Goal: Task Accomplishment & Management: Manage account settings

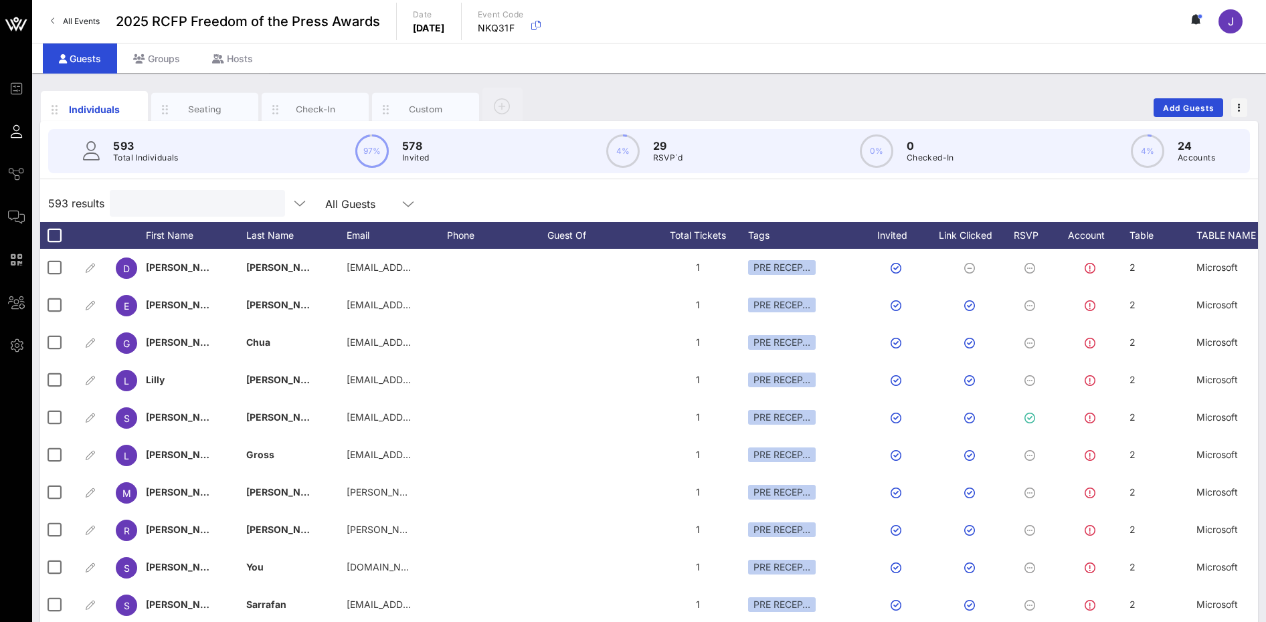
click at [145, 209] on input "text" at bounding box center [196, 203] width 157 height 17
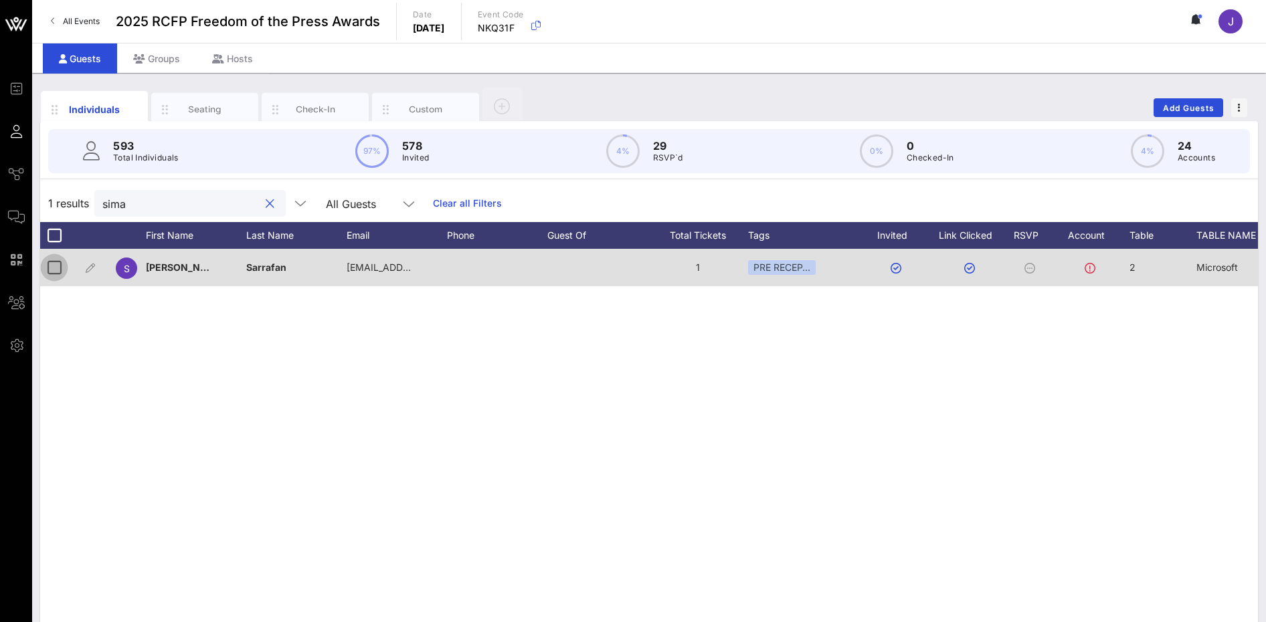
type input "sima"
click at [60, 276] on div at bounding box center [54, 267] width 23 height 23
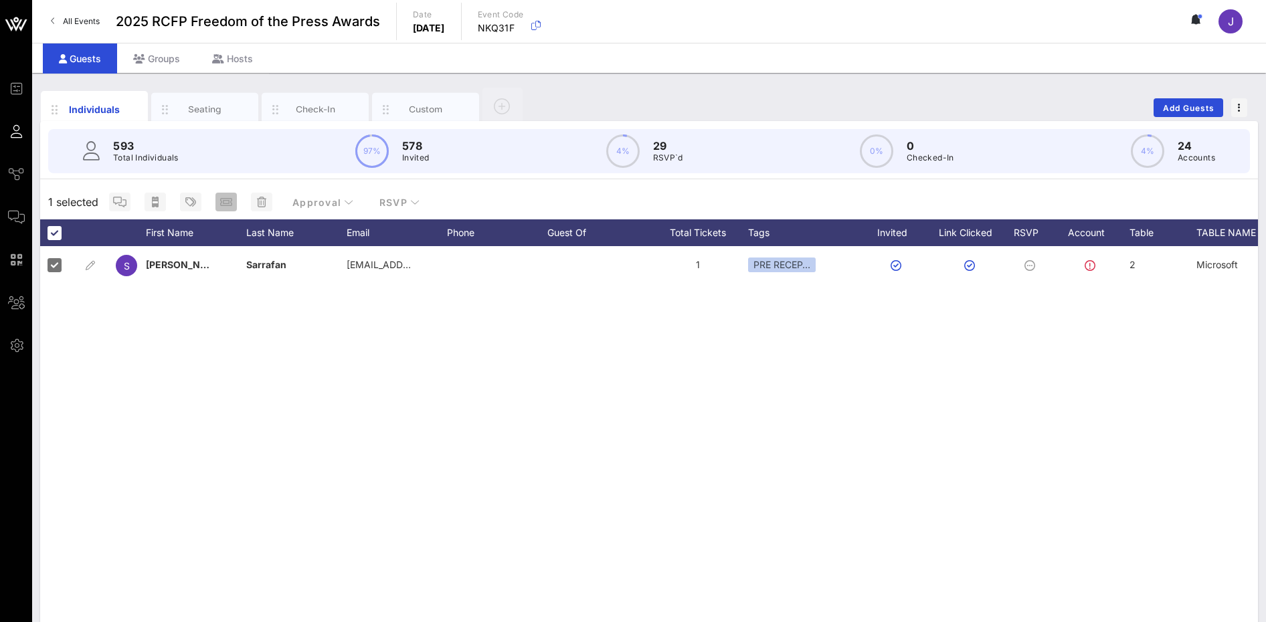
click at [222, 203] on icon "button" at bounding box center [226, 202] width 12 height 11
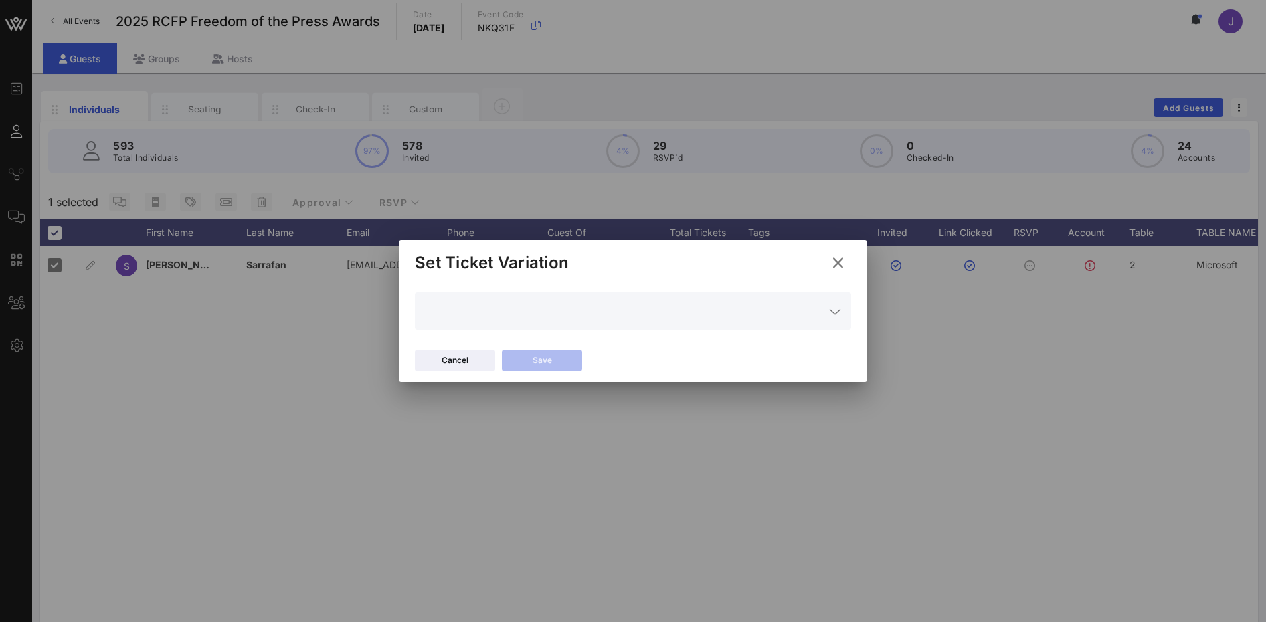
click at [831, 319] on icon at bounding box center [835, 312] width 12 height 16
click at [780, 272] on div "Set Ticket Variation" at bounding box center [633, 260] width 469 height 41
click at [841, 262] on icon at bounding box center [838, 262] width 19 height 17
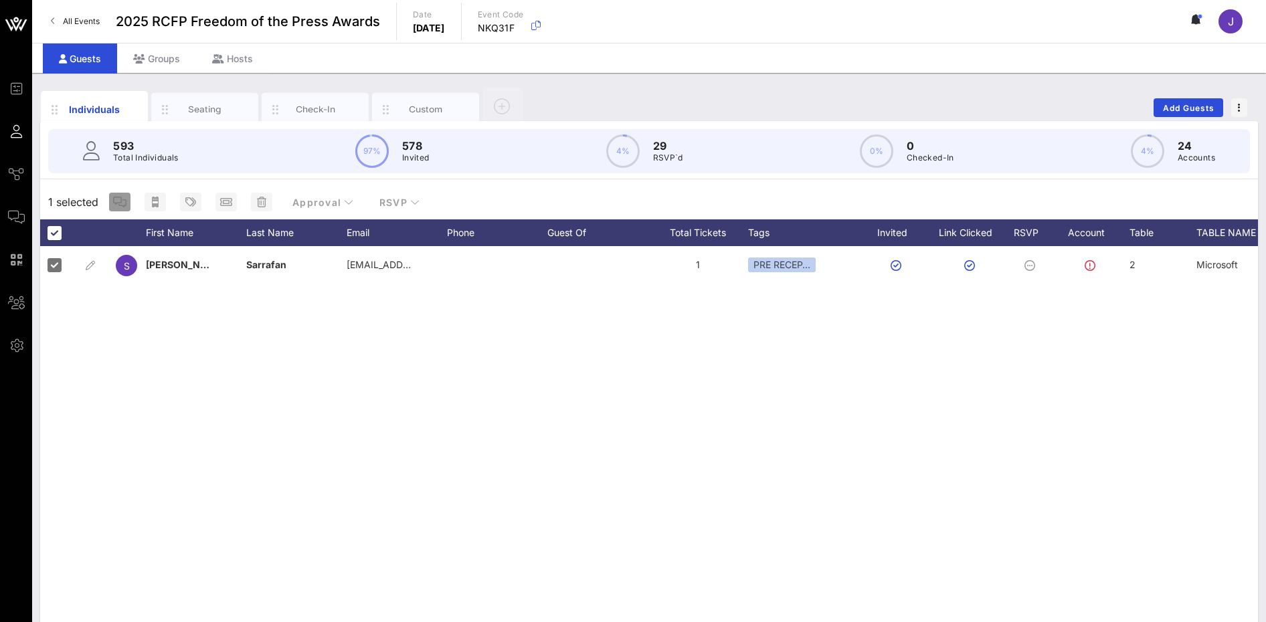
click at [120, 203] on icon "button" at bounding box center [119, 202] width 13 height 11
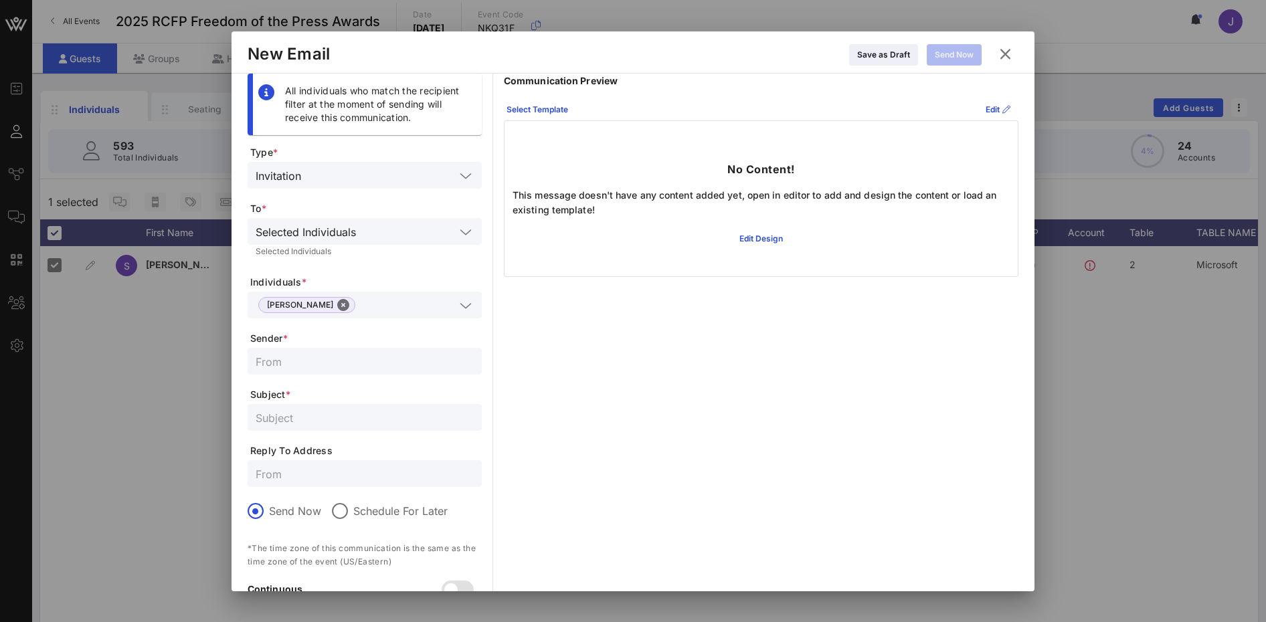
click at [1009, 56] on icon at bounding box center [1006, 54] width 18 height 16
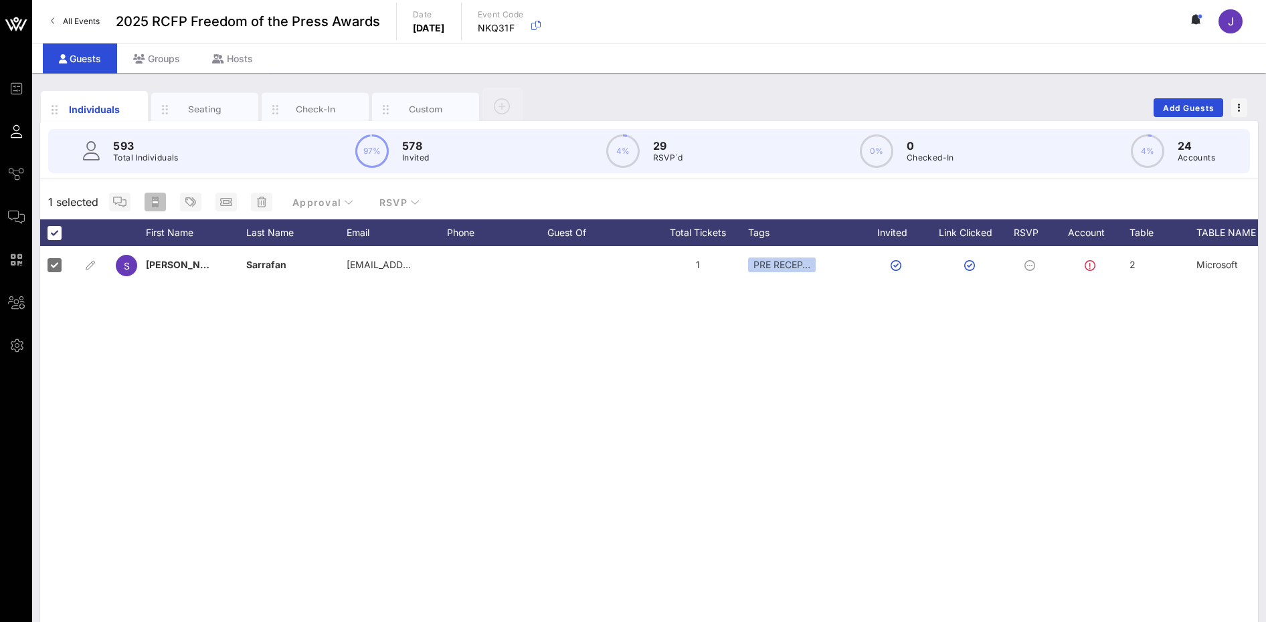
click at [154, 206] on icon "button" at bounding box center [155, 202] width 7 height 11
type input "{{ticket_type}} for {{[URL][DOMAIN_NAME]}}"
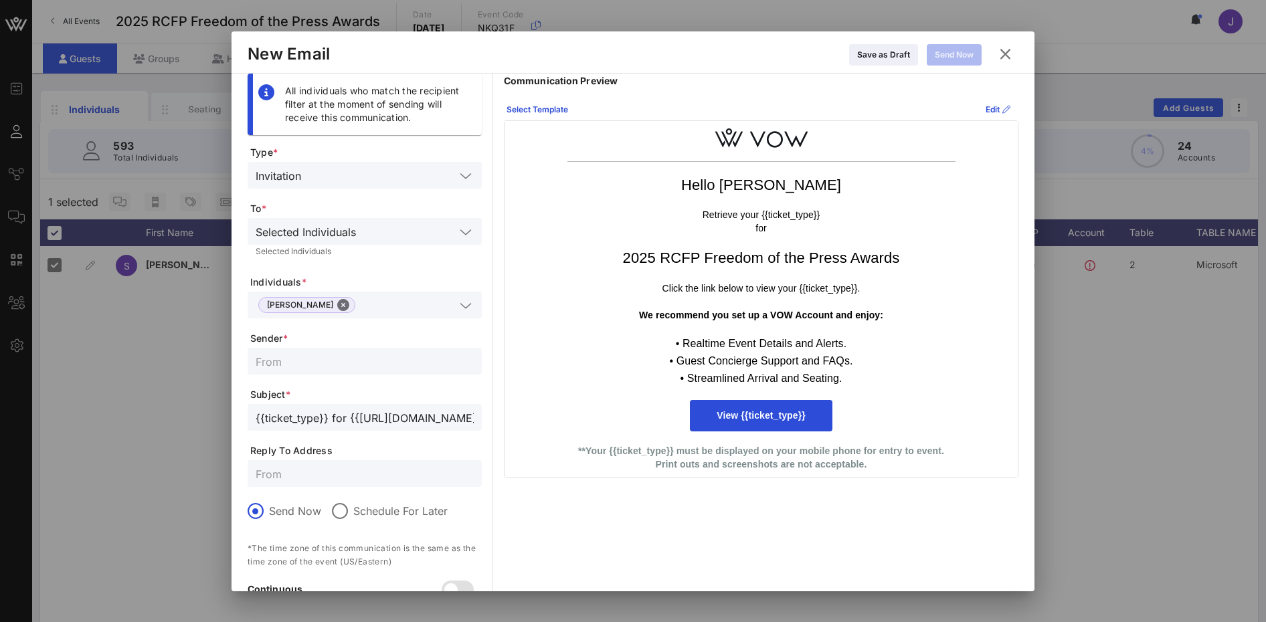
click at [303, 368] on input "text" at bounding box center [365, 361] width 218 height 17
type input "Reporters Committee for Freedom of the Press"
click at [536, 114] on icon at bounding box center [537, 109] width 10 height 9
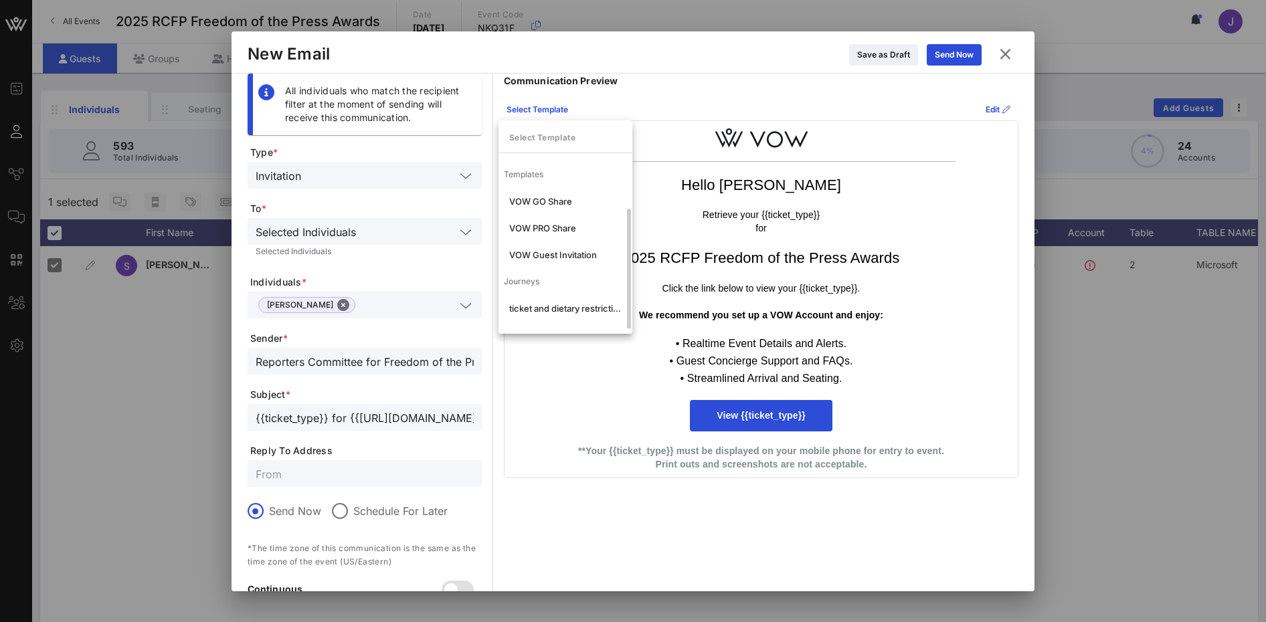
scroll to position [25, 0]
click at [570, 311] on div "VIP- ticket and dietary restrictions" at bounding box center [565, 310] width 112 height 11
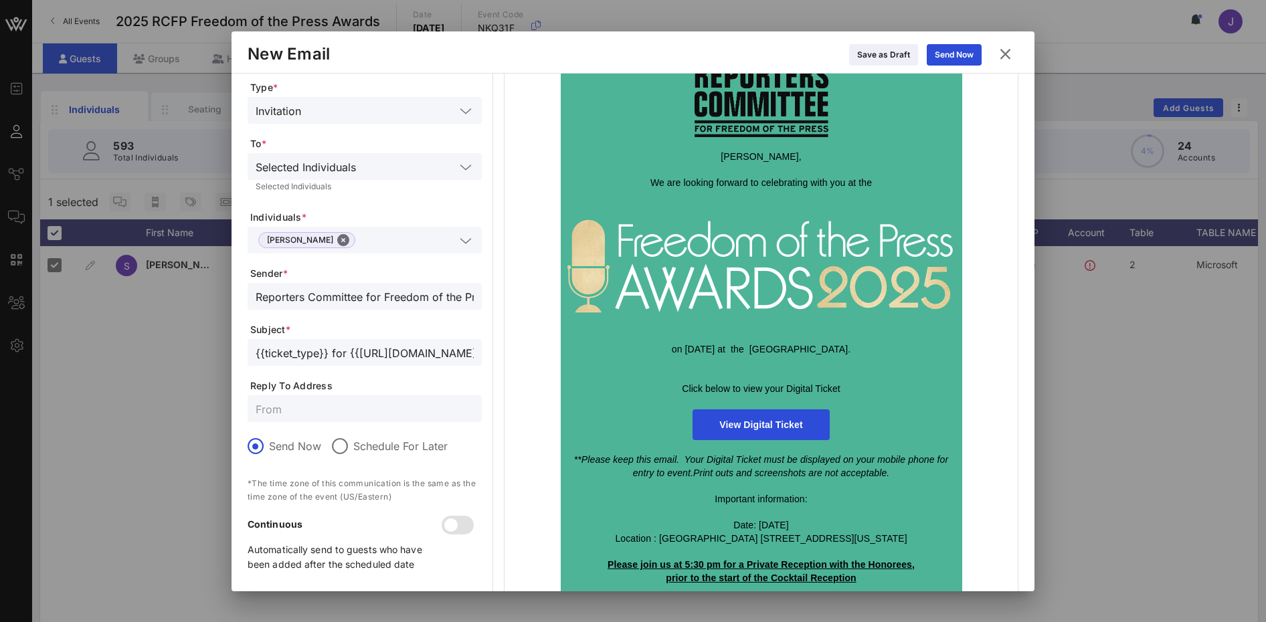
scroll to position [67, 0]
click at [288, 422] on form "Type * Invitation To * Selected Individuals Selected Individuals Individuals * …" at bounding box center [365, 330] width 234 height 502
click at [288, 406] on input "text" at bounding box center [365, 406] width 218 height 17
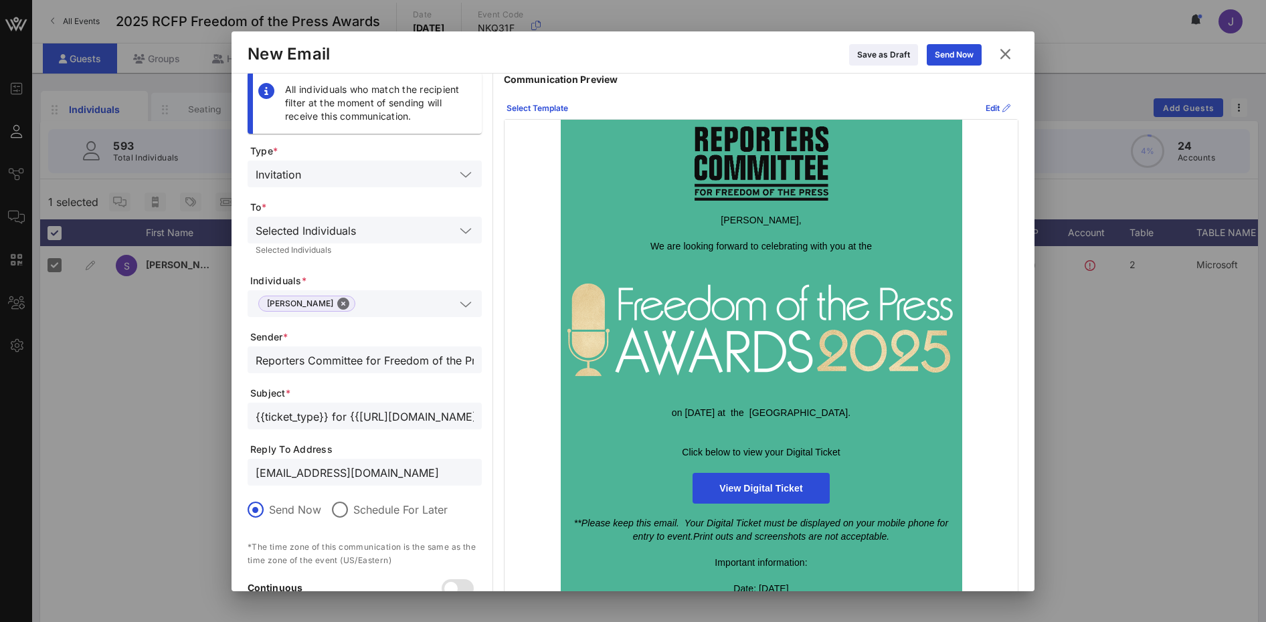
scroll to position [0, 0]
type input "[EMAIL_ADDRESS][DOMAIN_NAME]"
click at [972, 53] on div "Send Now" at bounding box center [954, 54] width 39 height 13
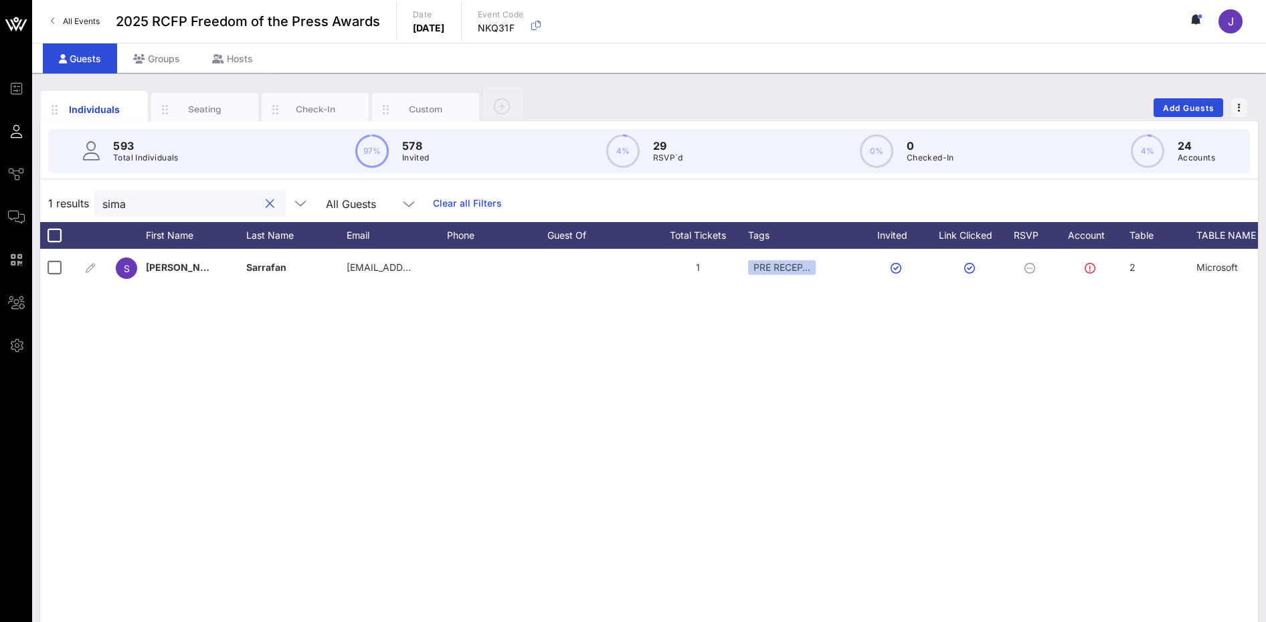
click at [216, 211] on input "sima" at bounding box center [180, 203] width 157 height 17
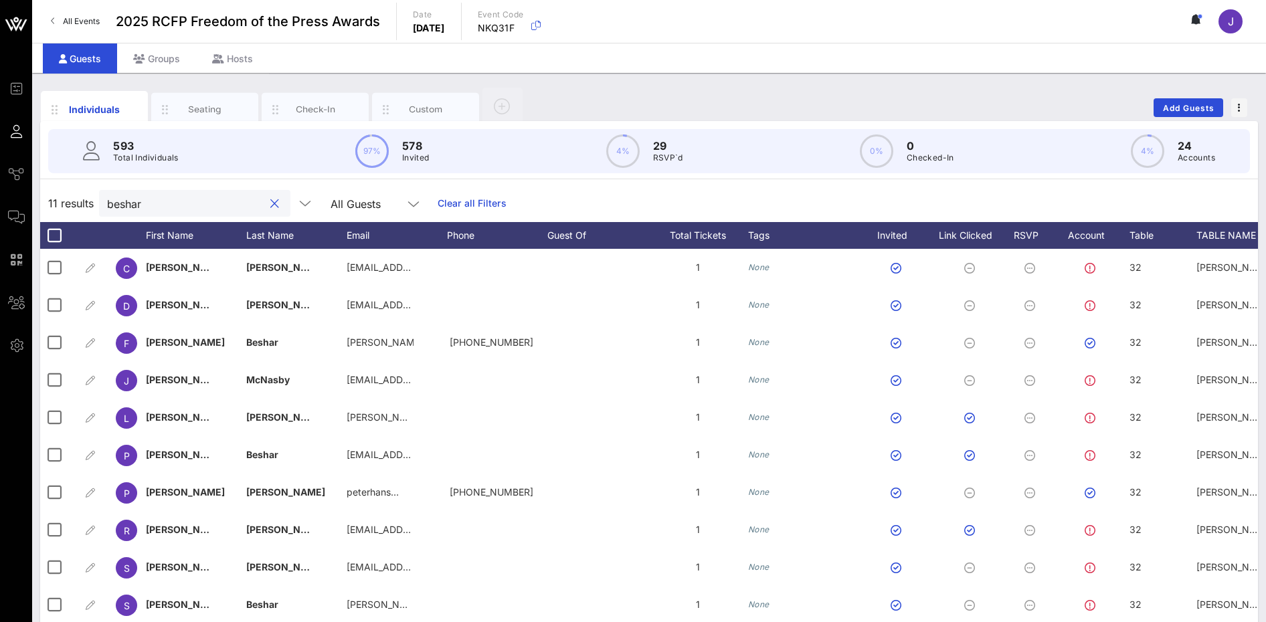
type input "beshar"
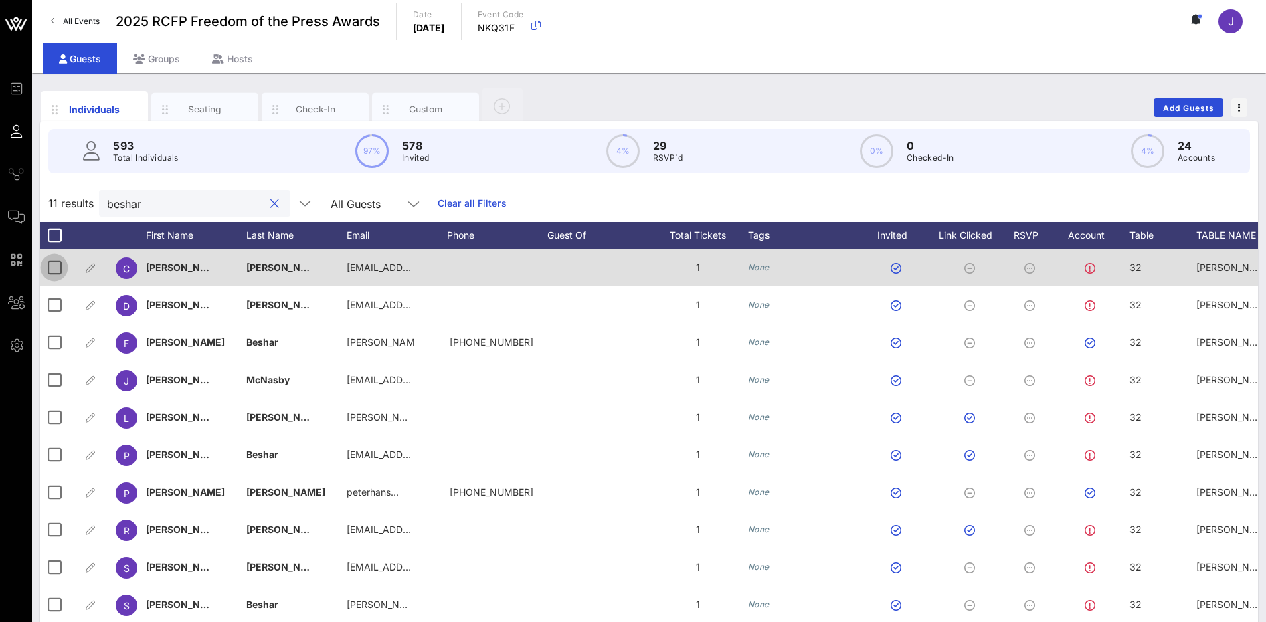
click at [50, 275] on div at bounding box center [54, 267] width 23 height 23
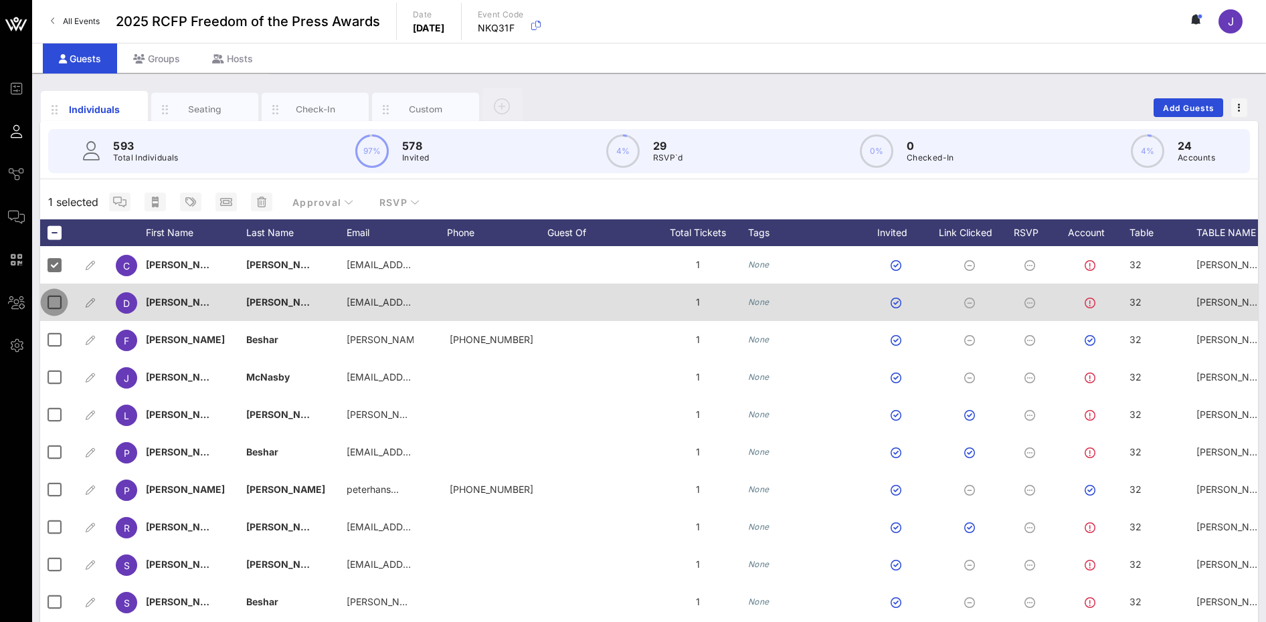
click at [50, 305] on div at bounding box center [54, 302] width 23 height 23
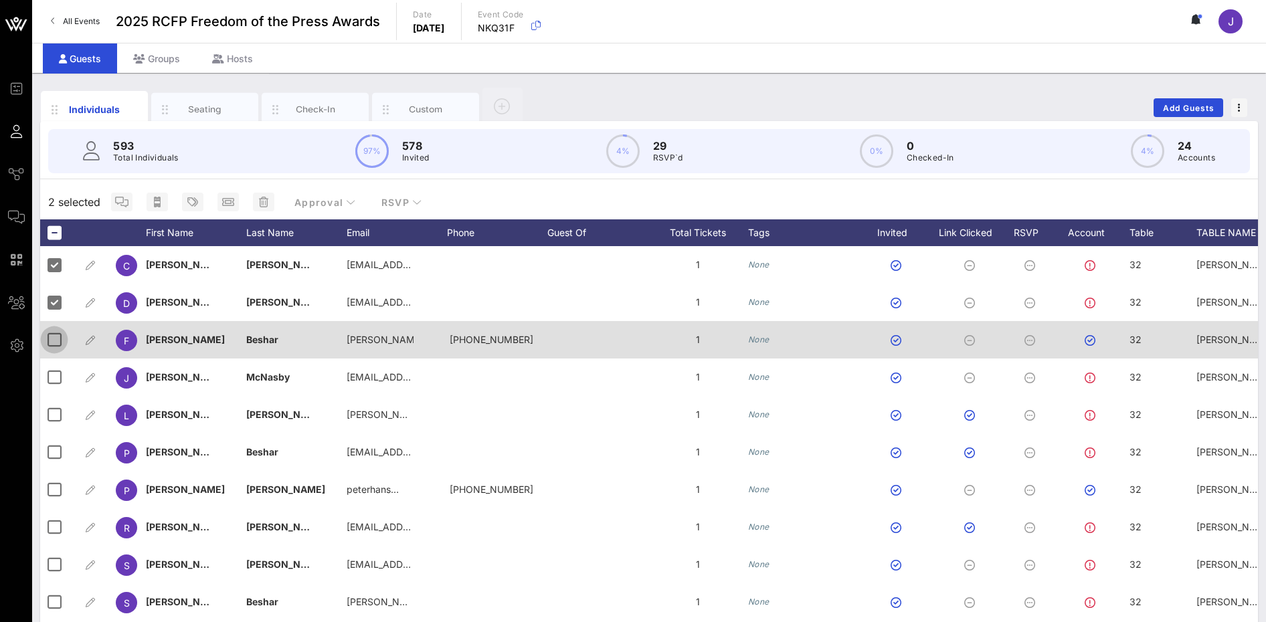
click at [54, 349] on div at bounding box center [54, 340] width 23 height 23
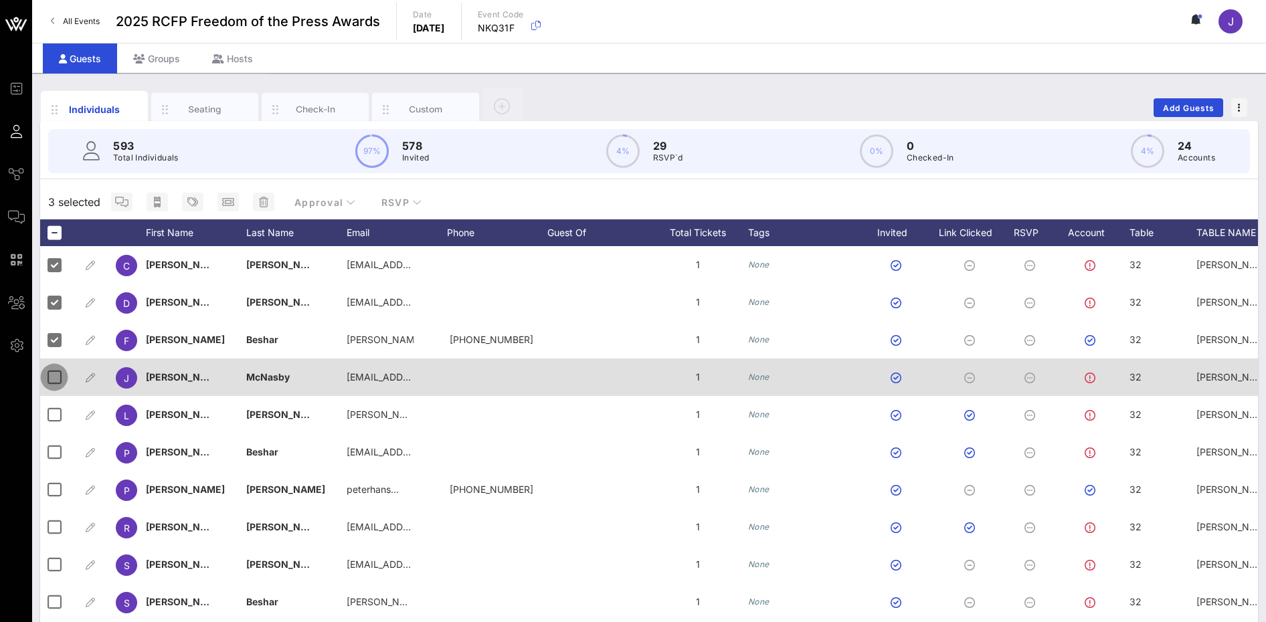
click at [56, 377] on div at bounding box center [54, 377] width 23 height 23
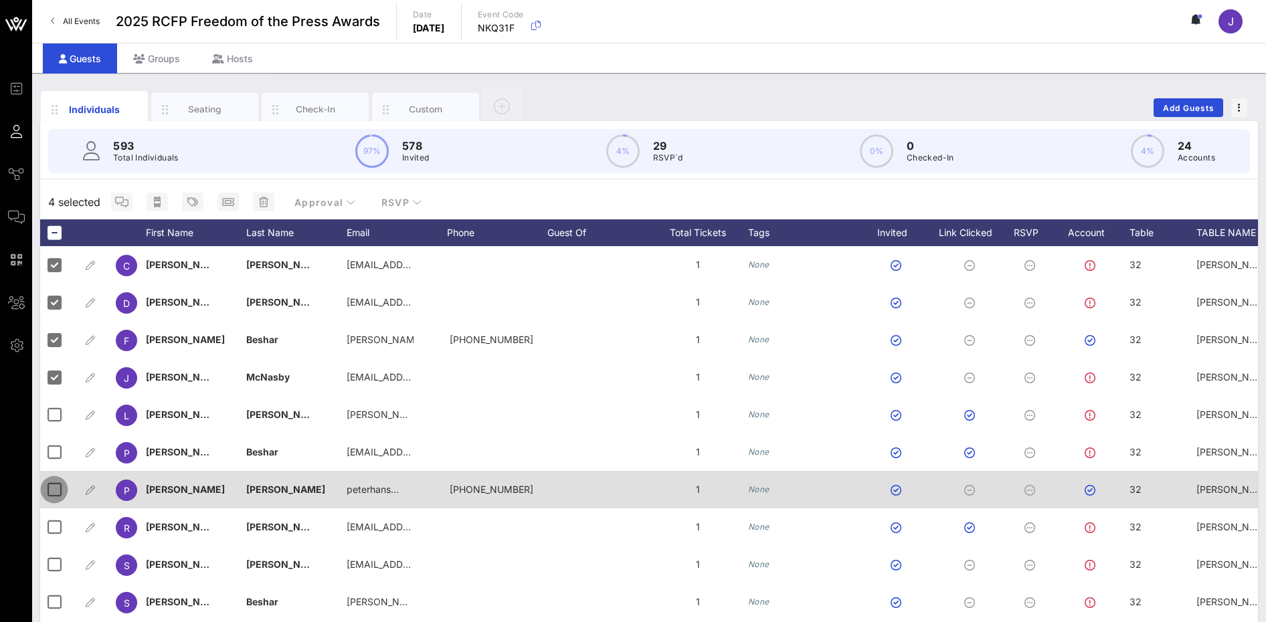
click at [58, 492] on div at bounding box center [54, 490] width 23 height 23
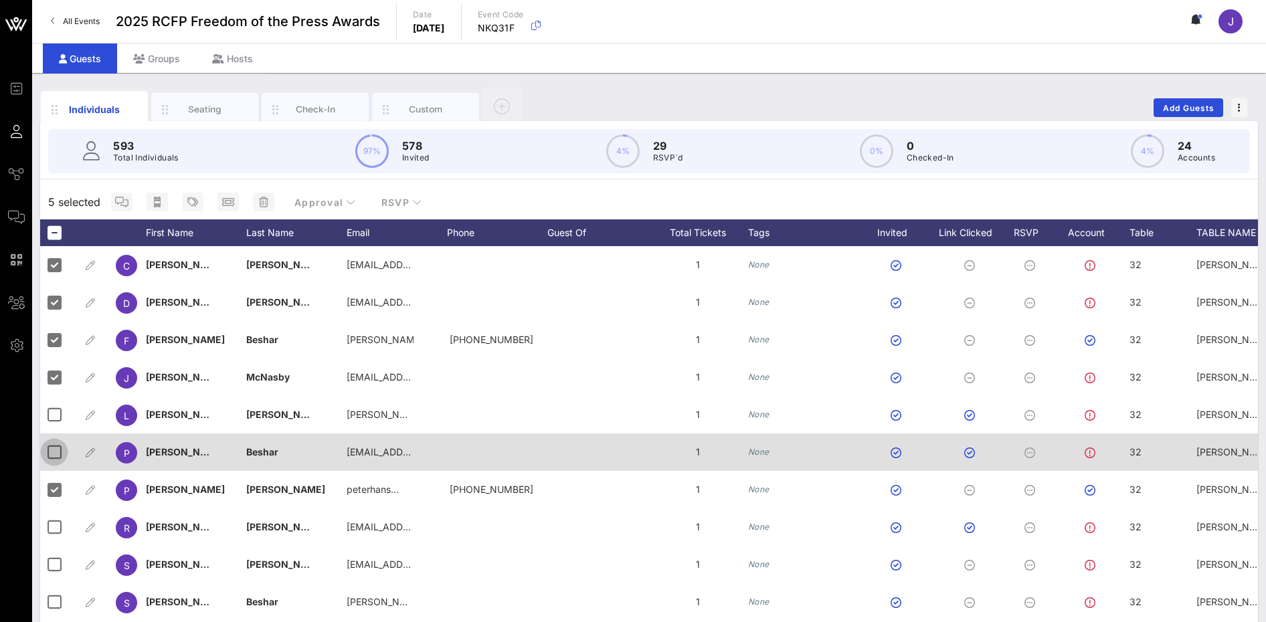
click at [60, 455] on div at bounding box center [54, 452] width 23 height 23
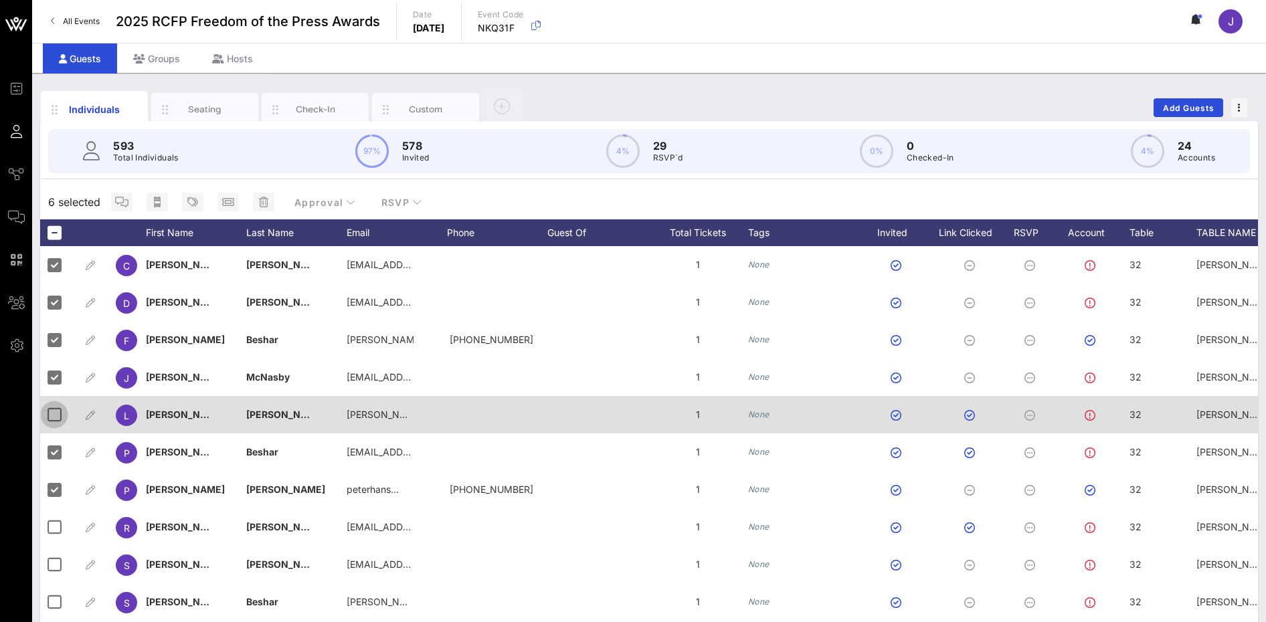
click at [57, 422] on div at bounding box center [54, 415] width 23 height 23
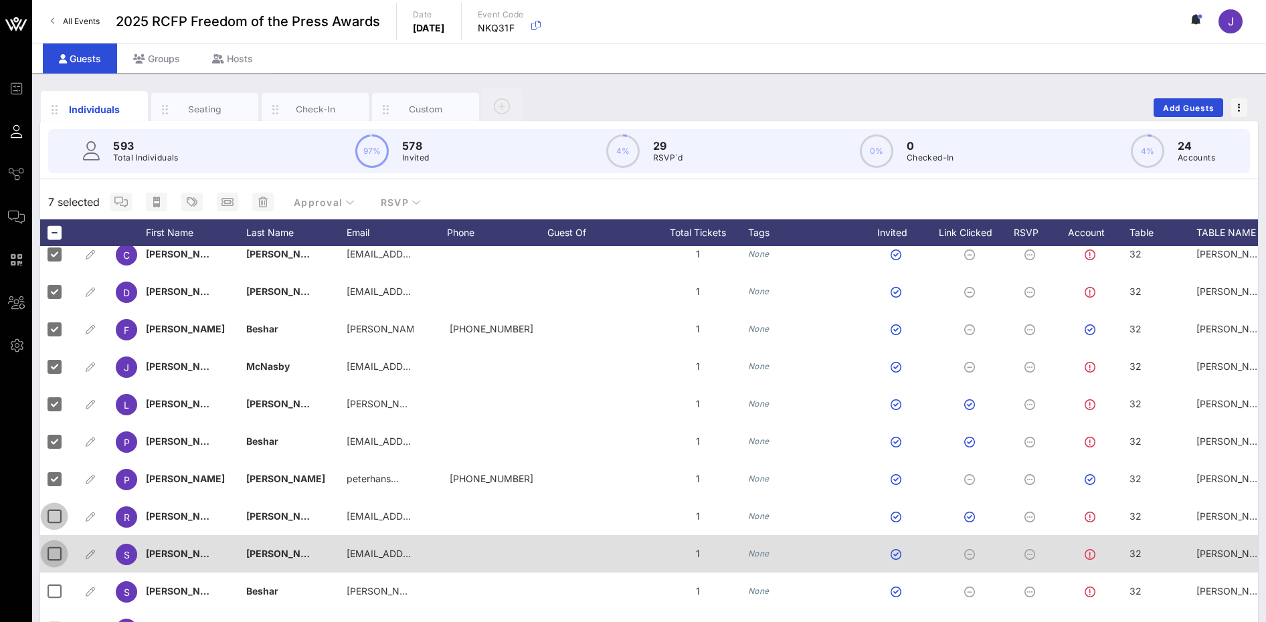
drag, startPoint x: 58, startPoint y: 507, endPoint x: 58, endPoint y: 534, distance: 26.8
click at [58, 507] on div at bounding box center [54, 516] width 23 height 23
click at [57, 543] on div at bounding box center [54, 554] width 23 height 23
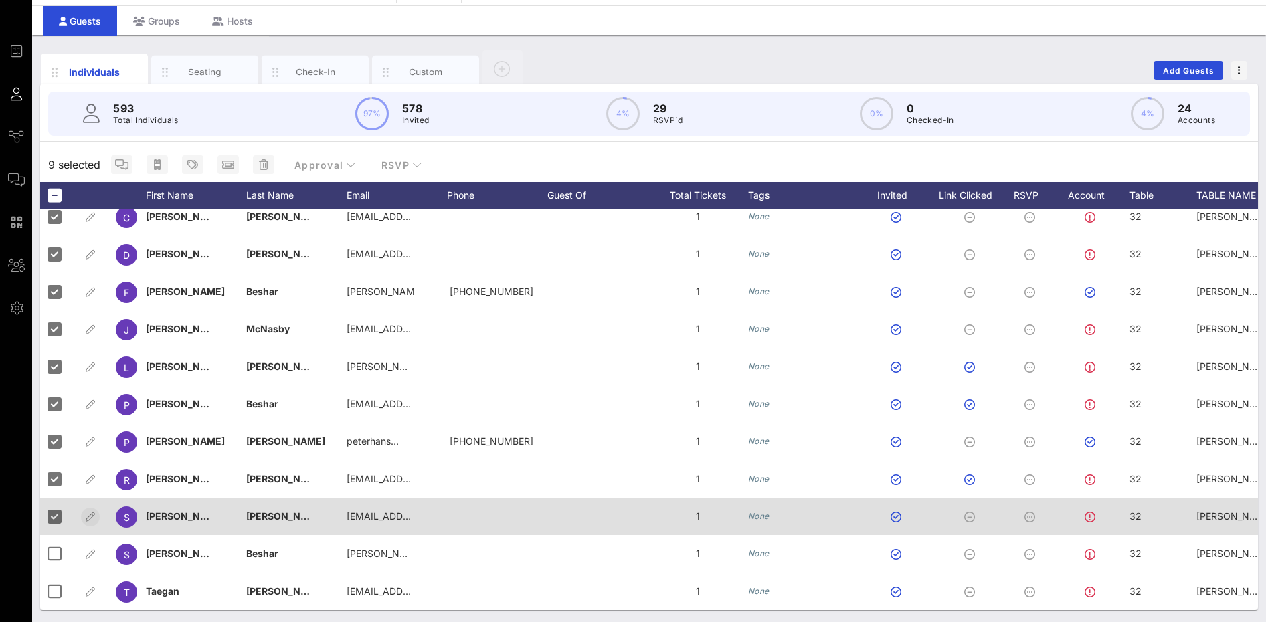
scroll to position [39, 0]
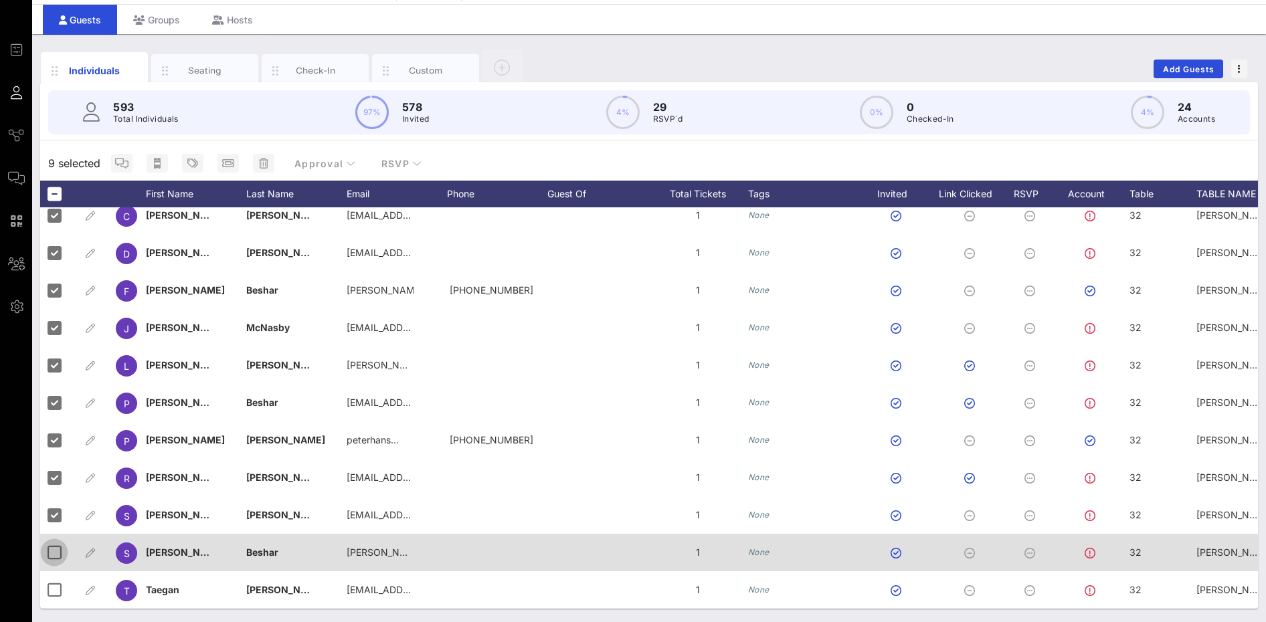
click at [56, 544] on div at bounding box center [54, 552] width 23 height 23
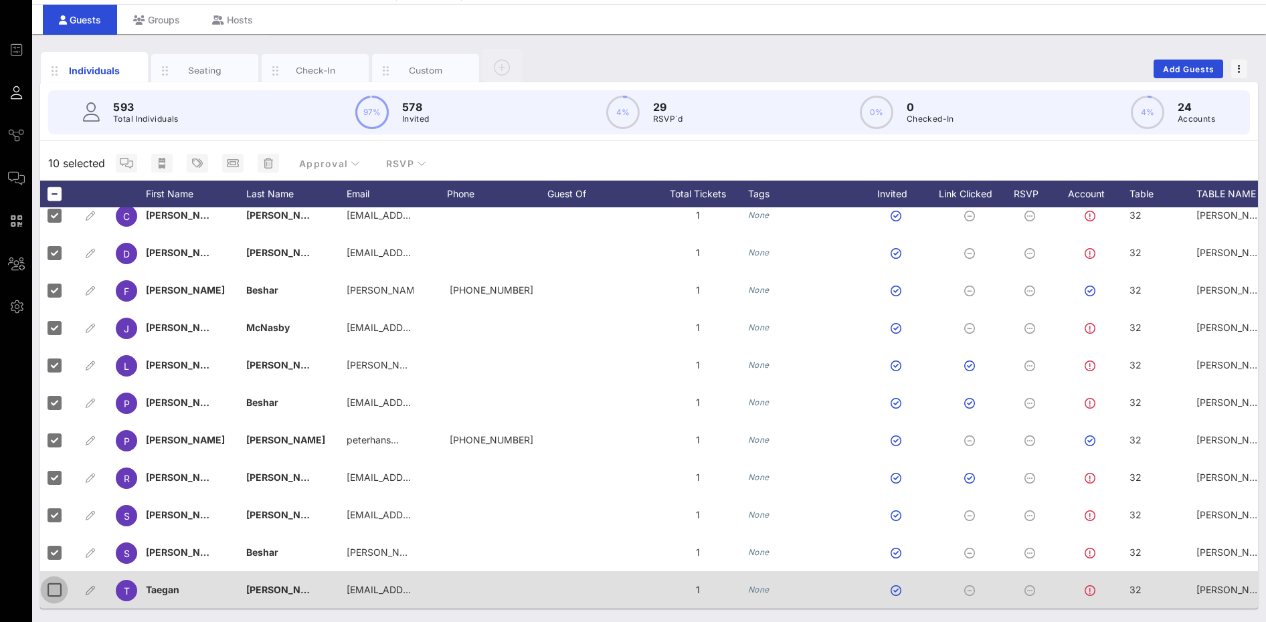
click at [53, 582] on div at bounding box center [54, 590] width 23 height 23
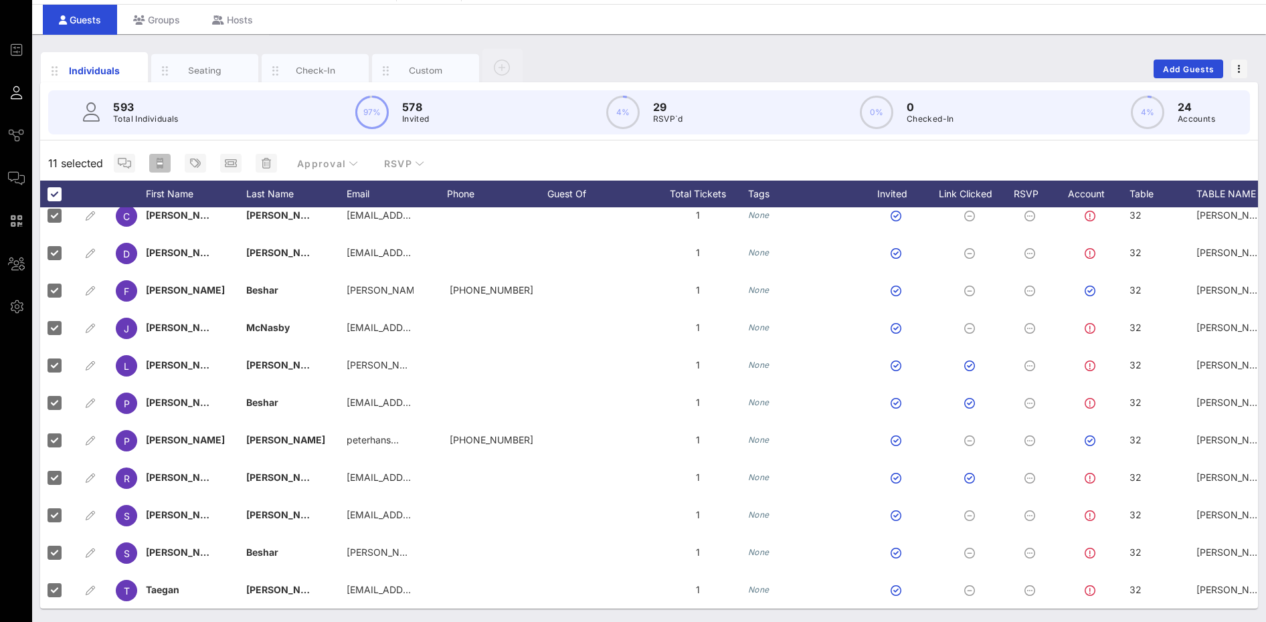
click at [160, 162] on icon "button" at bounding box center [160, 163] width 7 height 11
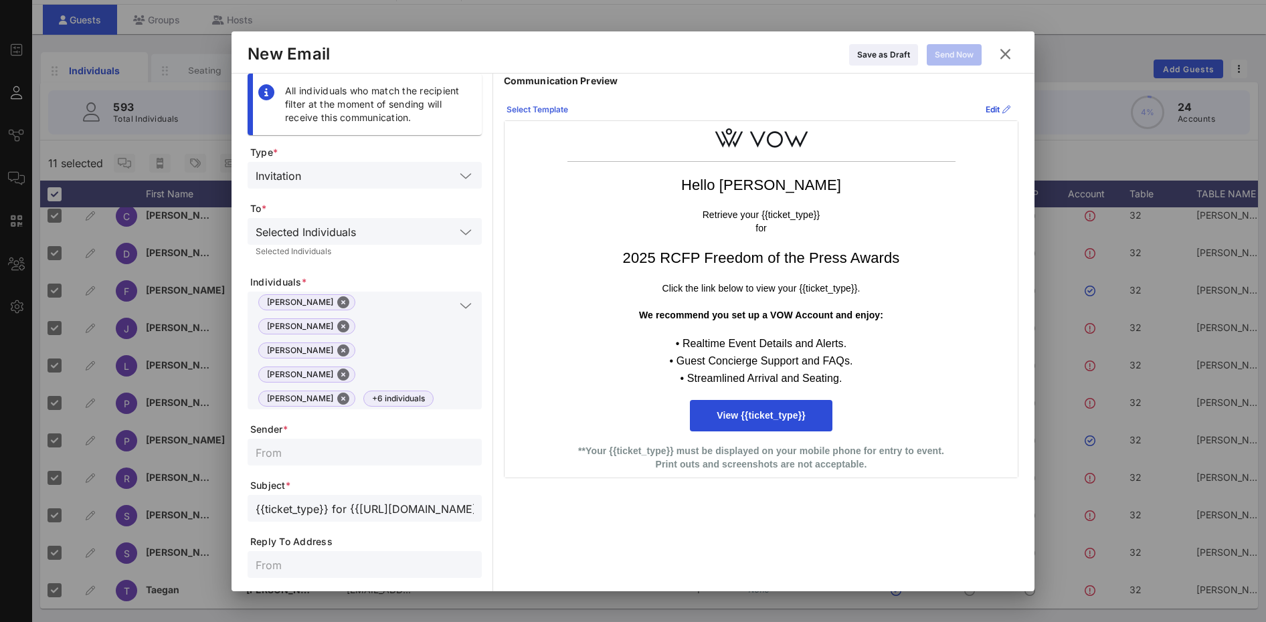
click at [565, 116] on button "Select Template" at bounding box center [538, 109] width 78 height 21
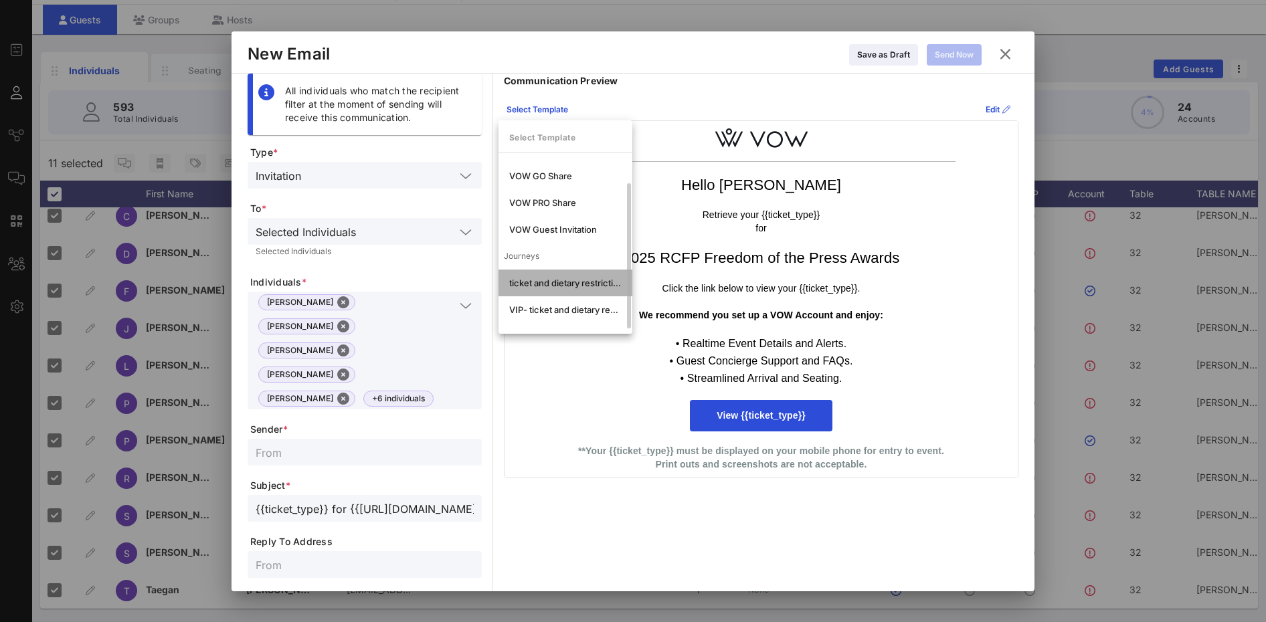
click at [550, 279] on div "ticket and dietary restrictions" at bounding box center [565, 283] width 112 height 11
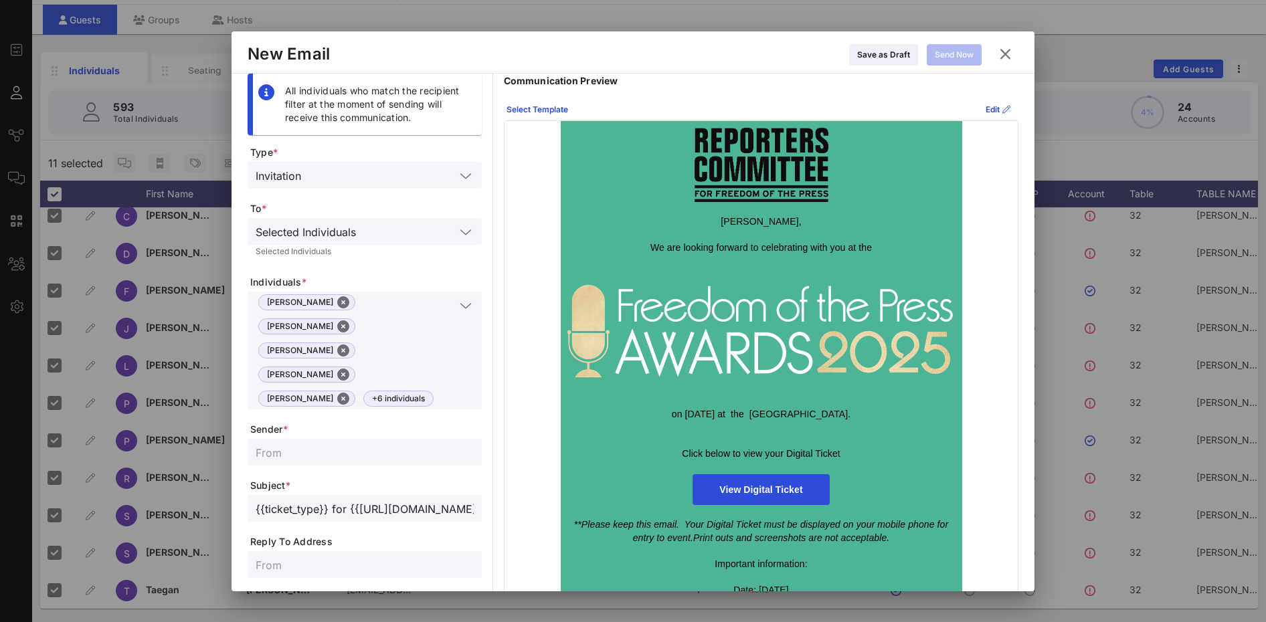
click at [254, 495] on div "{{ticket_type}} for {{[URL][DOMAIN_NAME]}}" at bounding box center [365, 508] width 234 height 27
click at [256, 500] on input "{{ticket_type}} for {{[URL][DOMAIN_NAME]}}" at bounding box center [365, 508] width 218 height 17
type input "REMINDER: {{ticket_type}} for {{event_details.name}}"
click at [264, 444] on input "text" at bounding box center [365, 452] width 218 height 17
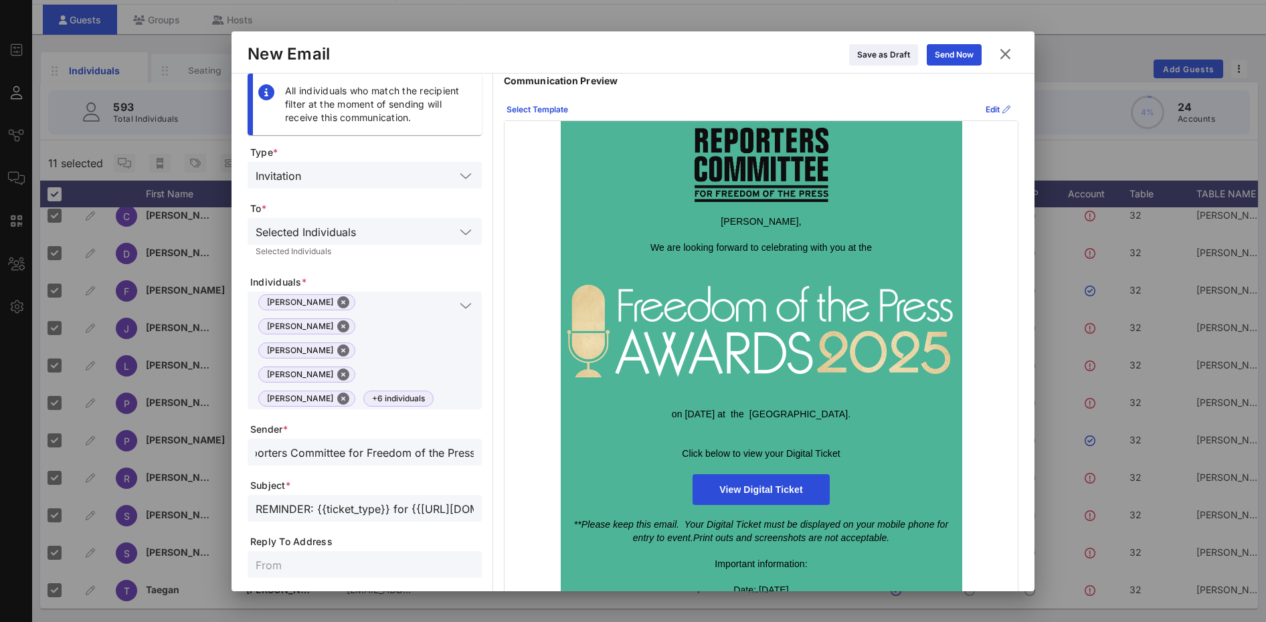
type input "Reporters Committee for Freedom of the Press"
click at [266, 556] on input "text" at bounding box center [365, 564] width 218 height 17
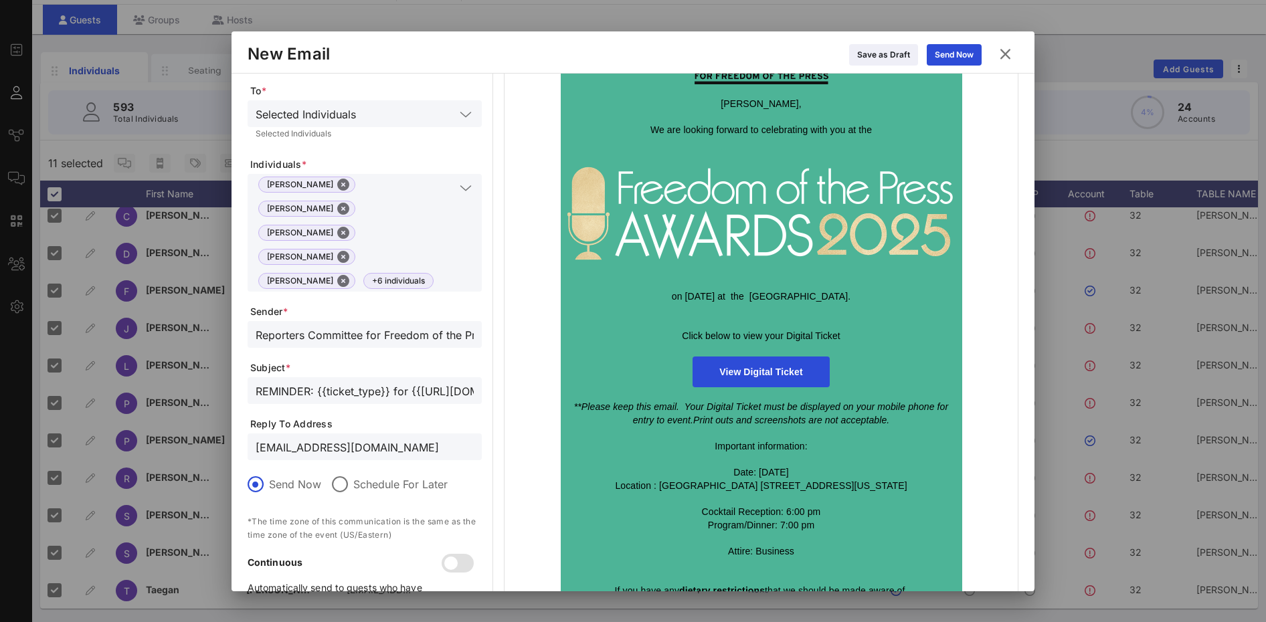
scroll to position [67, 0]
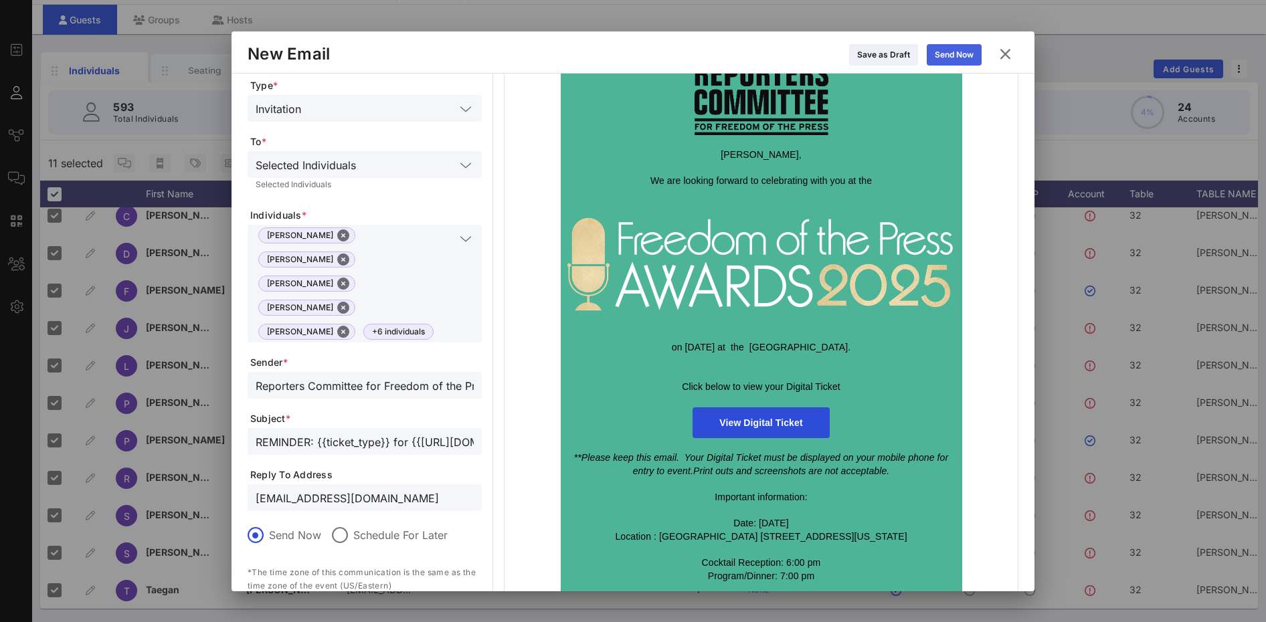
type input "[EMAIL_ADDRESS][DOMAIN_NAME]"
click at [965, 56] on div "Send Now" at bounding box center [954, 54] width 39 height 13
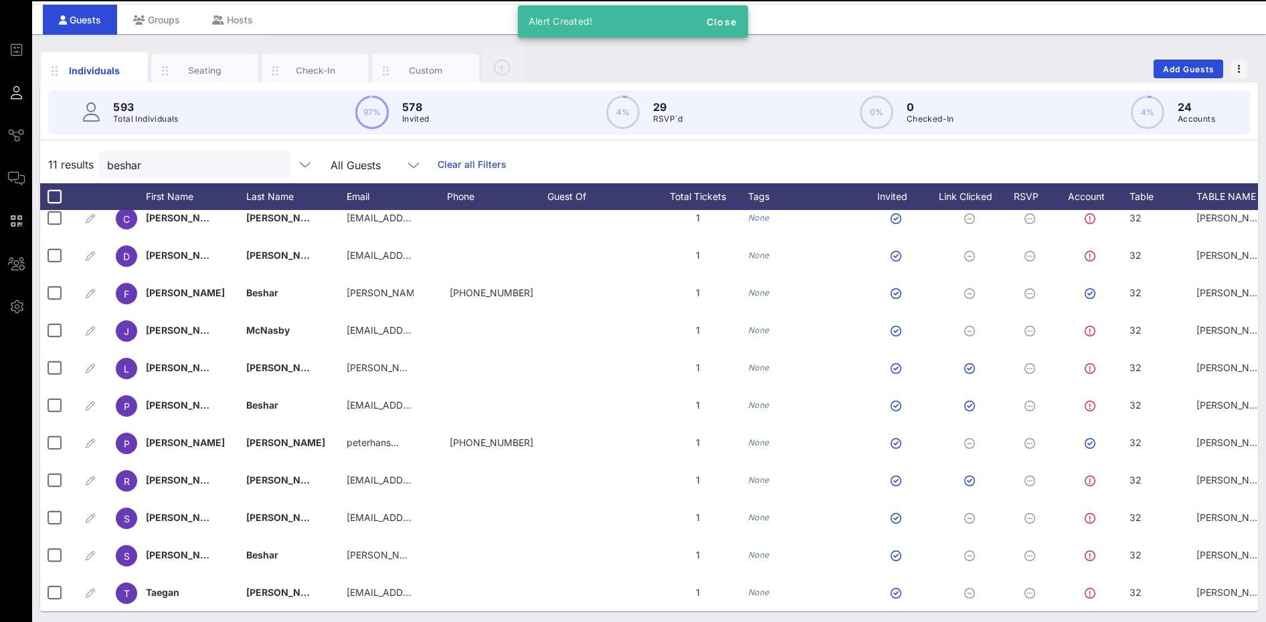
scroll to position [13, 0]
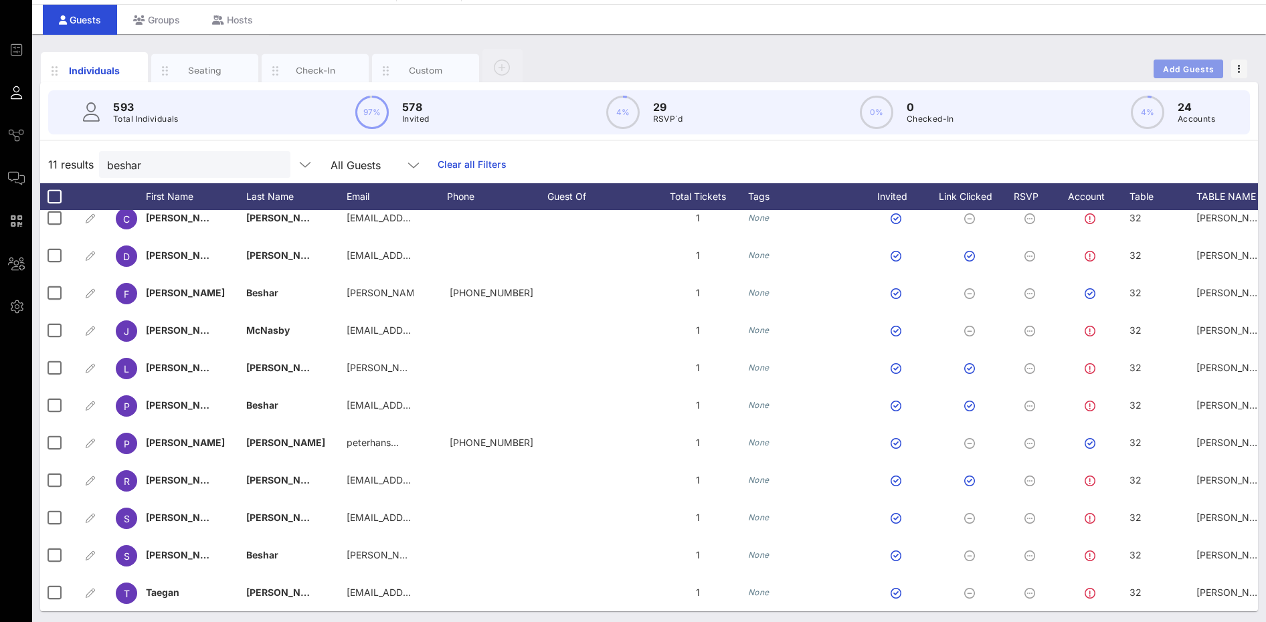
click at [1207, 70] on span "Add Guests" at bounding box center [1189, 69] width 53 height 10
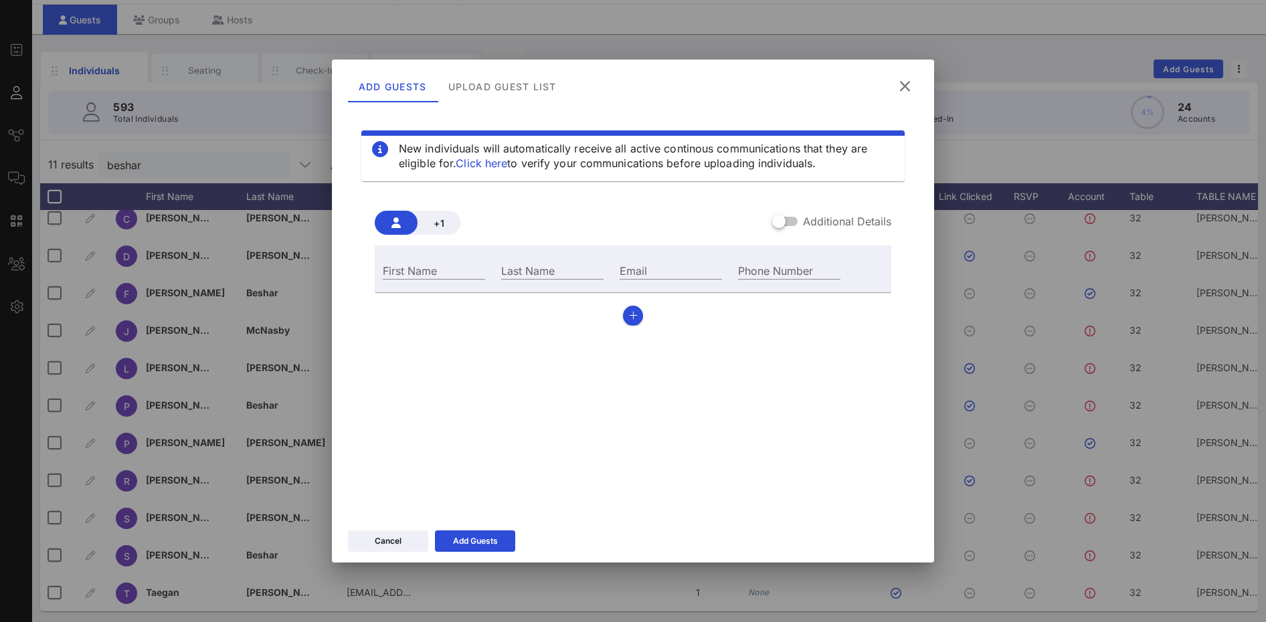
drag, startPoint x: 799, startPoint y: 216, endPoint x: 691, endPoint y: 280, distance: 124.9
click at [799, 217] on div "Additional Details" at bounding box center [831, 222] width 119 height 16
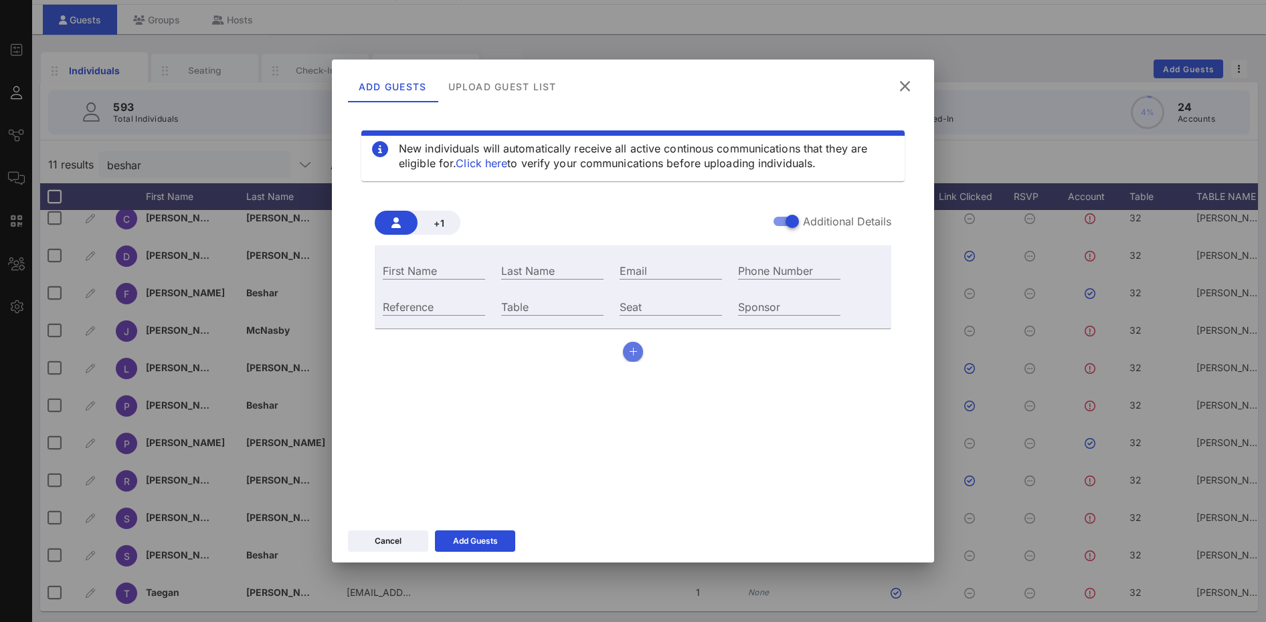
click at [632, 355] on icon "button" at bounding box center [633, 351] width 9 height 9
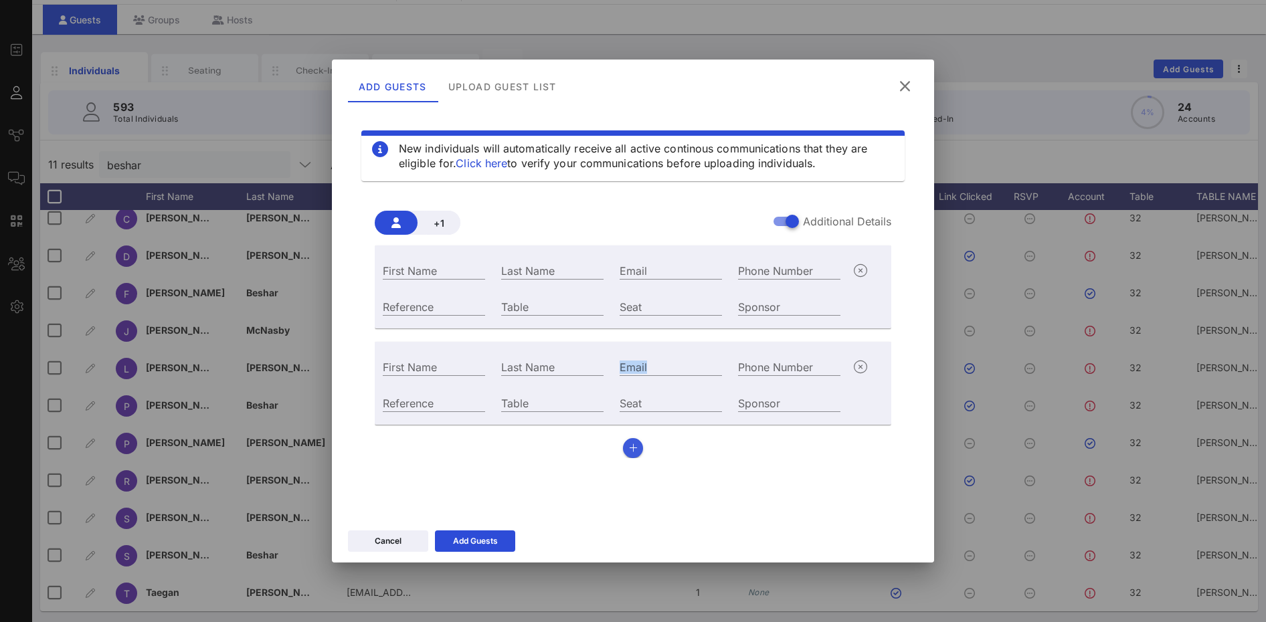
click at [632, 355] on div "Email" at bounding box center [671, 365] width 118 height 36
click at [637, 460] on div "+1 Additional Details First Name Last Name Email Phone Number Reference Table S…" at bounding box center [632, 329] width 543 height 280
click at [633, 456] on button "button" at bounding box center [633, 448] width 20 height 20
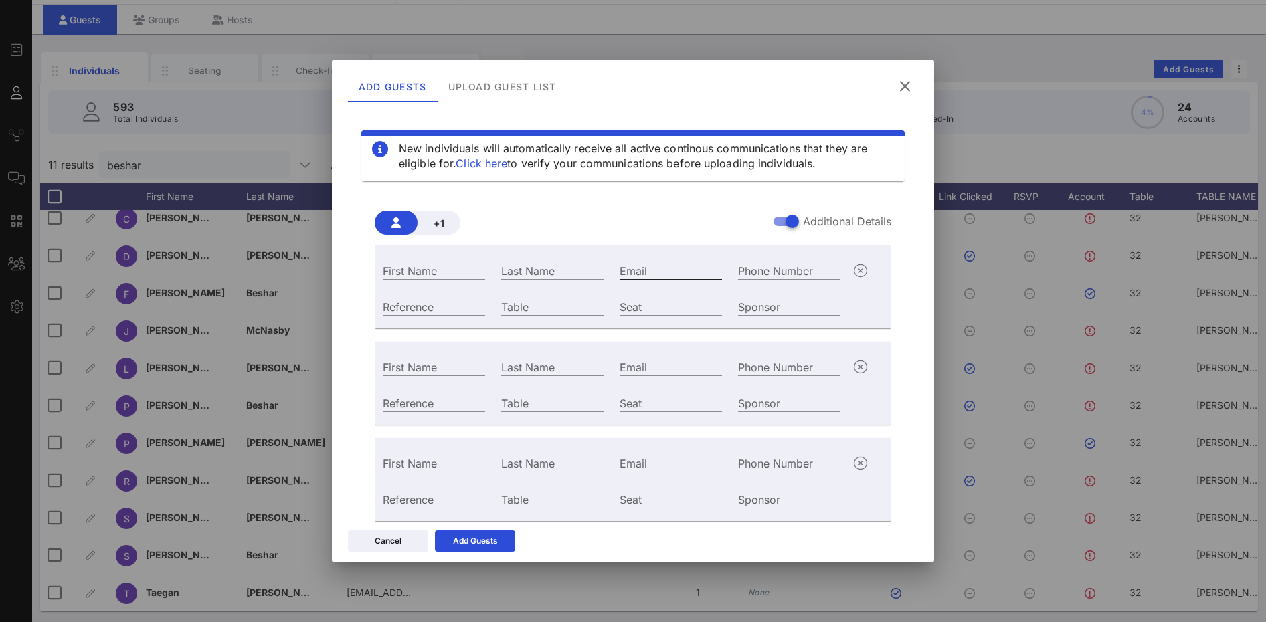
click at [626, 272] on input "Email" at bounding box center [671, 270] width 102 height 17
paste input "[EMAIL_ADDRESS][DOMAIN_NAME]"
type input "[EMAIL_ADDRESS][DOMAIN_NAME]"
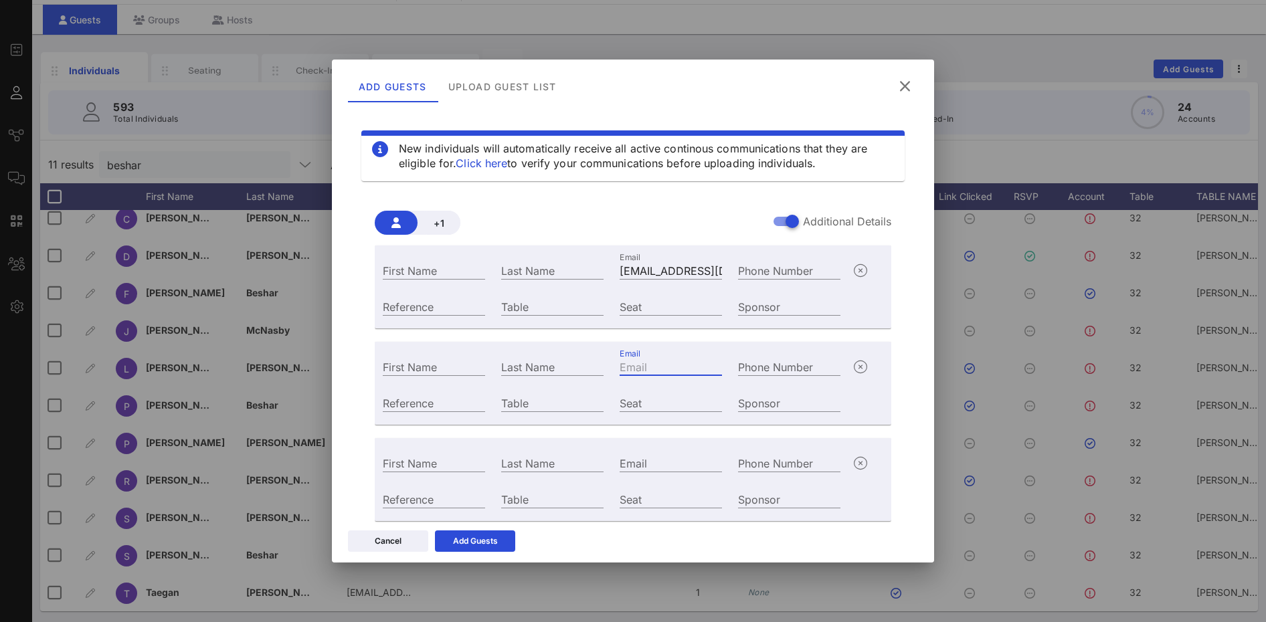
click at [628, 368] on input "Email" at bounding box center [671, 366] width 102 height 17
paste input "[EMAIL_ADDRESS][DOMAIN_NAME]"
type input "[EMAIL_ADDRESS][DOMAIN_NAME]"
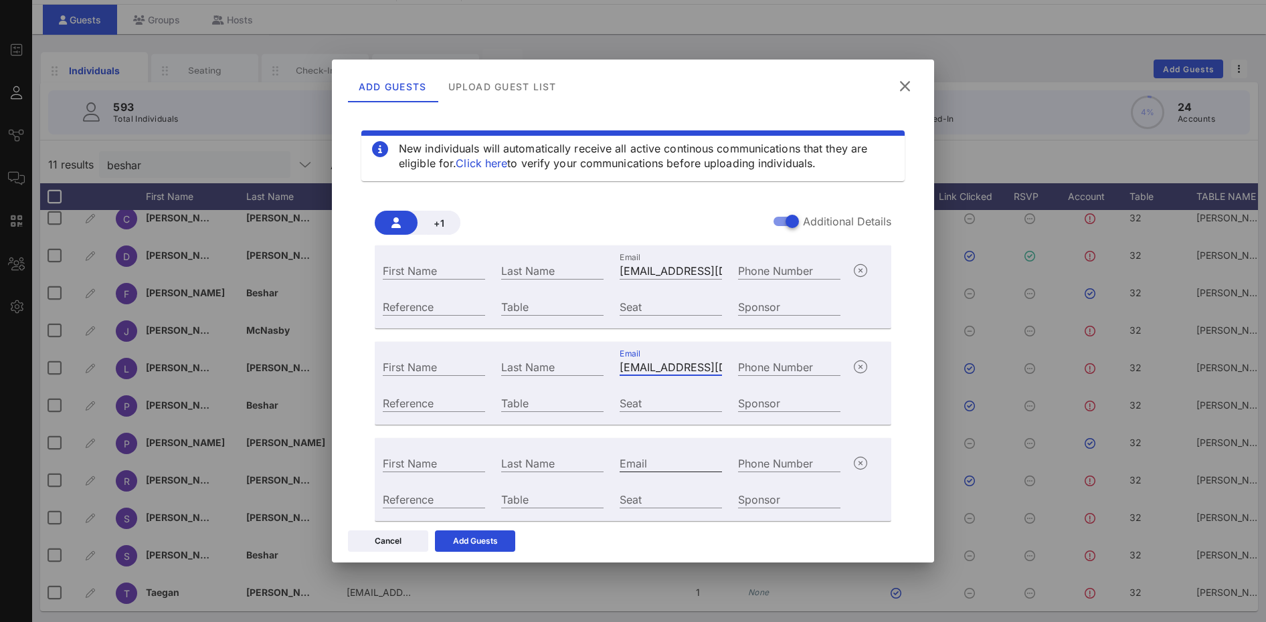
click at [638, 457] on input "Email" at bounding box center [671, 462] width 102 height 17
paste input "[EMAIL_ADDRESS][DOMAIN_NAME]"
type input "[EMAIL_ADDRESS][DOMAIN_NAME]"
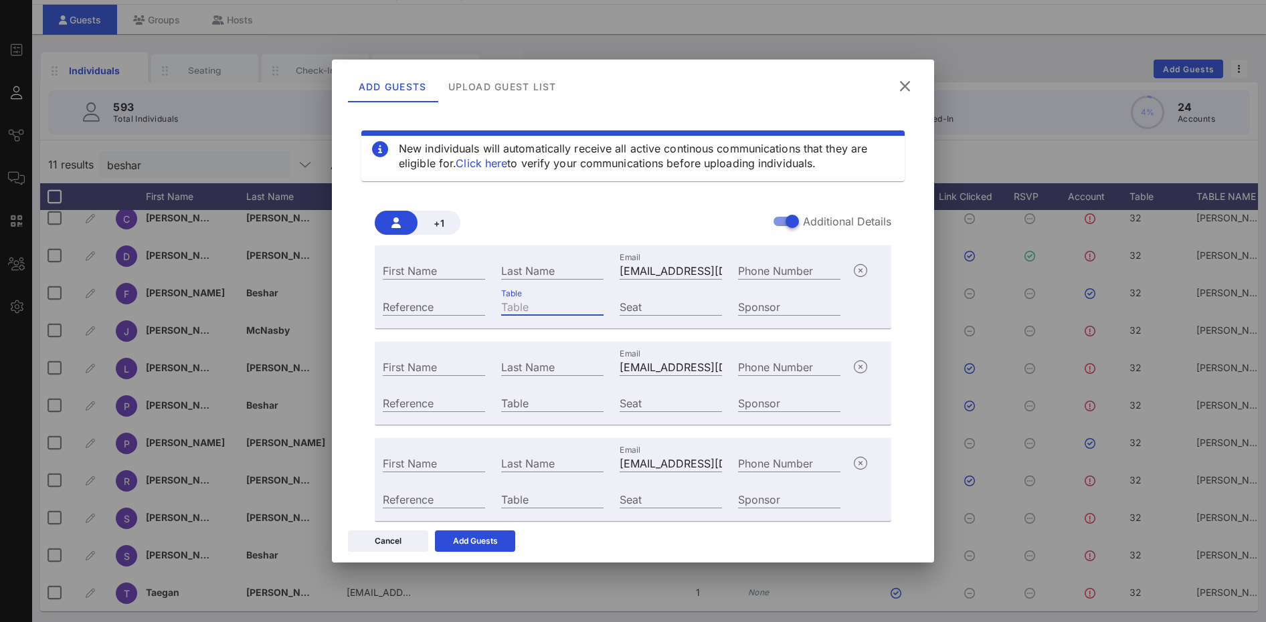
click at [541, 307] on input "Table" at bounding box center [552, 306] width 102 height 17
type input "58"
click at [518, 397] on div "Table" at bounding box center [552, 402] width 102 height 17
type input "58"
click at [546, 499] on input "Table" at bounding box center [552, 499] width 102 height 17
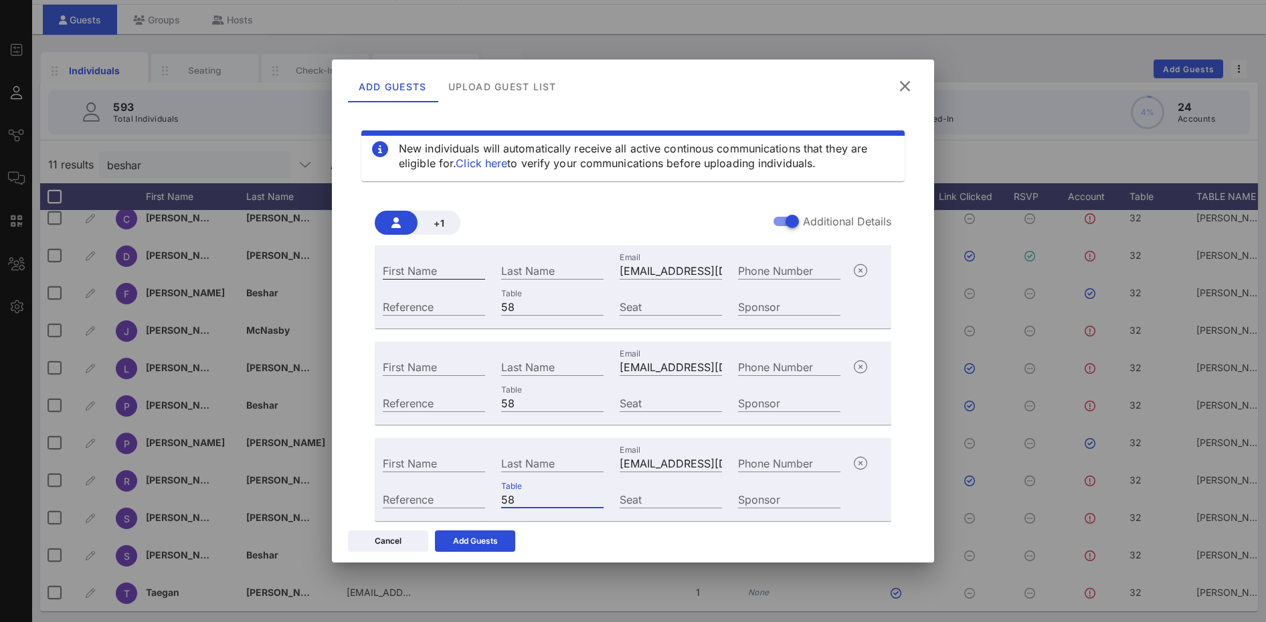
type input "58"
click at [407, 267] on input "First Name" at bounding box center [434, 270] width 102 height 17
type input "[PERSON_NAME]"
click at [438, 367] on input "First Name" at bounding box center [434, 366] width 102 height 17
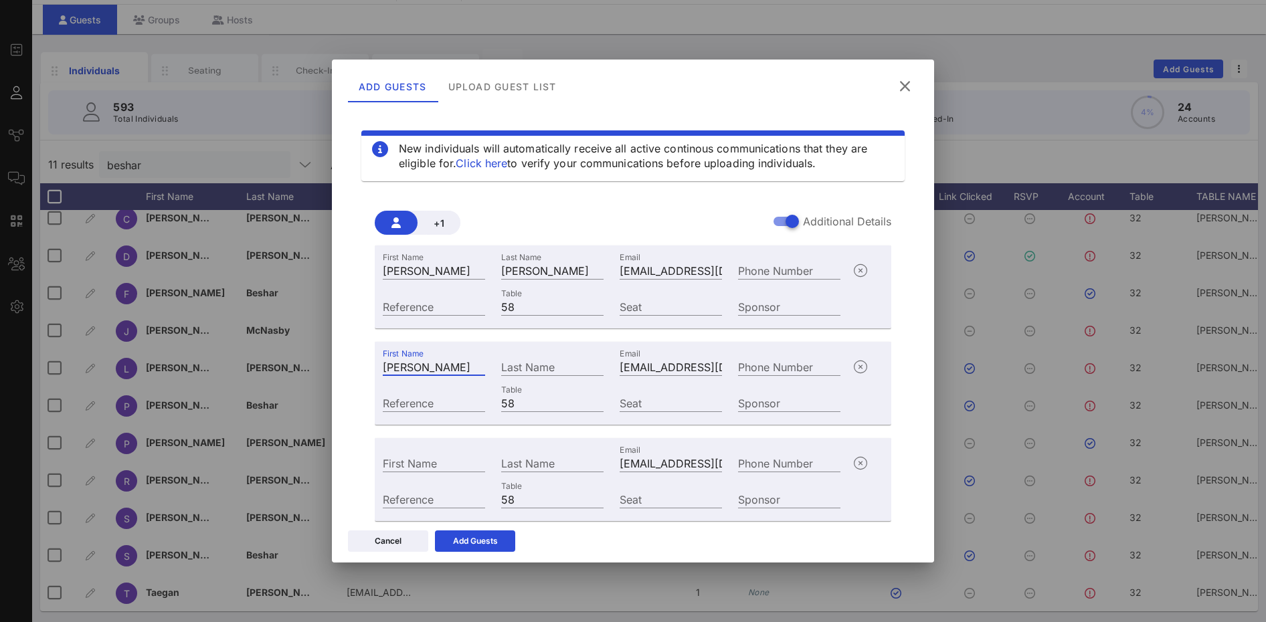
type input "[PERSON_NAME]"
click at [437, 465] on input "First Name" at bounding box center [434, 462] width 102 height 17
type input "[DEMOGRAPHIC_DATA]"
type input "Qamar"
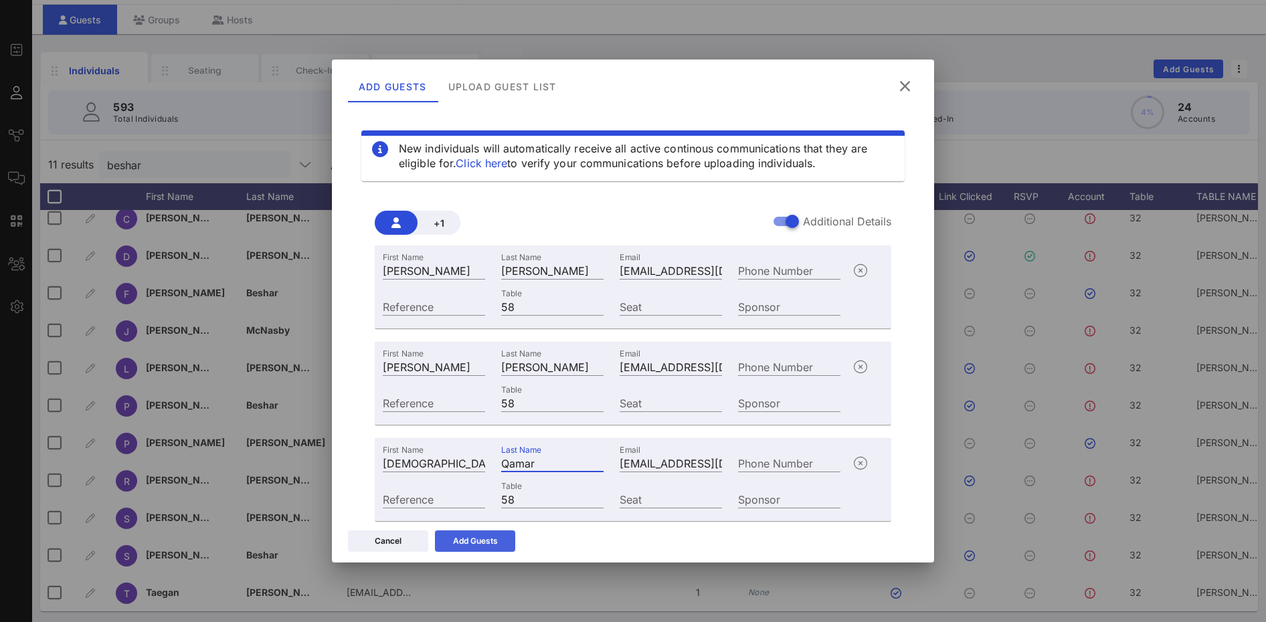
click at [503, 542] on button "Add Guests" at bounding box center [475, 541] width 80 height 21
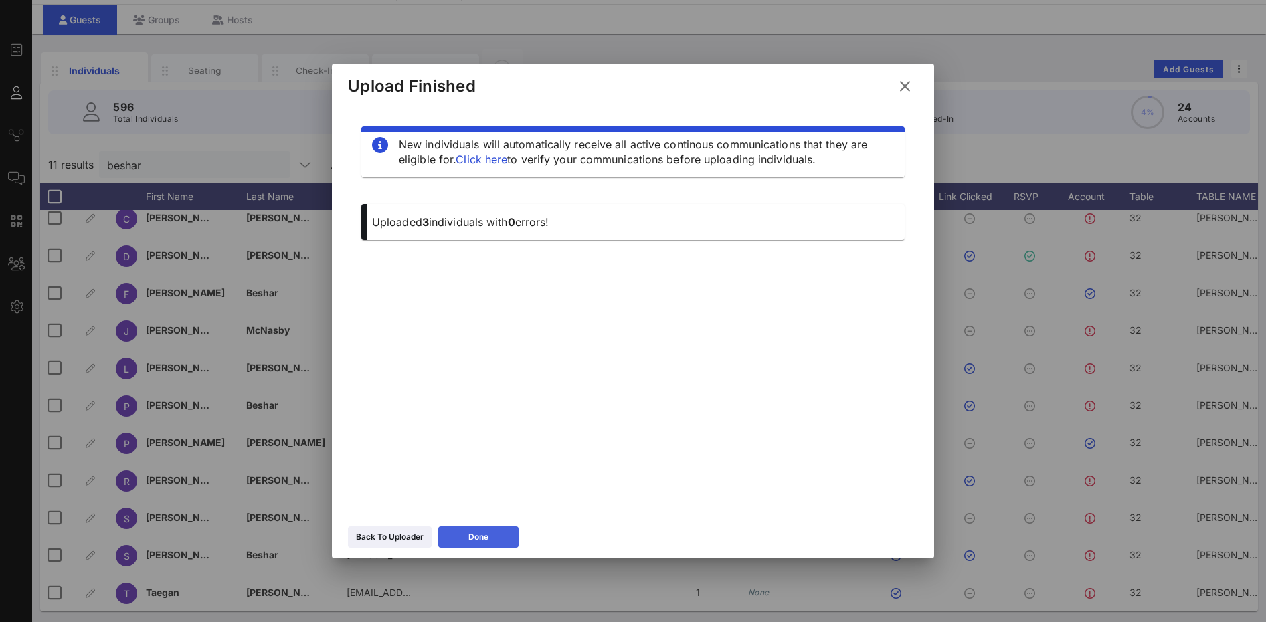
click at [472, 539] on div "Done" at bounding box center [479, 537] width 20 height 13
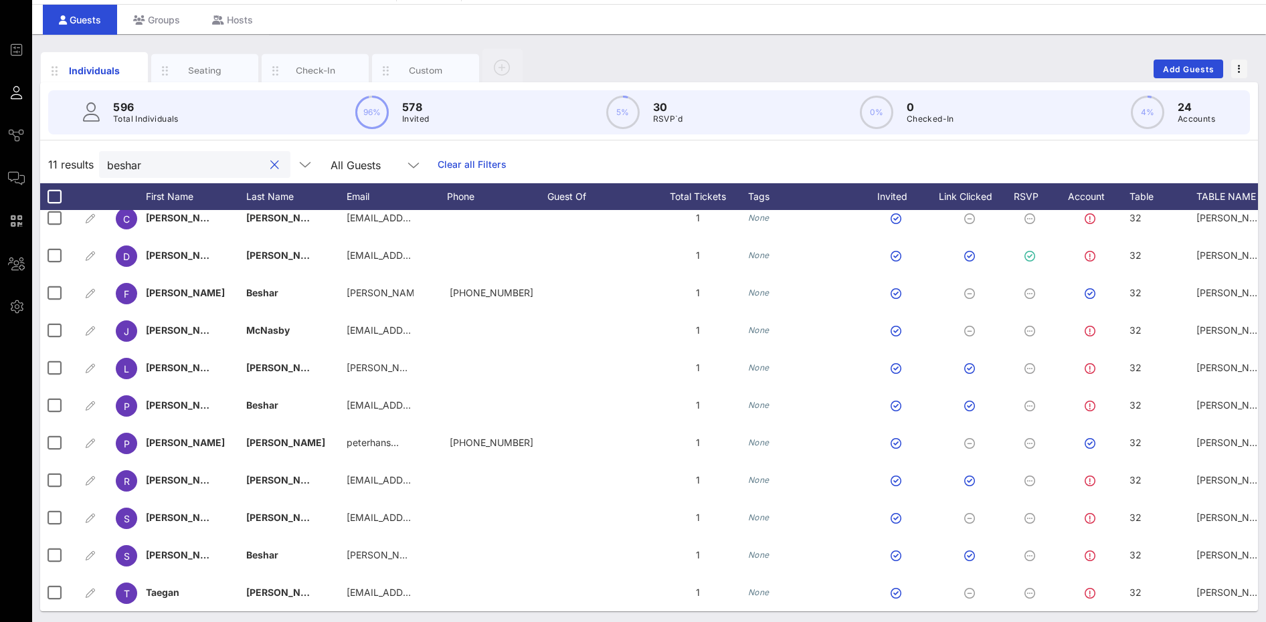
drag, startPoint x: 166, startPoint y: 160, endPoint x: -27, endPoint y: 159, distance: 193.4
click at [0, 159] on html "Event Builder Guests Journeys Comms QR Scanner Team Settings 2025 RCFP Freedom …" at bounding box center [633, 272] width 1266 height 622
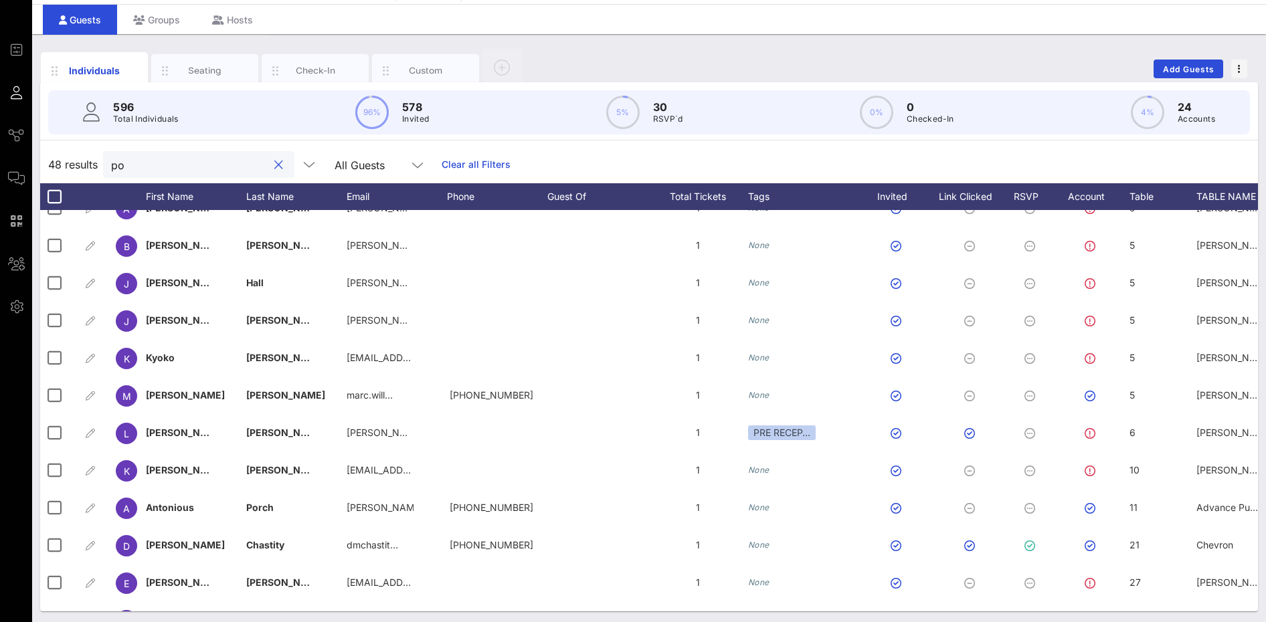
type input "p"
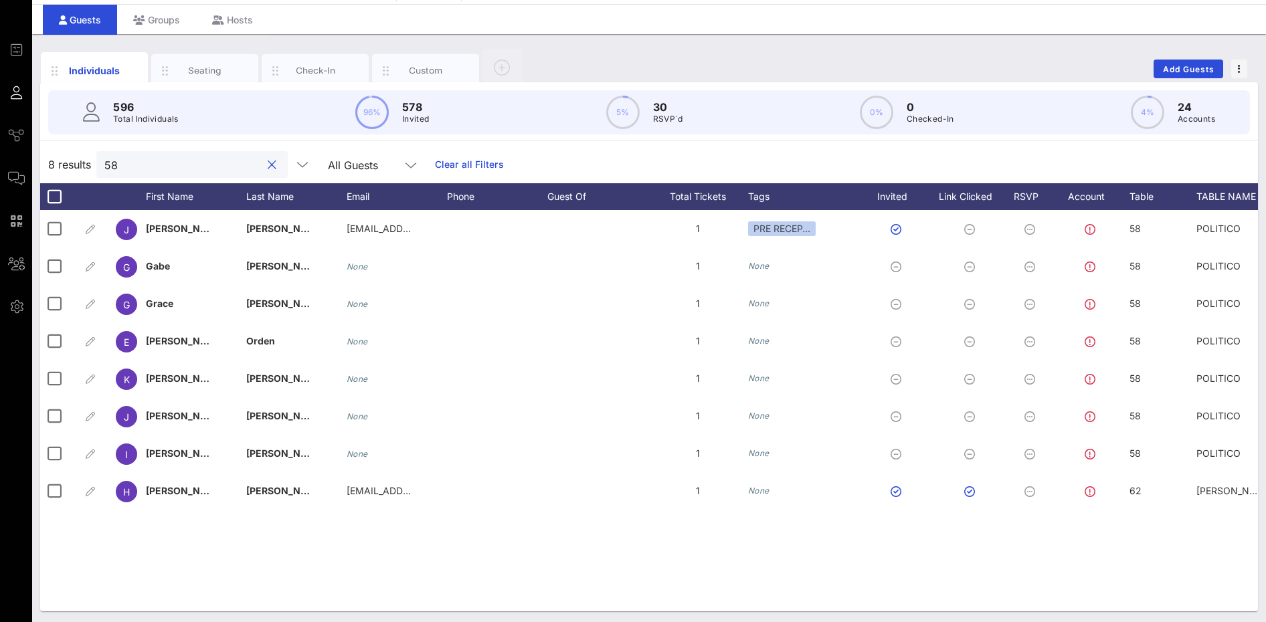
type input "58"
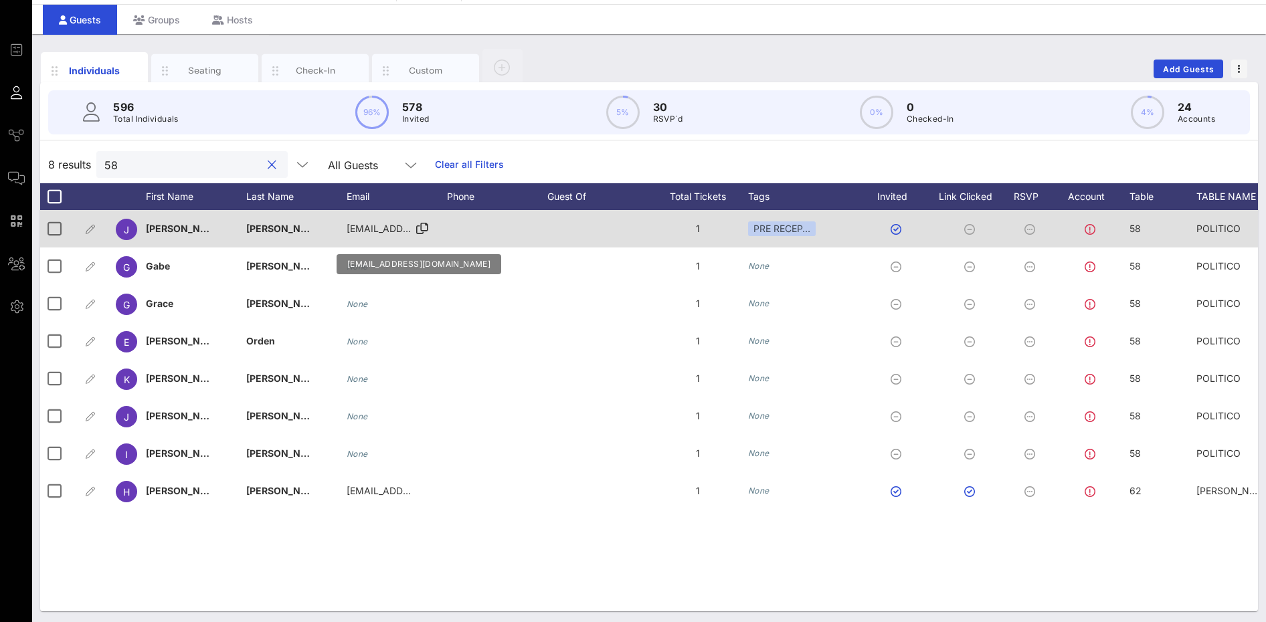
click at [359, 236] on div "joshgerstein@gmail.com" at bounding box center [380, 228] width 67 height 37
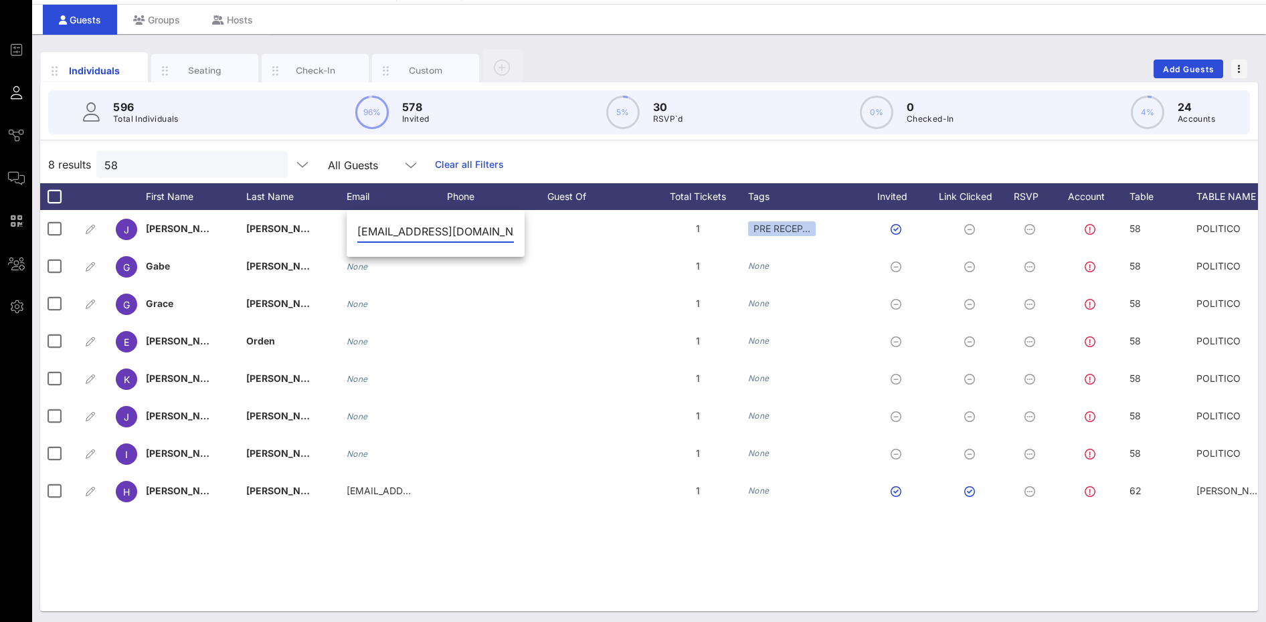
click at [364, 230] on input "joshgerstein@gmail.com" at bounding box center [435, 231] width 157 height 21
type input "[EMAIL_ADDRESS][DOMAIN_NAME]"
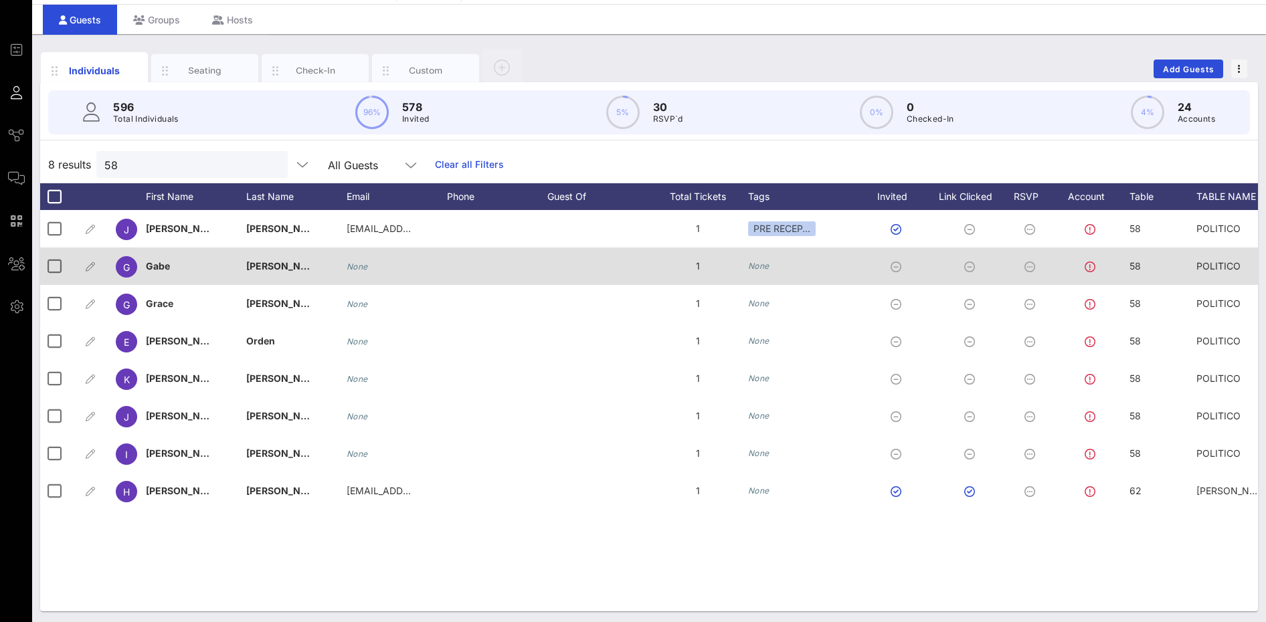
click at [349, 268] on icon "None" at bounding box center [357, 267] width 21 height 10
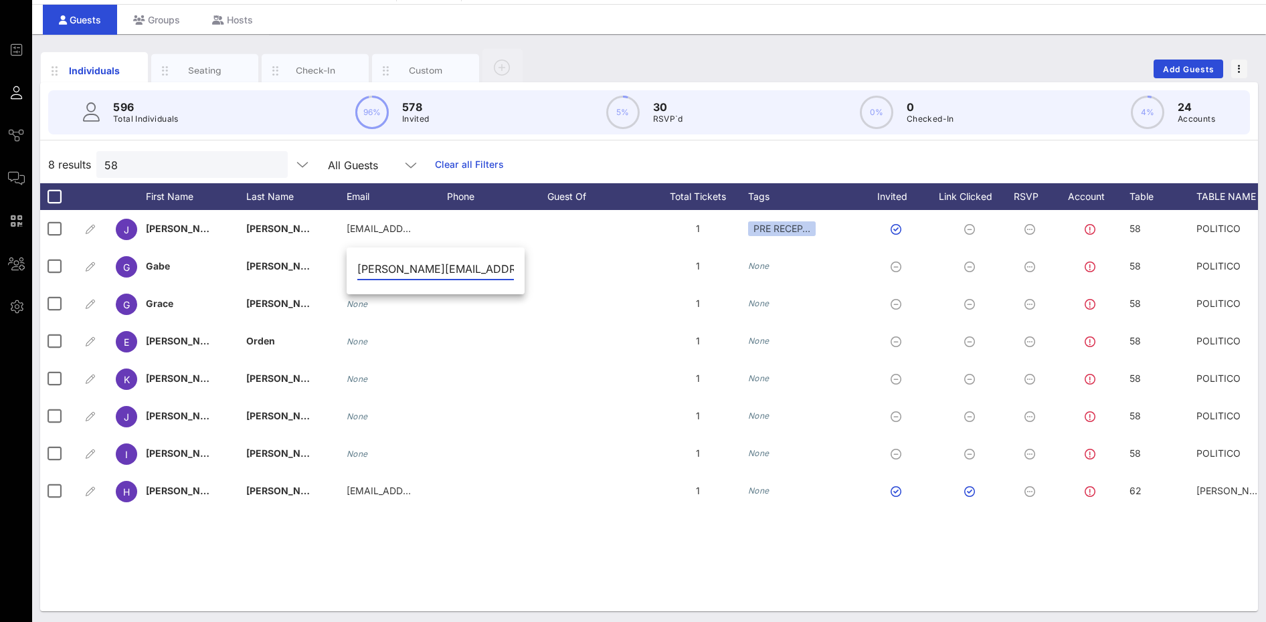
scroll to position [0, 33]
type input "[PERSON_NAME][EMAIL_ADDRESS][PERSON_NAME][DOMAIN_NAME]"
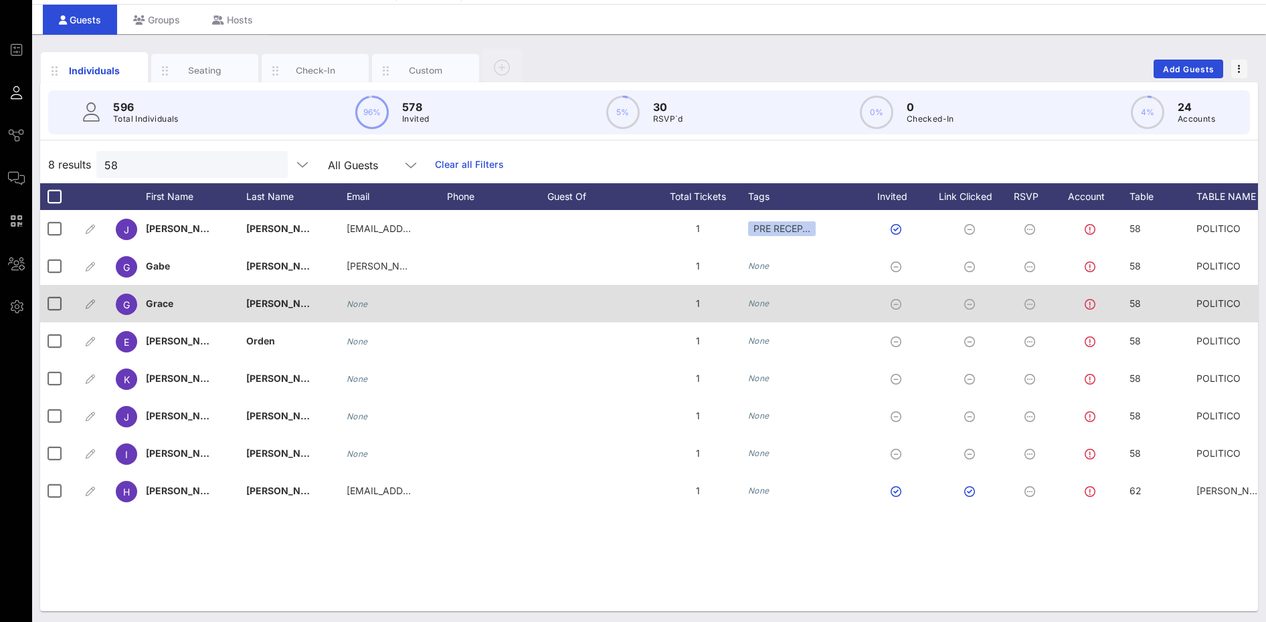
click at [359, 306] on icon "None" at bounding box center [357, 304] width 21 height 10
type input "[EMAIL_ADDRESS][DOMAIN_NAME]"
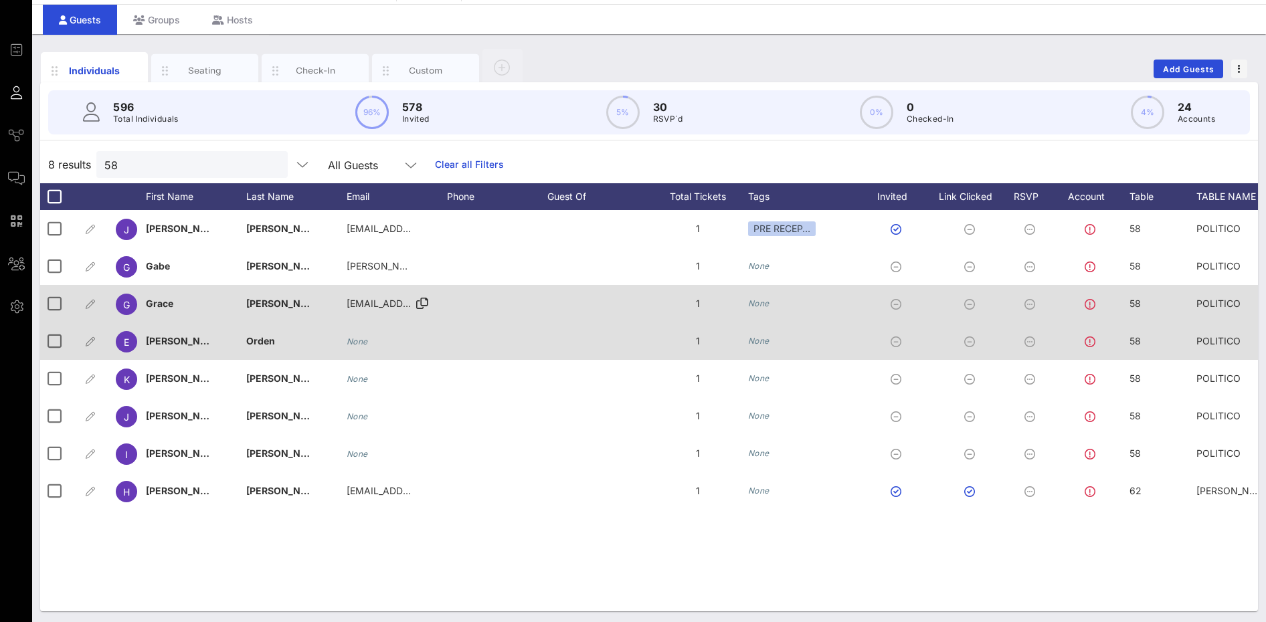
click at [355, 349] on div "None" at bounding box center [357, 341] width 21 height 37
type input "[EMAIL_ADDRESS][DOMAIN_NAME]"
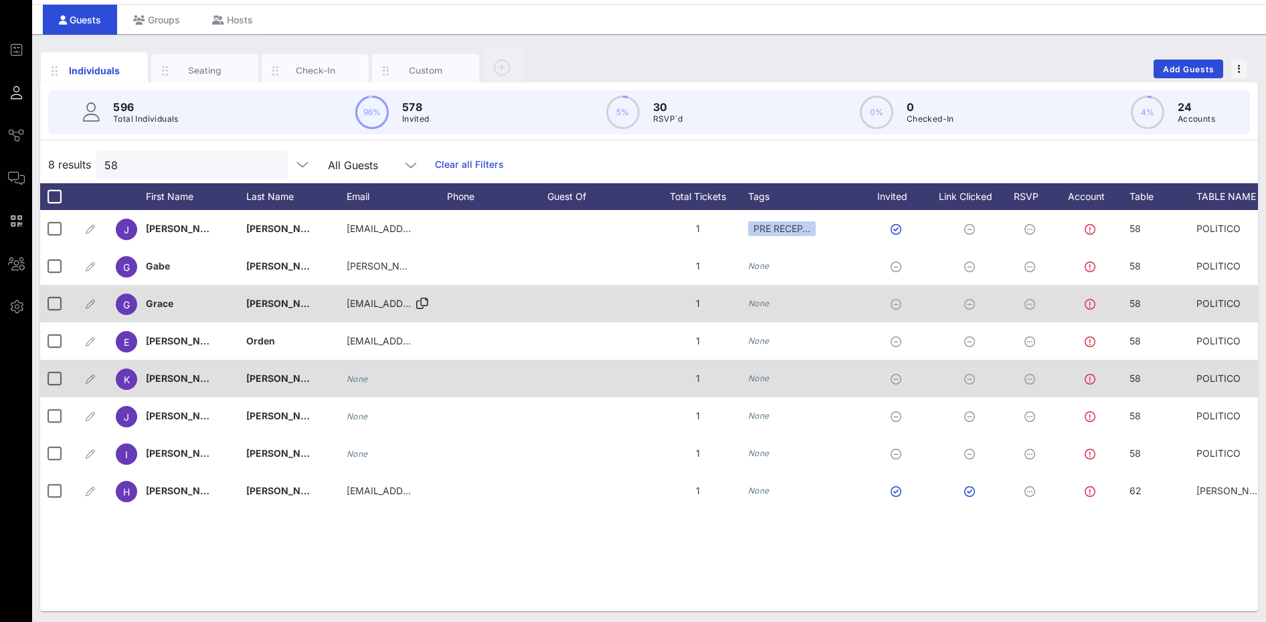
click at [380, 384] on div "None" at bounding box center [397, 378] width 100 height 37
click at [356, 380] on icon "None" at bounding box center [357, 379] width 21 height 10
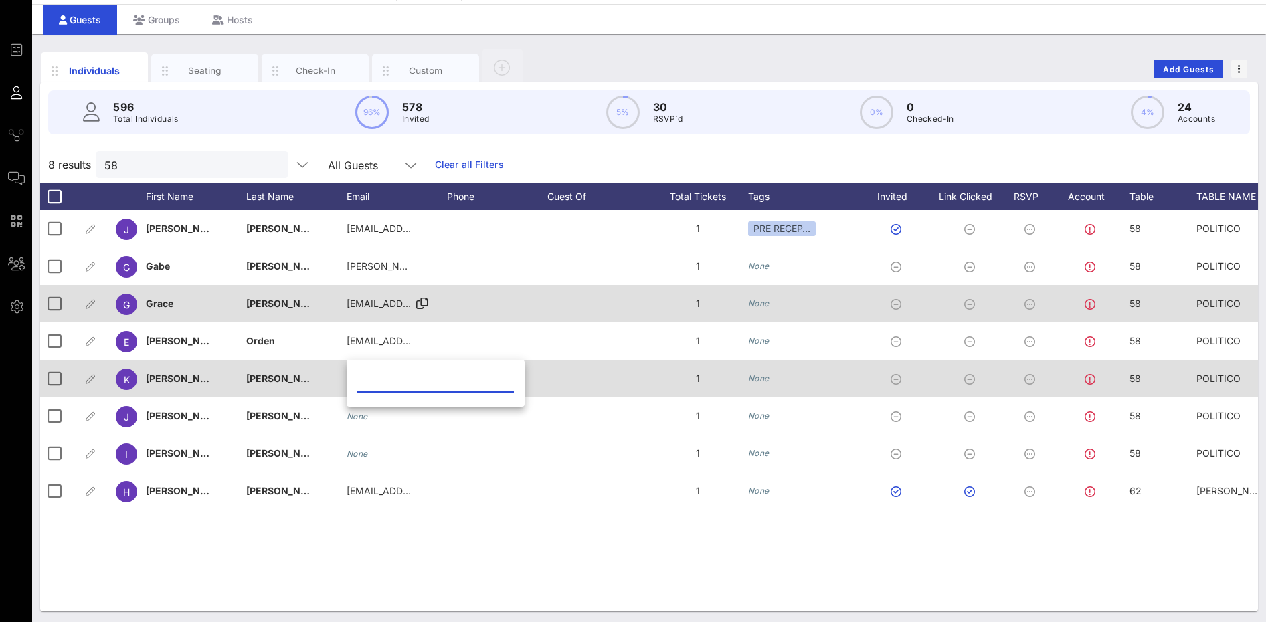
paste input "[EMAIL_ADDRESS][DOMAIN_NAME]"
type input "[EMAIL_ADDRESS][DOMAIN_NAME]"
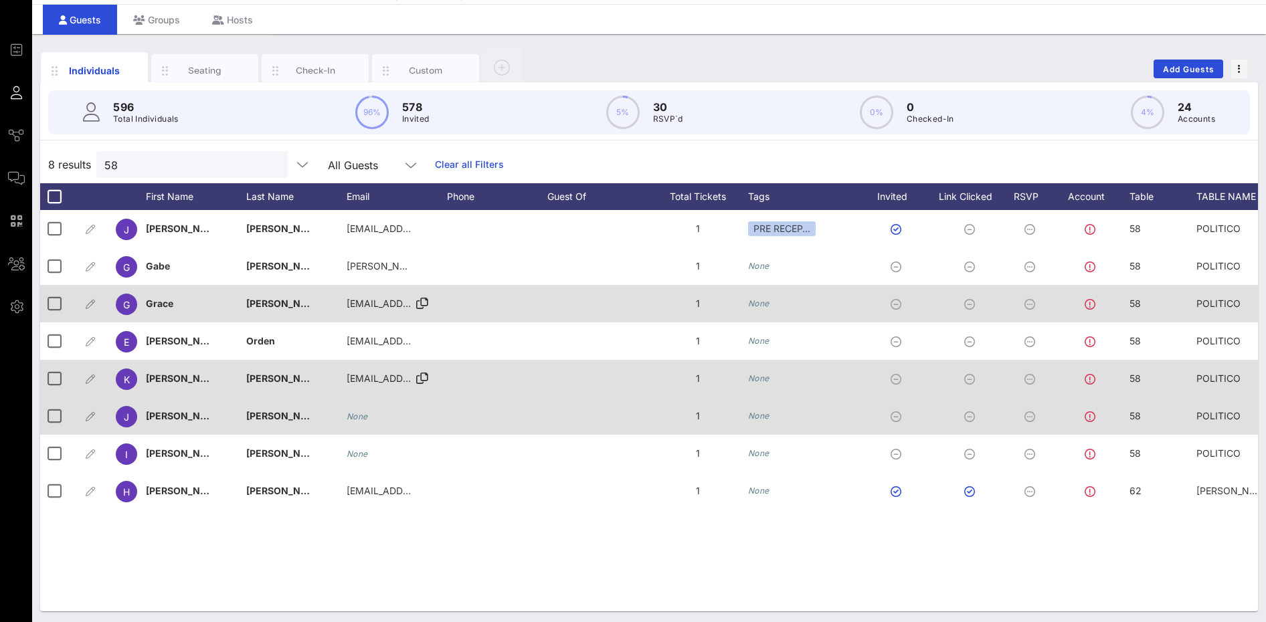
click at [358, 416] on icon "None" at bounding box center [357, 417] width 21 height 10
type input "[EMAIL_ADDRESS][DOMAIN_NAME]"
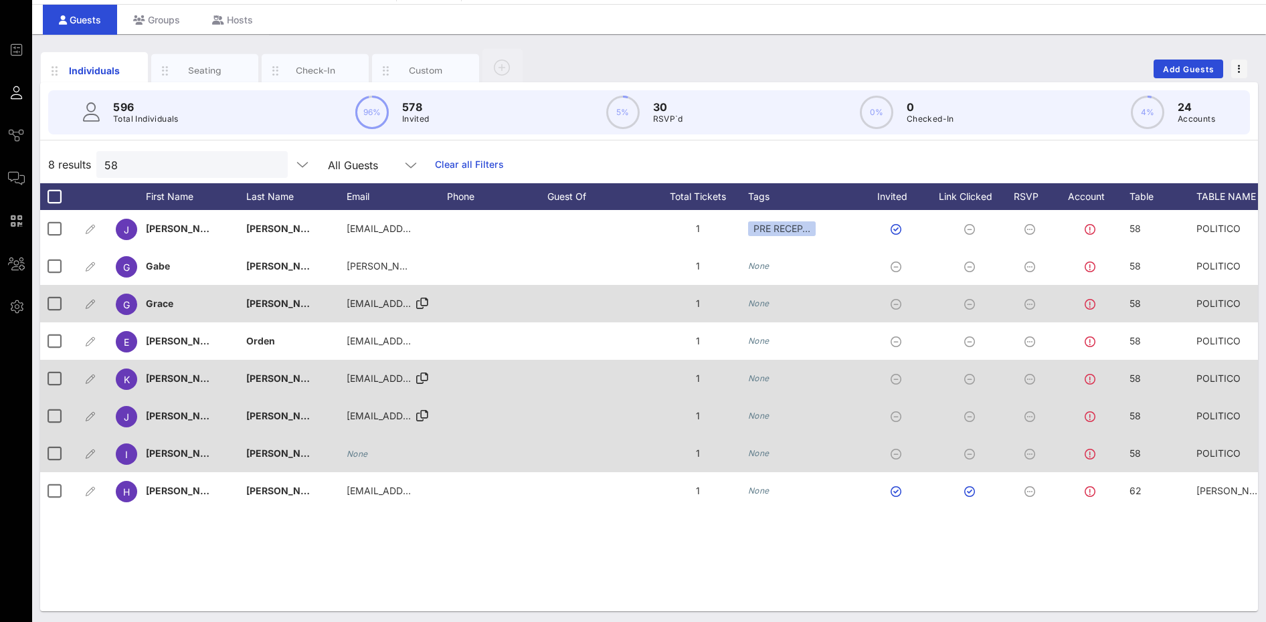
click at [365, 458] on icon "None" at bounding box center [357, 454] width 21 height 10
type input "[EMAIL_ADDRESS][DOMAIN_NAME]"
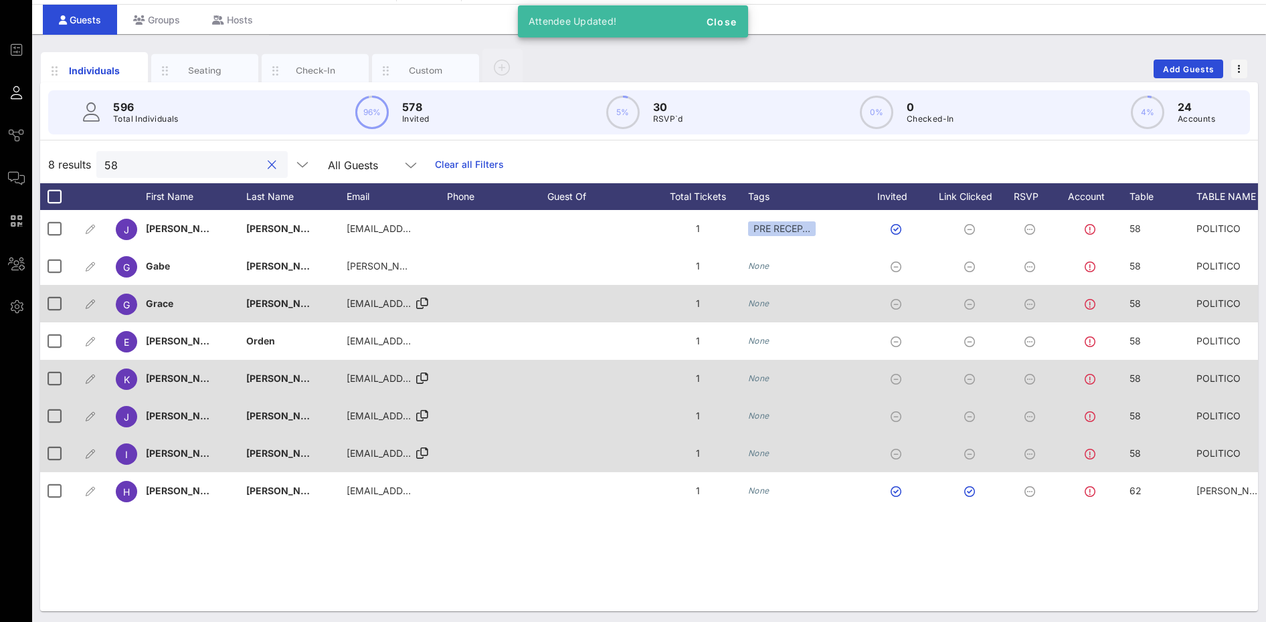
click at [221, 163] on input "58" at bounding box center [182, 164] width 157 height 17
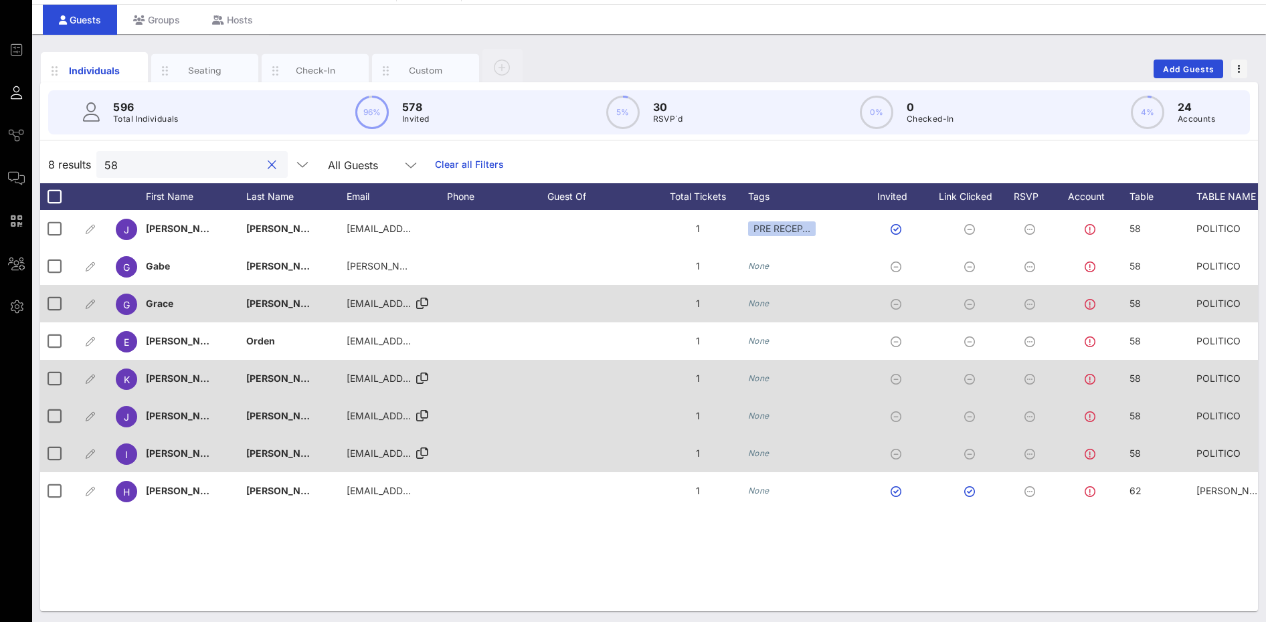
drag, startPoint x: 197, startPoint y: 167, endPoint x: 94, endPoint y: 173, distance: 103.3
click at [94, 173] on div "8 results 58 All Guests Clear all Filters" at bounding box center [649, 164] width 1218 height 37
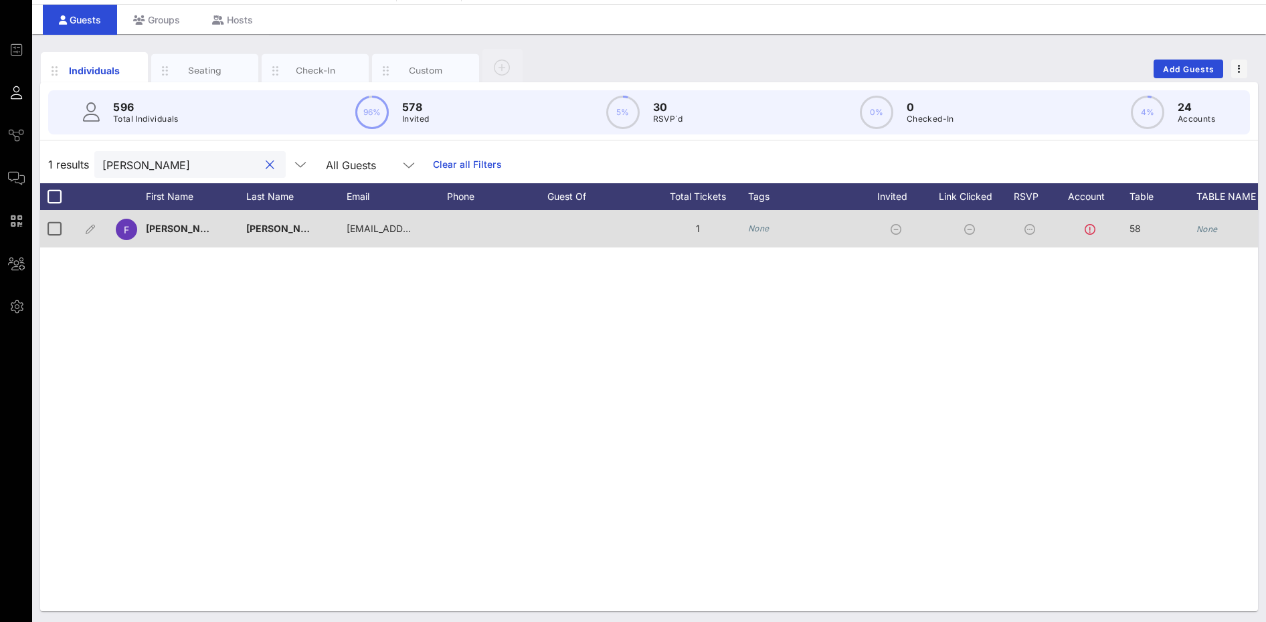
type input "barber"
click at [1205, 226] on icon "None" at bounding box center [1207, 229] width 21 height 10
type input "POLITICO"
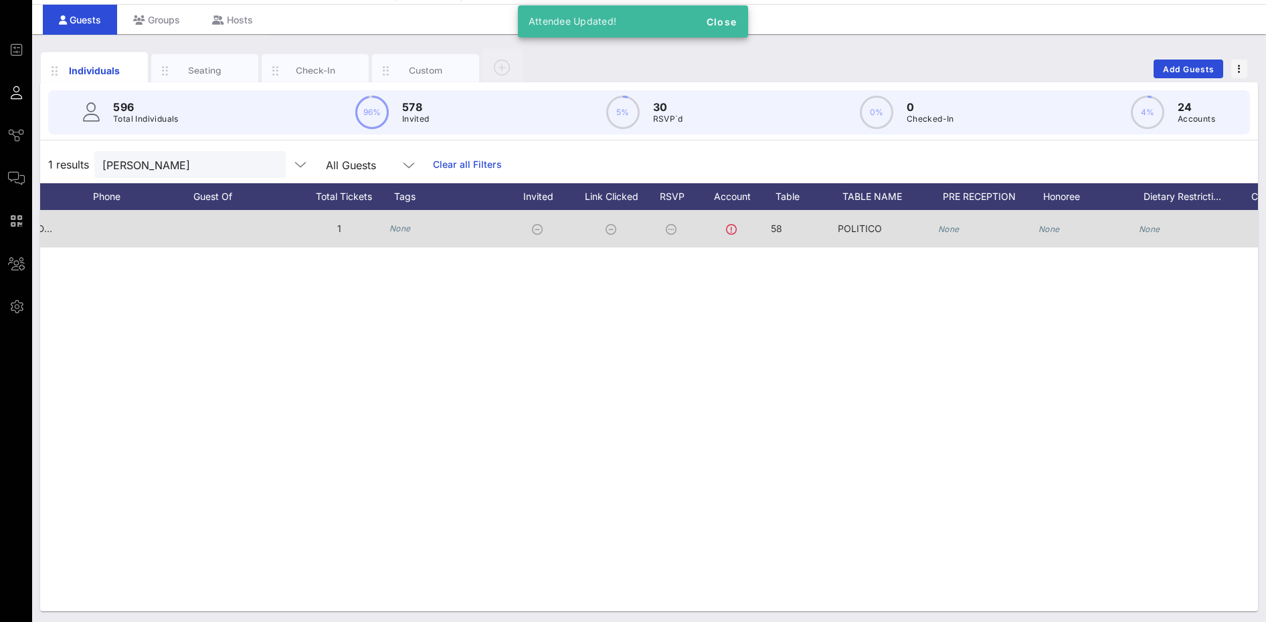
scroll to position [0, 369]
click at [1078, 612] on div "Individuals Seating Check-In Custom Add Guests 596 Total Individuals 96% 578 In…" at bounding box center [649, 329] width 1234 height 591
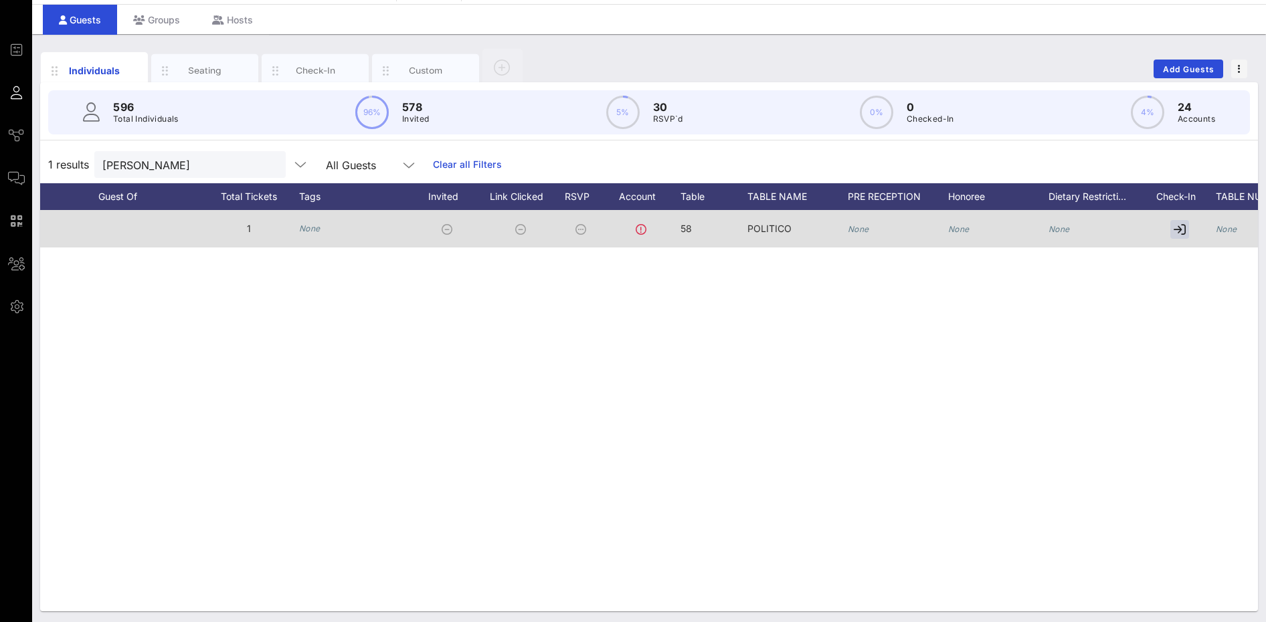
scroll to position [0, 541]
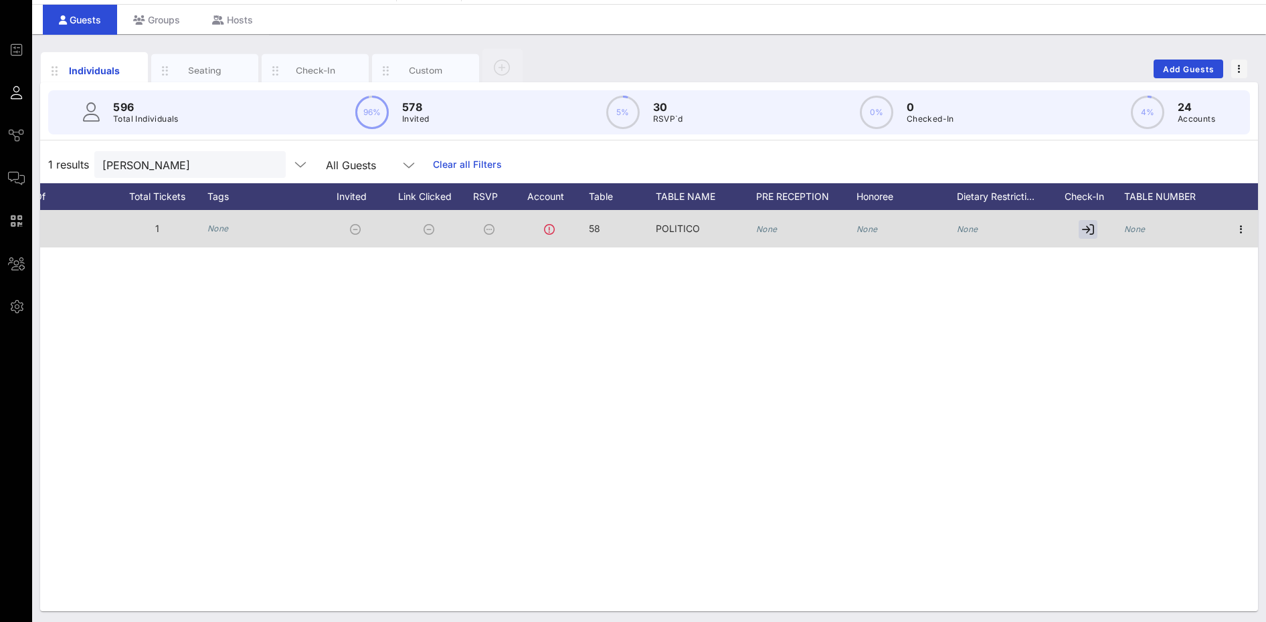
click at [1139, 224] on div "None" at bounding box center [1134, 228] width 21 height 37
type input "58"
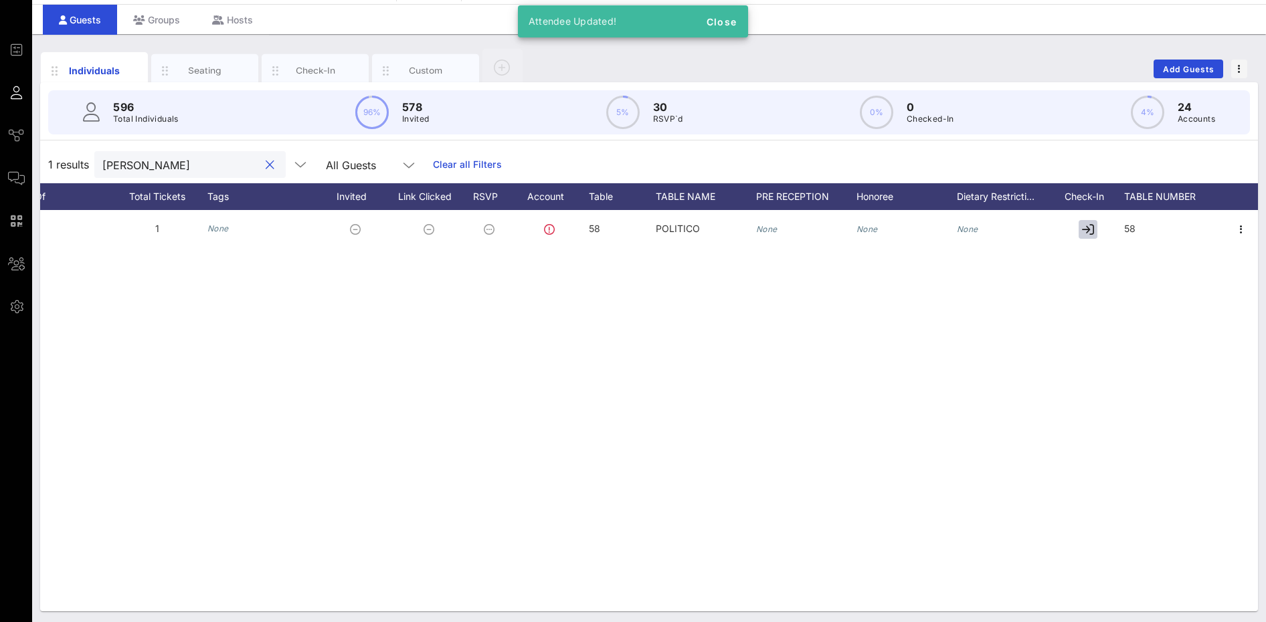
drag, startPoint x: 143, startPoint y: 163, endPoint x: 68, endPoint y: 164, distance: 74.3
click at [68, 164] on div "1 results barber All Guests Clear all Filters" at bounding box center [649, 164] width 1218 height 37
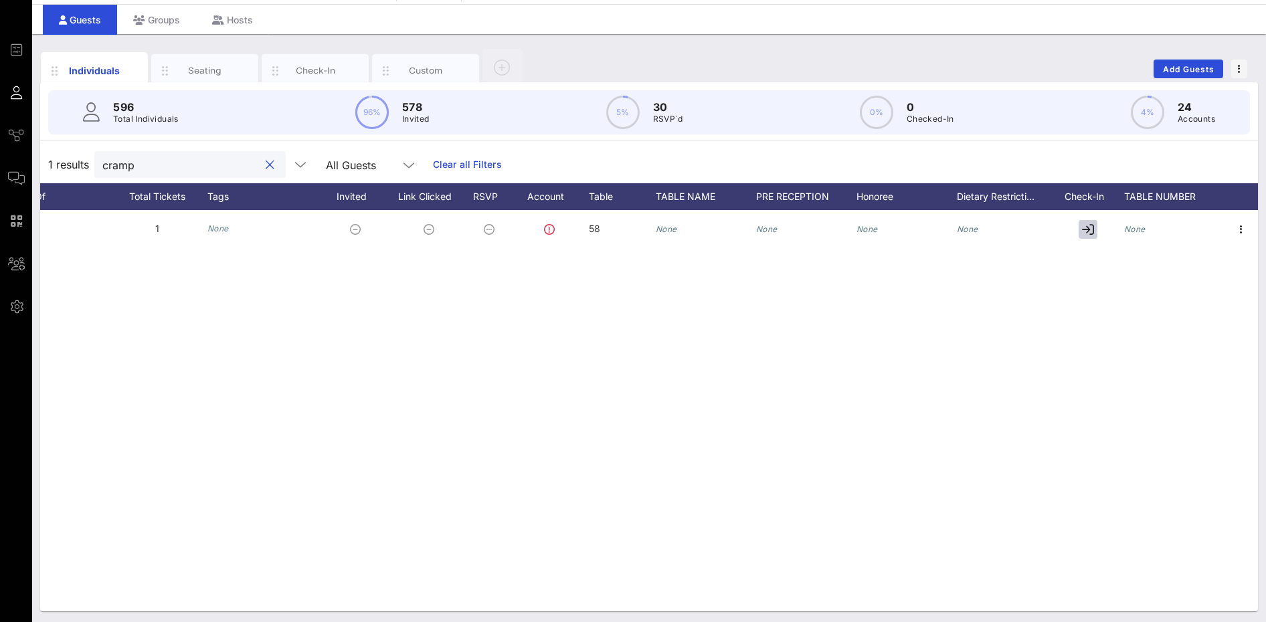
type input "cramp"
click at [673, 232] on icon "None" at bounding box center [666, 229] width 21 height 10
type input "POLITICO"
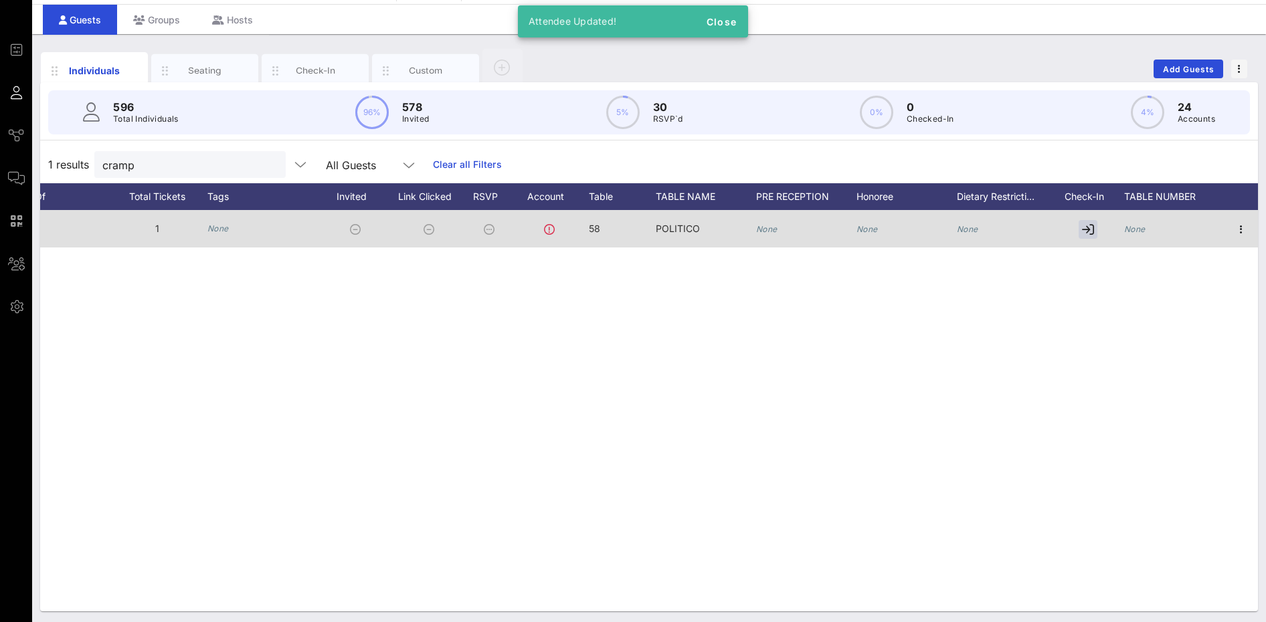
click at [1151, 226] on div "None" at bounding box center [1174, 236] width 100 height 53
type input "58"
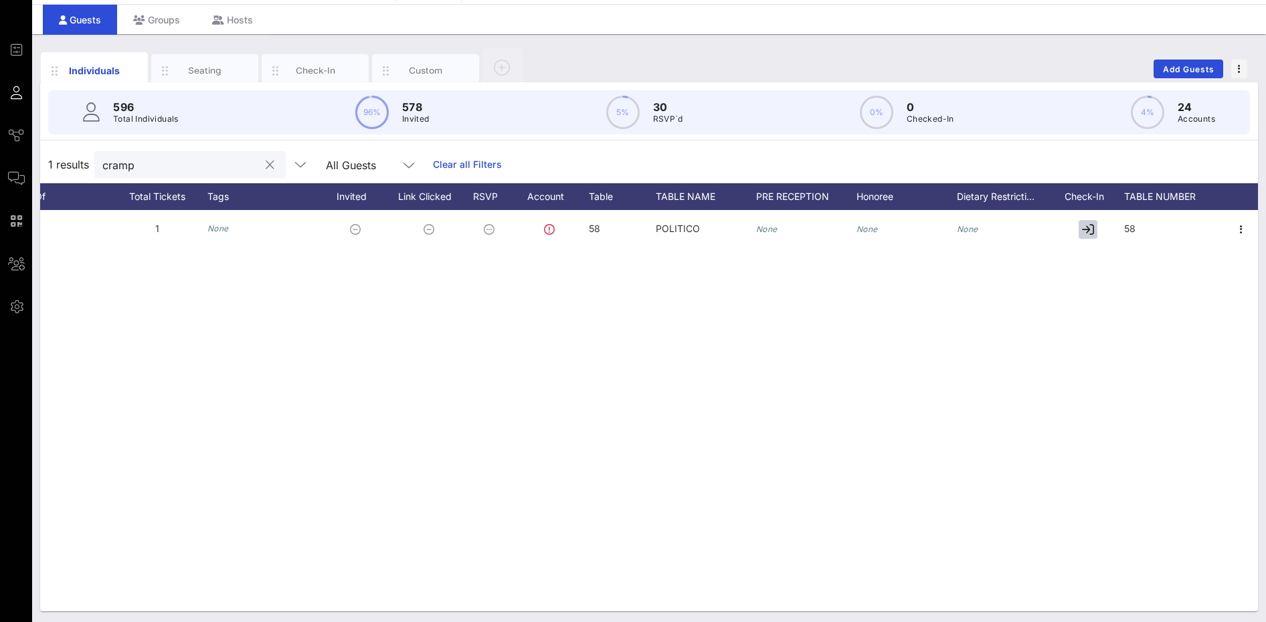
drag, startPoint x: 161, startPoint y: 173, endPoint x: 151, endPoint y: 167, distance: 11.1
click at [152, 168] on div "cramp" at bounding box center [180, 164] width 157 height 27
drag, startPoint x: 151, startPoint y: 167, endPoint x: 69, endPoint y: 165, distance: 82.4
click at [69, 165] on div "1 results cramp All Guests Clear all Filters" at bounding box center [649, 164] width 1218 height 37
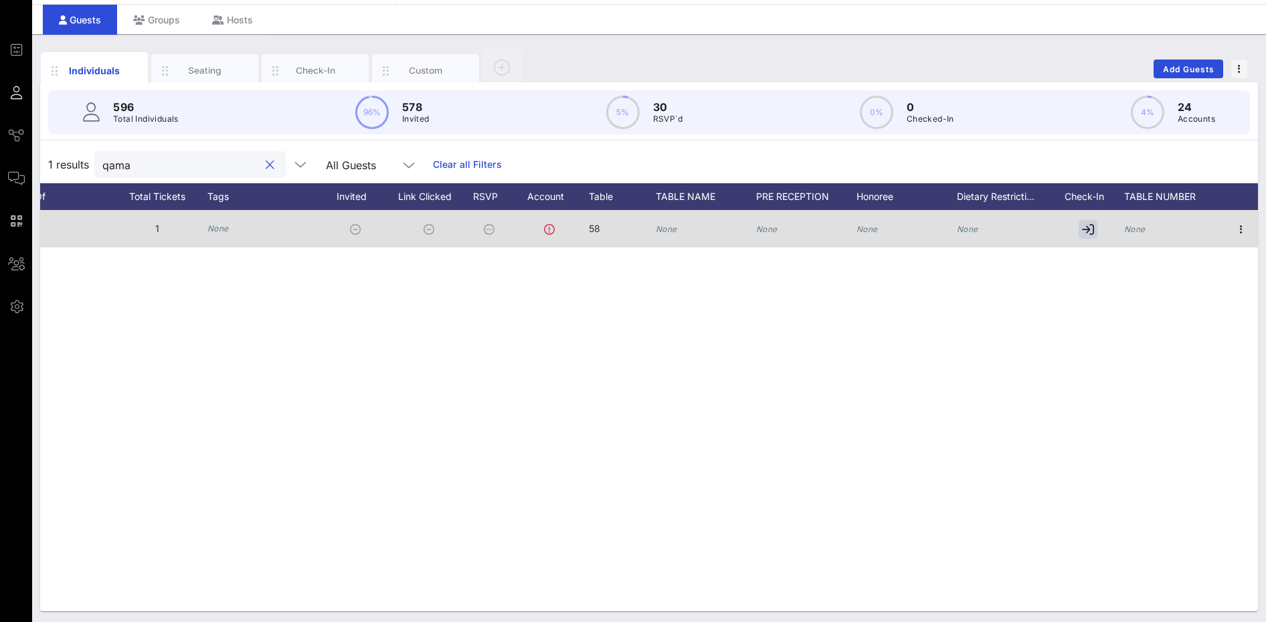
type input "qama"
click at [691, 227] on div "None" at bounding box center [706, 236] width 100 height 53
type input "POLITICO"
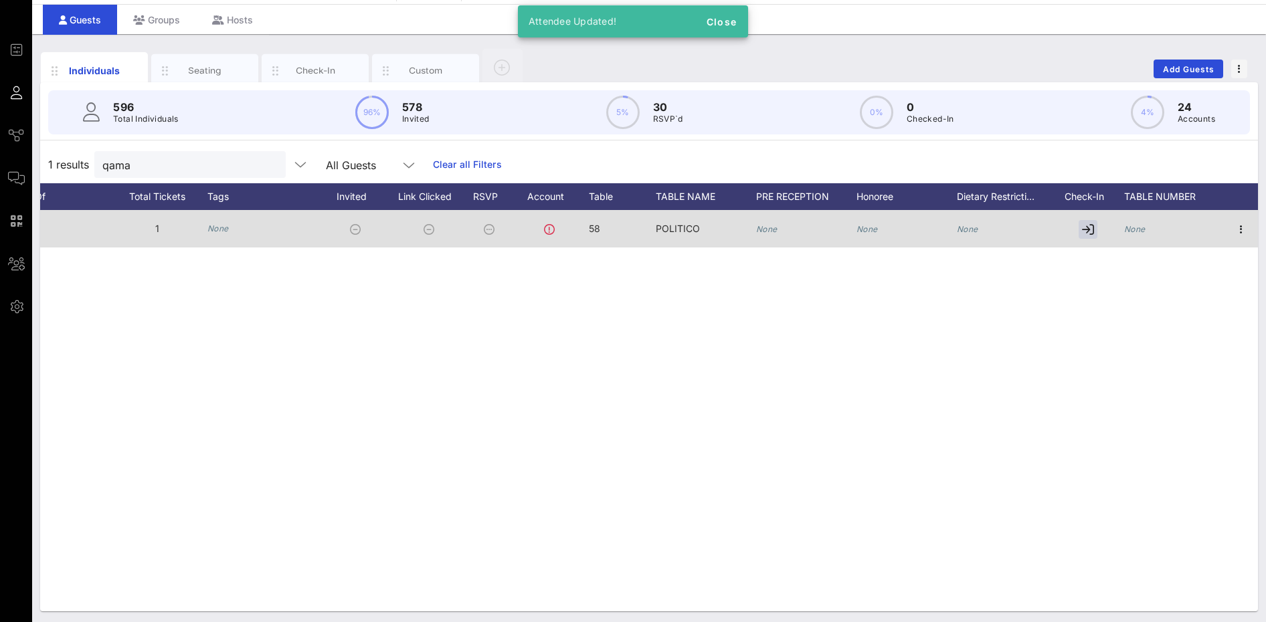
click at [1128, 226] on icon "None" at bounding box center [1134, 229] width 21 height 10
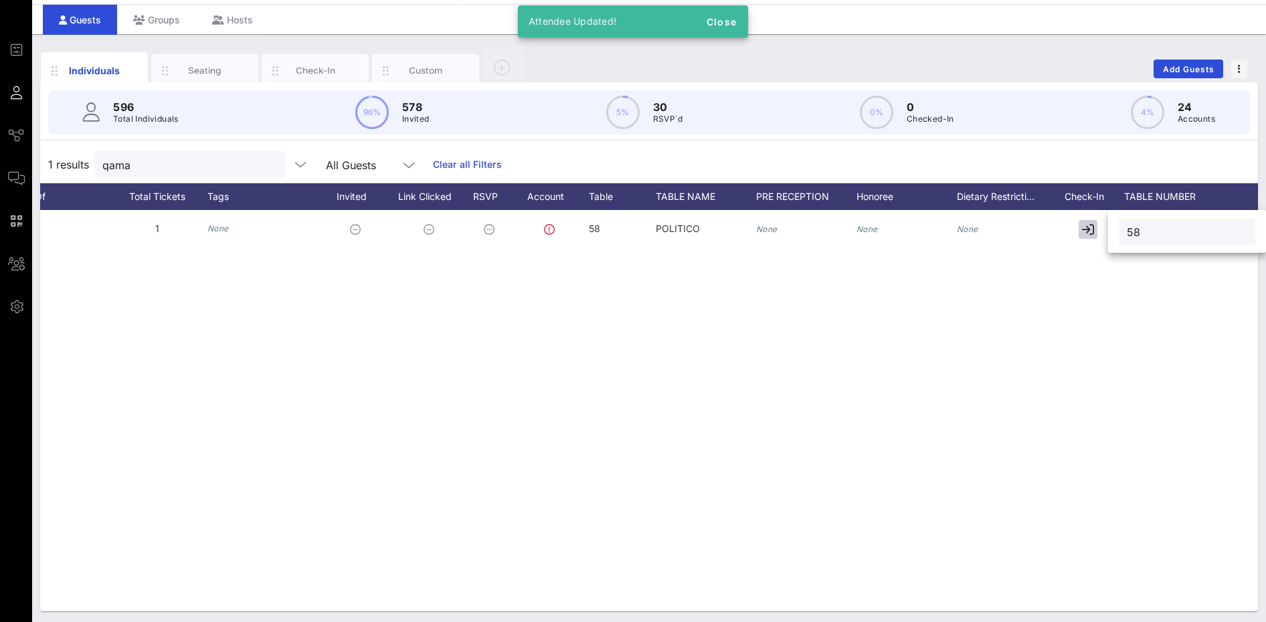
type input "58"
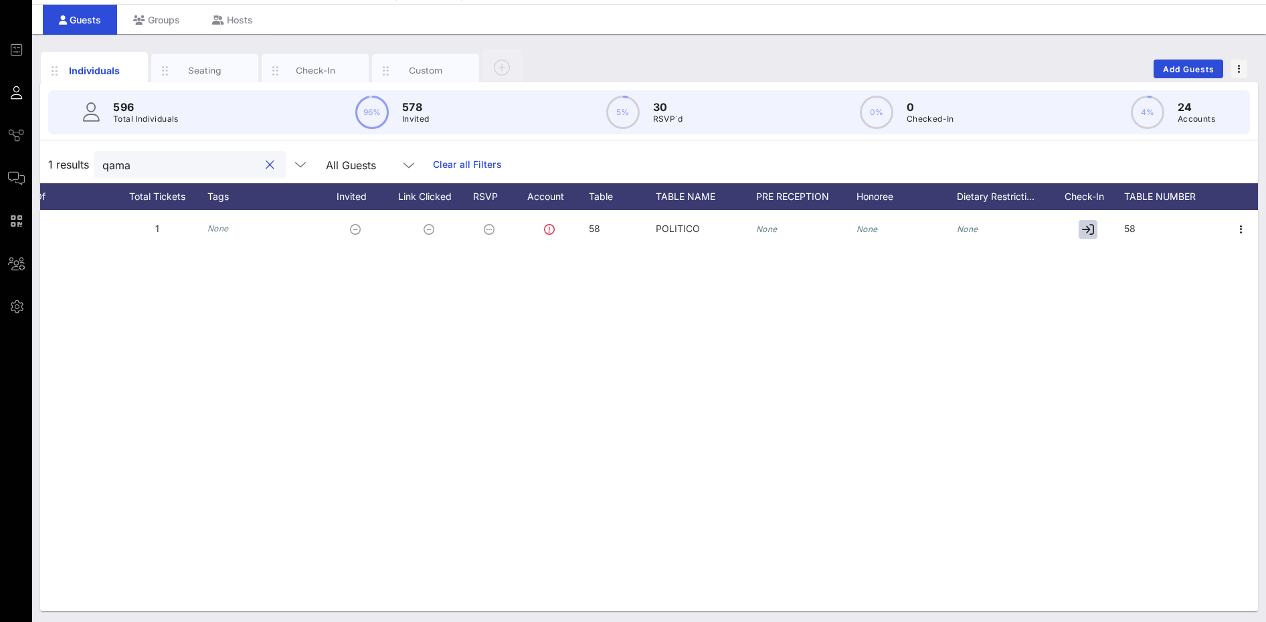
drag, startPoint x: 175, startPoint y: 159, endPoint x: 78, endPoint y: 162, distance: 97.1
click at [80, 162] on div "1 results qama All Guests Clear all Filters" at bounding box center [649, 164] width 1218 height 37
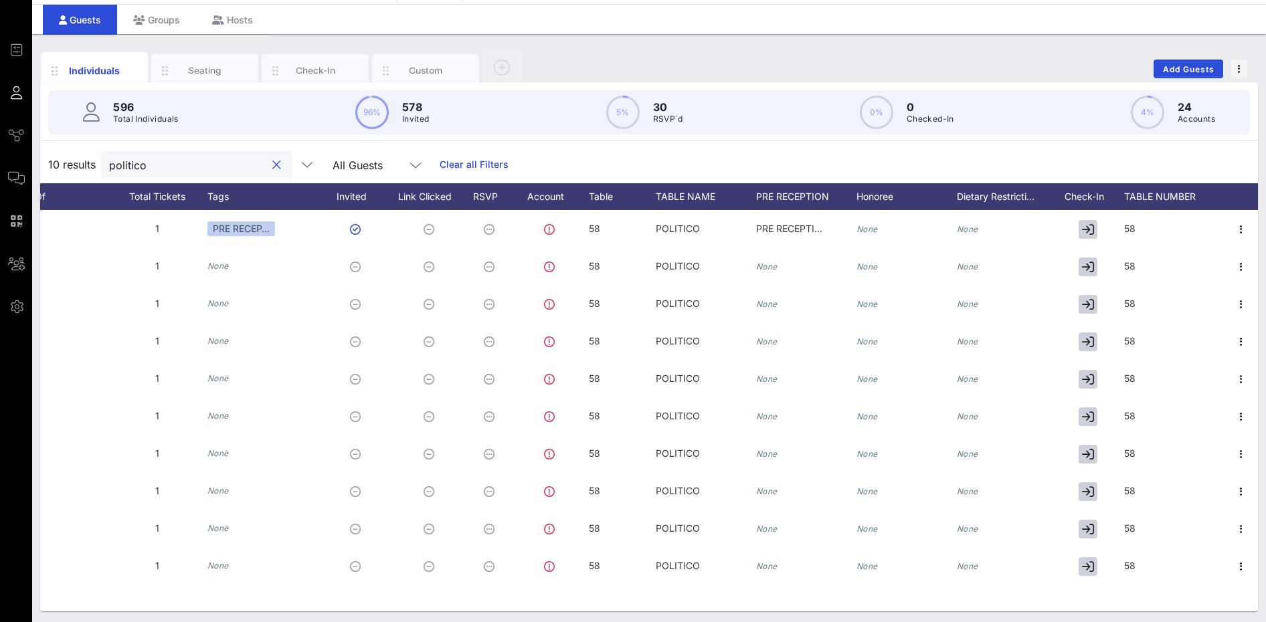
type input "politico"
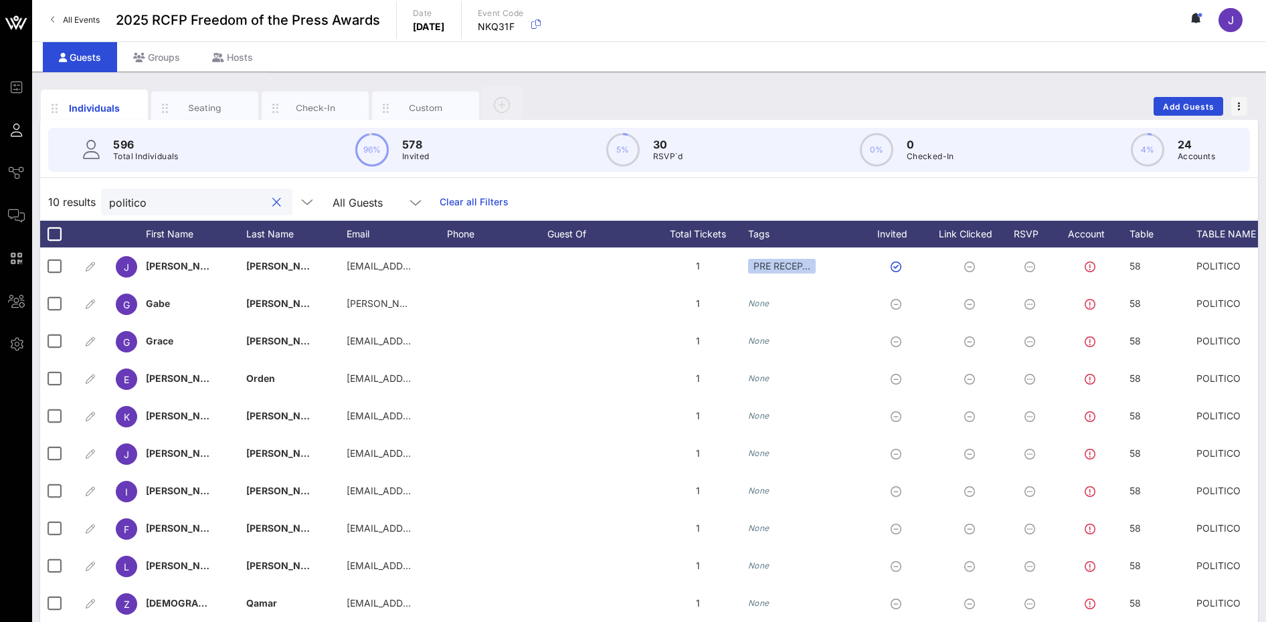
scroll to position [0, 0]
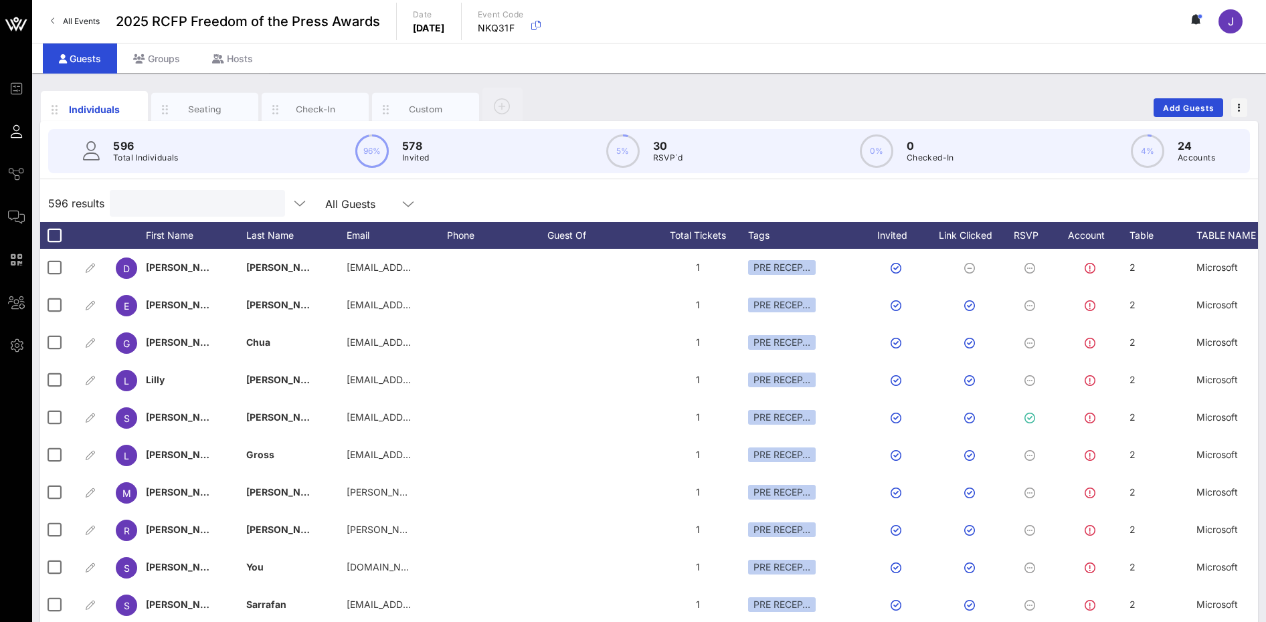
click at [189, 207] on input "text" at bounding box center [196, 203] width 157 height 17
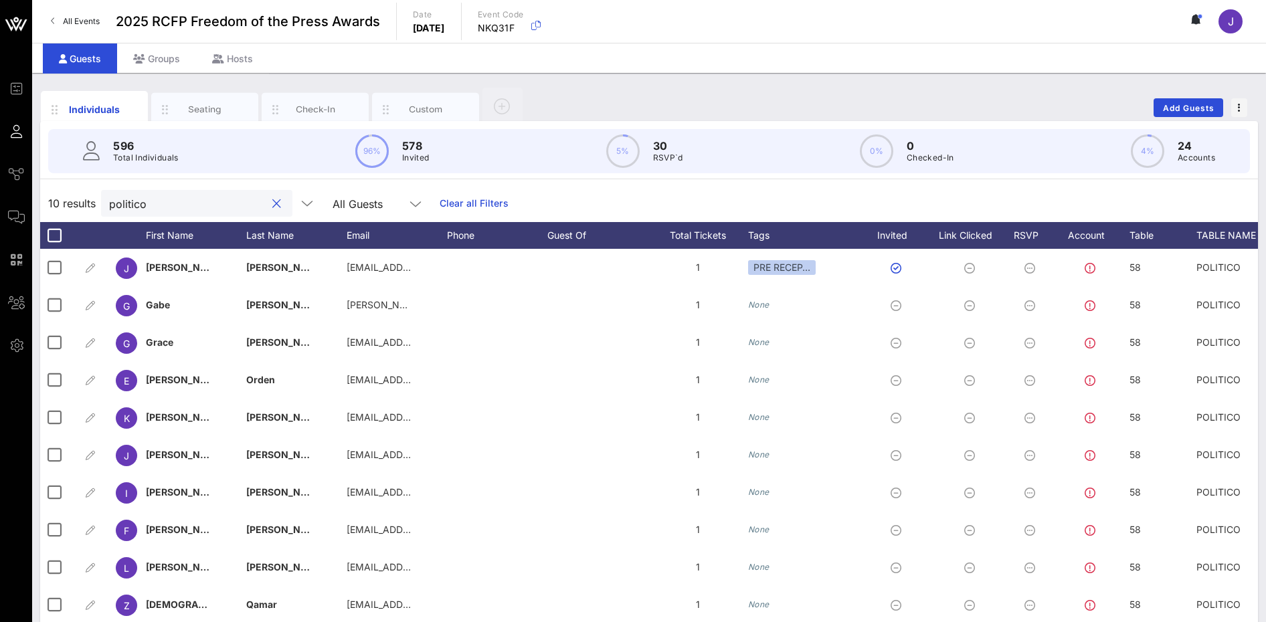
type input "politico"
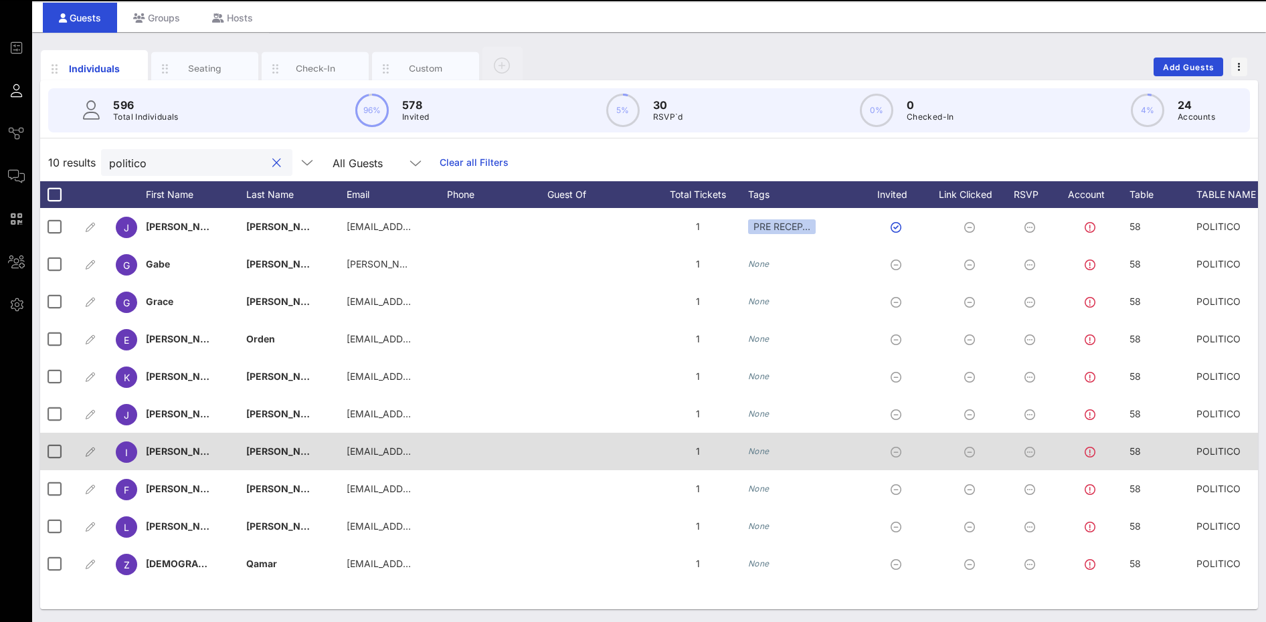
scroll to position [41, 0]
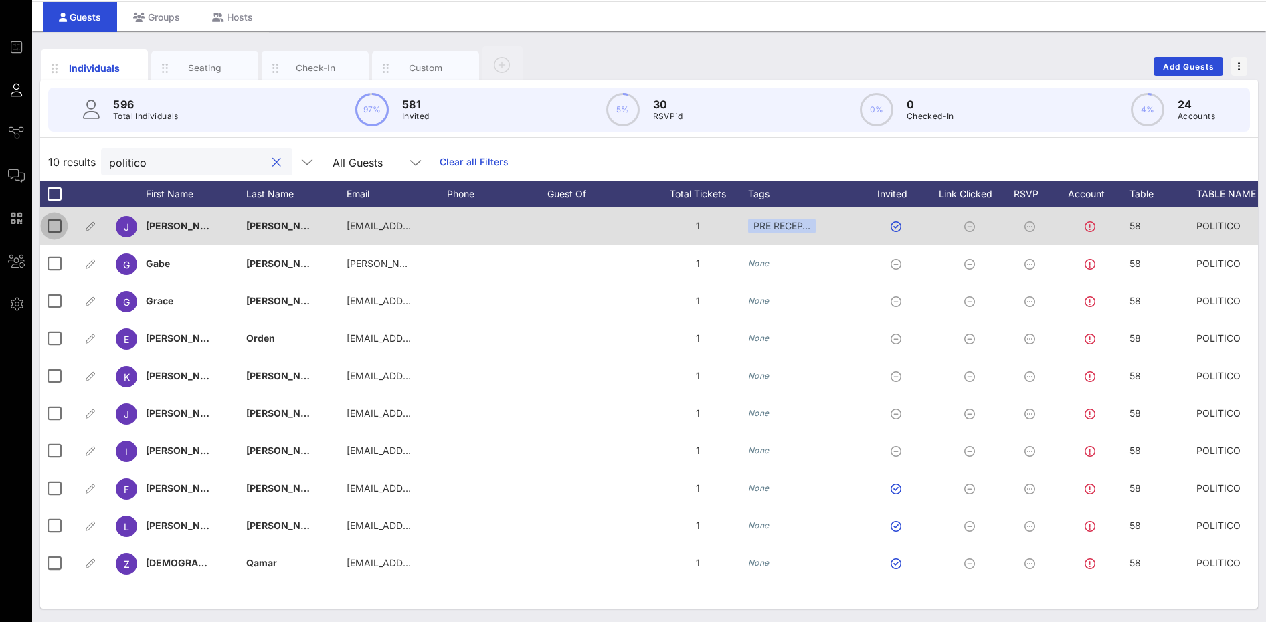
click at [47, 224] on div at bounding box center [54, 226] width 23 height 23
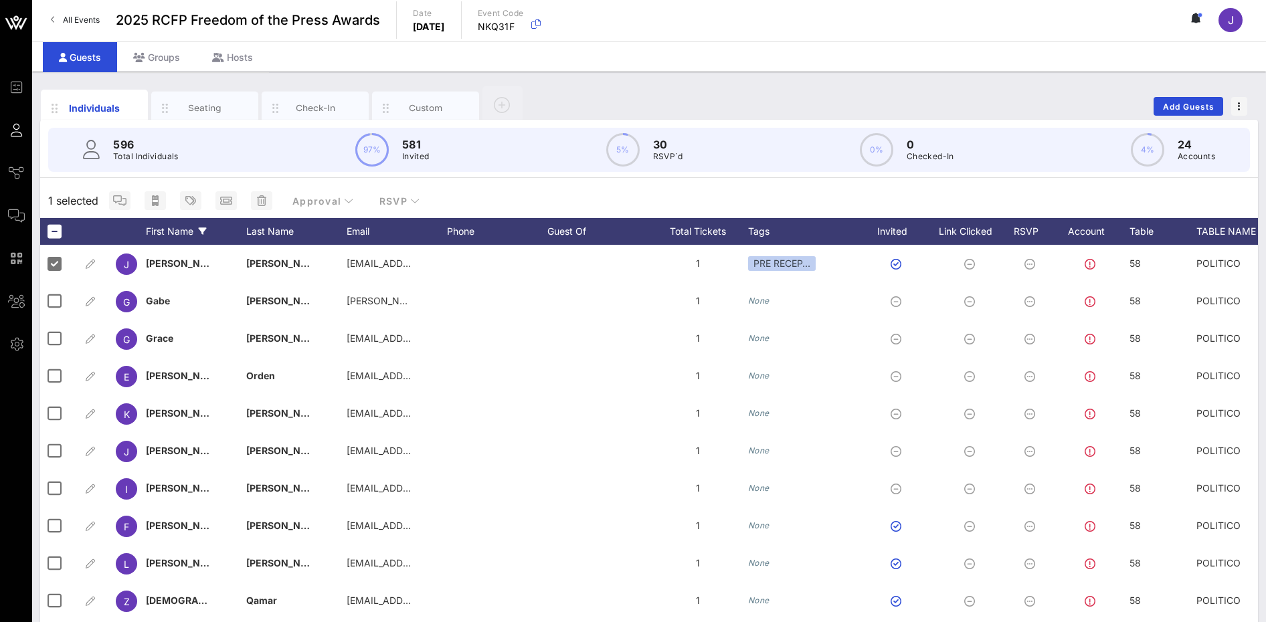
scroll to position [0, 0]
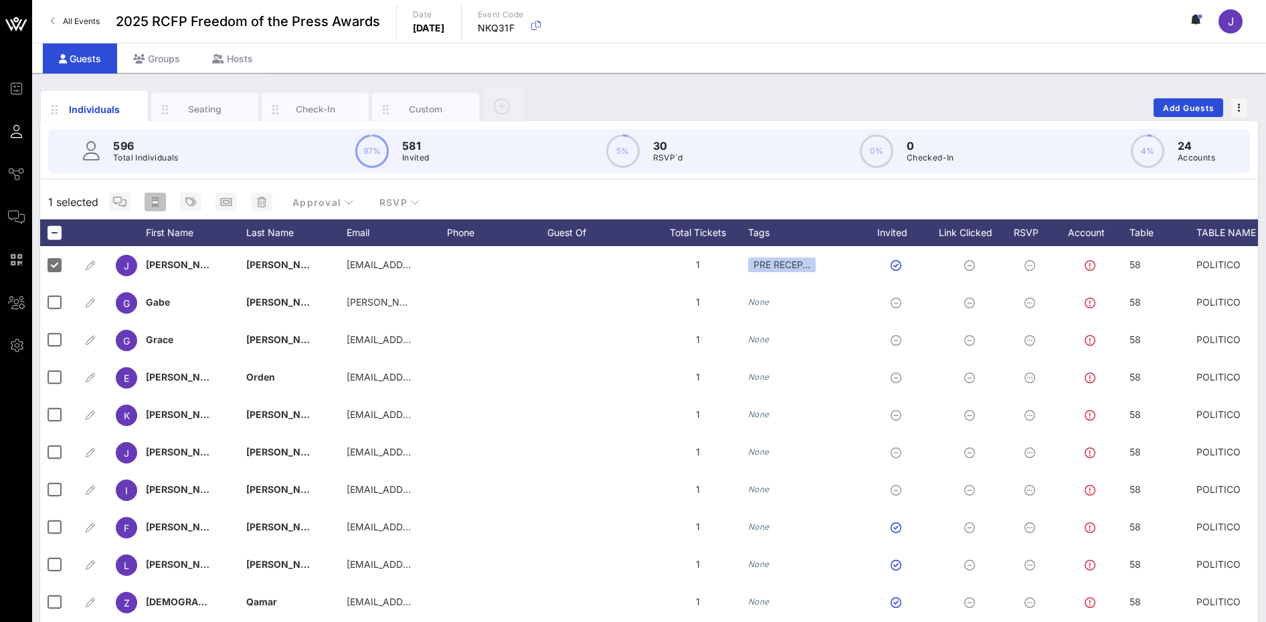
click at [160, 203] on icon "button" at bounding box center [155, 202] width 11 height 11
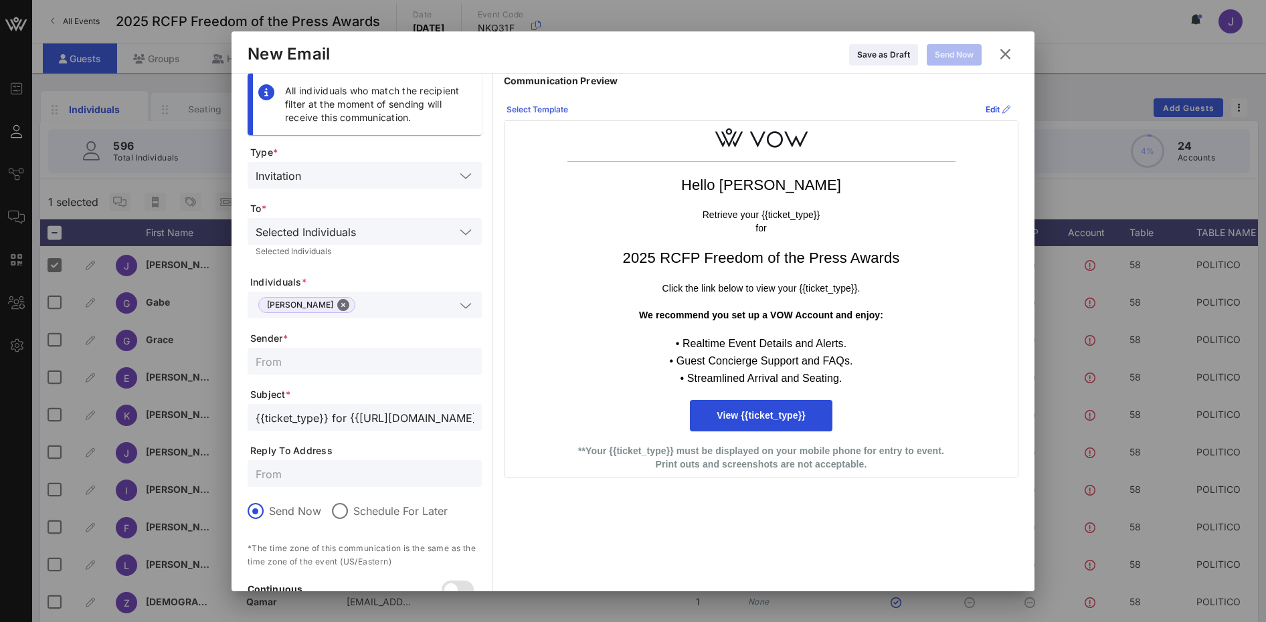
click at [556, 109] on div "Select Template" at bounding box center [538, 109] width 62 height 13
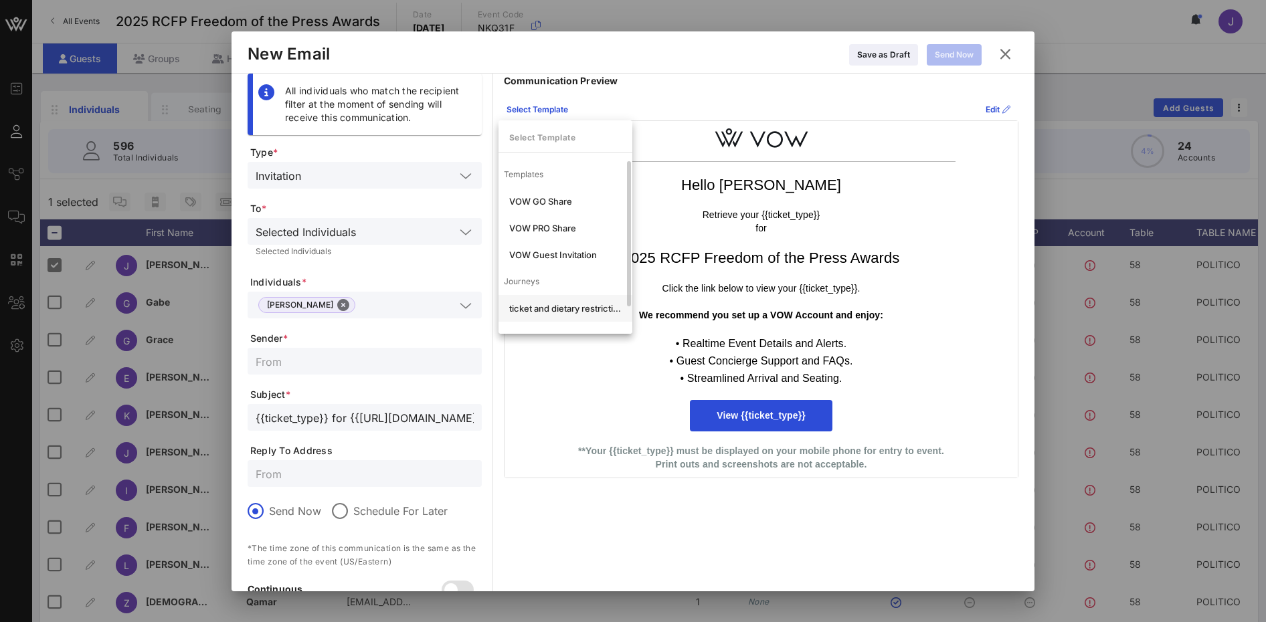
scroll to position [25, 0]
click at [566, 311] on div "VIP- ticket and dietary restrictions" at bounding box center [565, 310] width 112 height 11
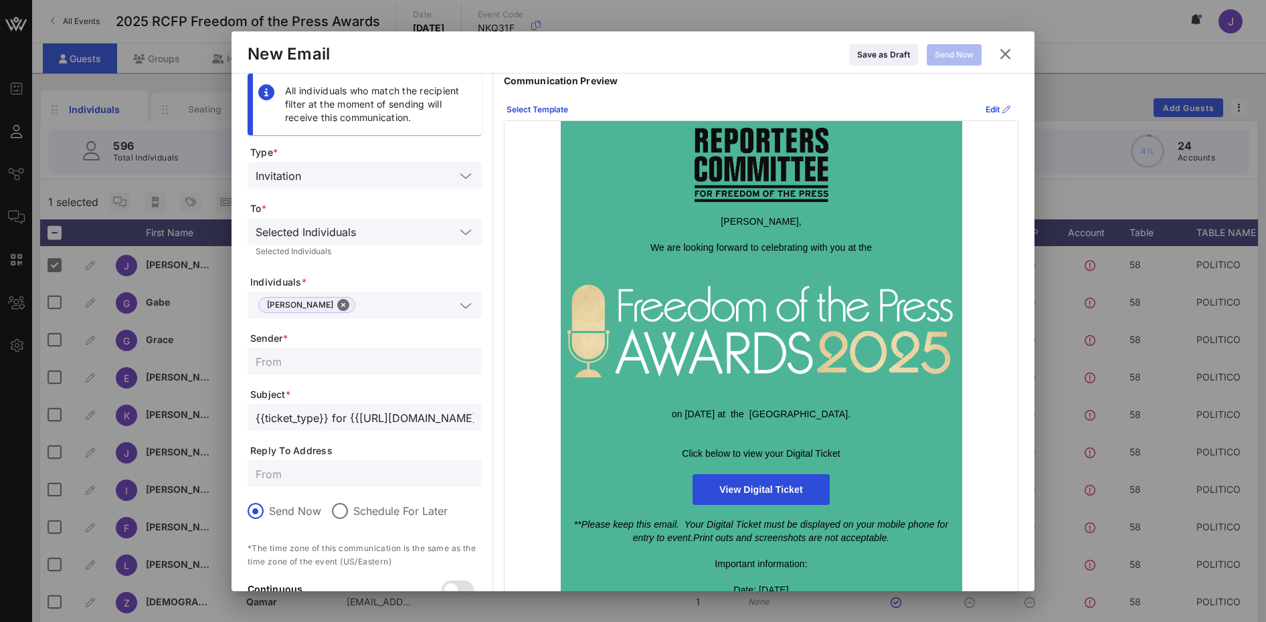
click at [303, 367] on input "text" at bounding box center [365, 361] width 218 height 17
type input "Reporters Committee for Freedom of the Press"
click at [300, 483] on div at bounding box center [365, 474] width 218 height 27
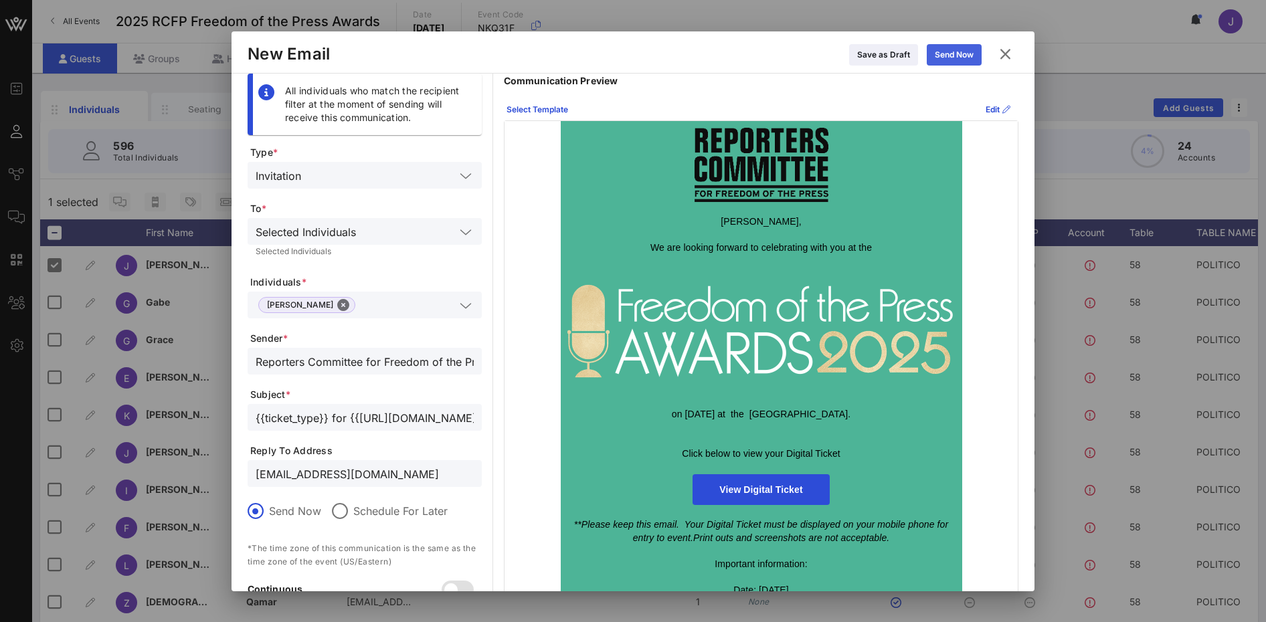
type input "[EMAIL_ADDRESS][DOMAIN_NAME]"
click at [967, 54] on div "Send Now" at bounding box center [954, 54] width 39 height 13
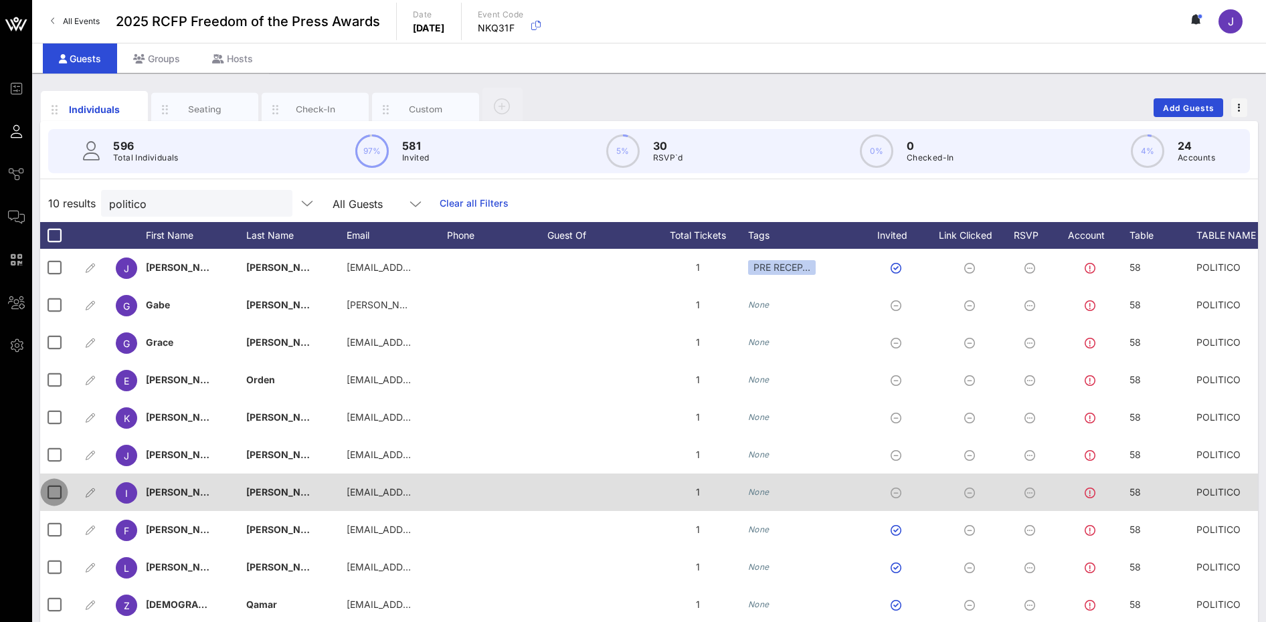
click at [58, 493] on div at bounding box center [54, 492] width 23 height 23
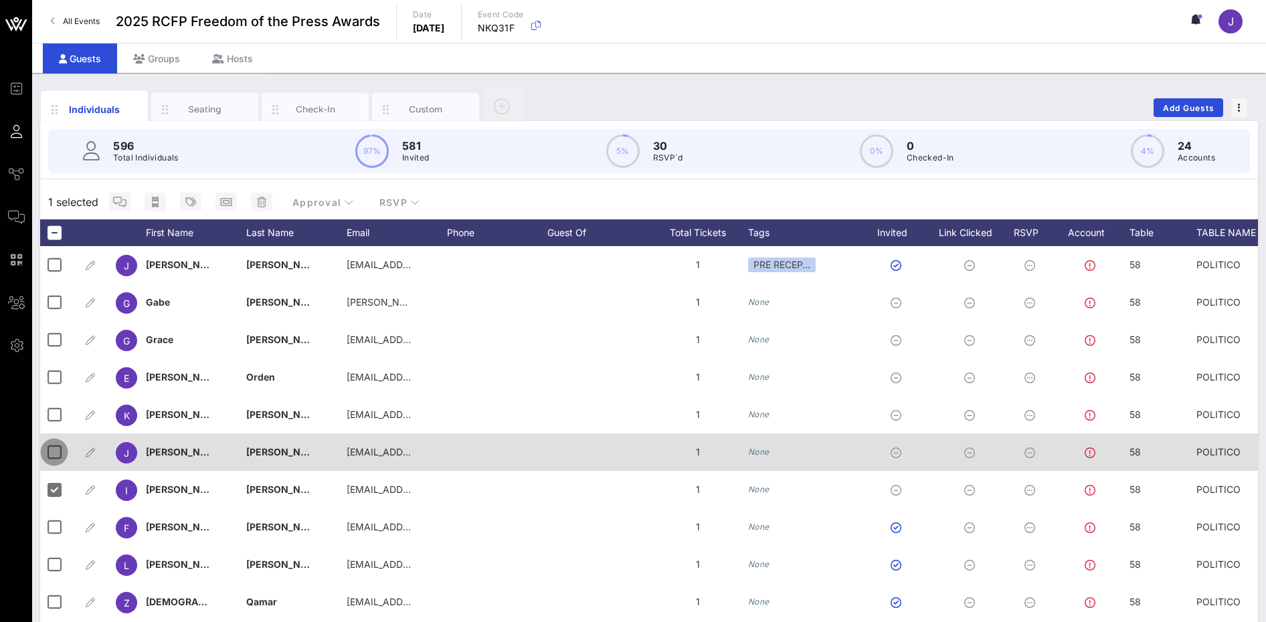
click at [62, 452] on div at bounding box center [54, 452] width 23 height 23
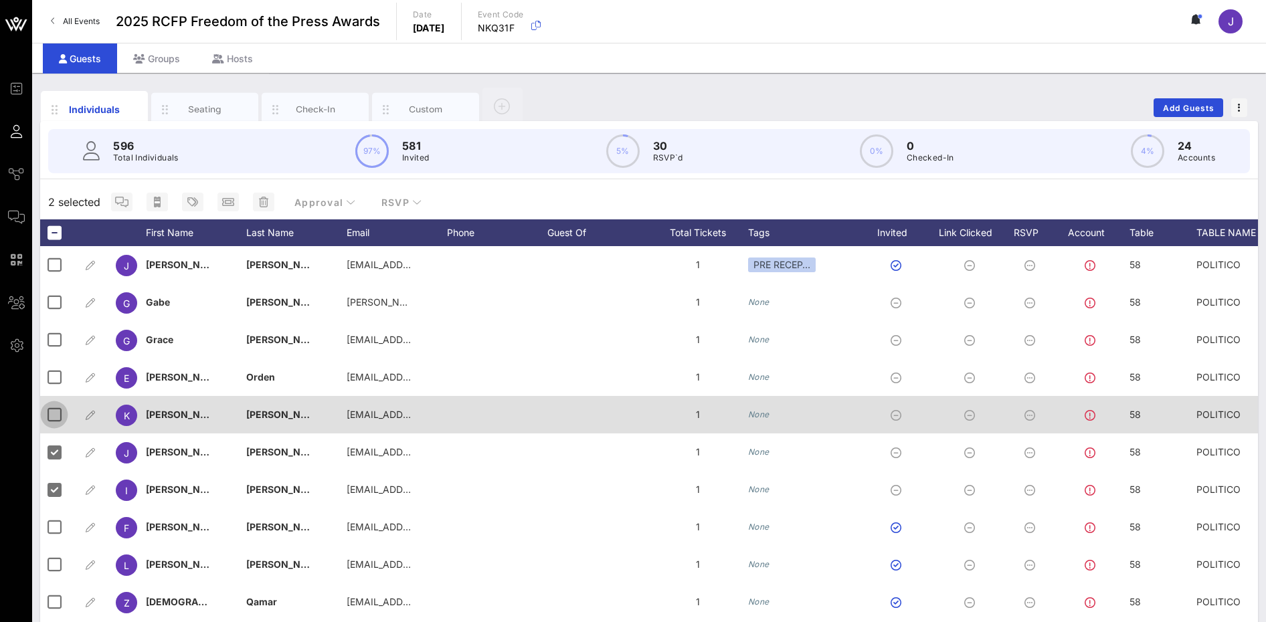
click at [56, 419] on div at bounding box center [54, 415] width 23 height 23
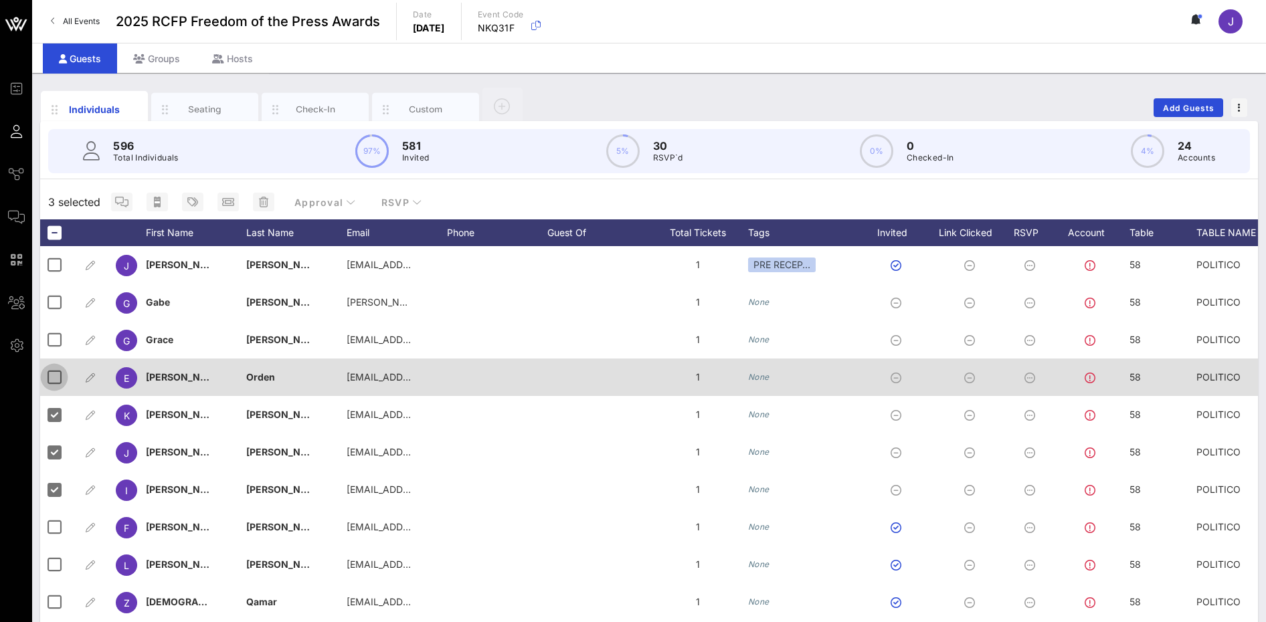
click at [56, 372] on div at bounding box center [54, 377] width 23 height 23
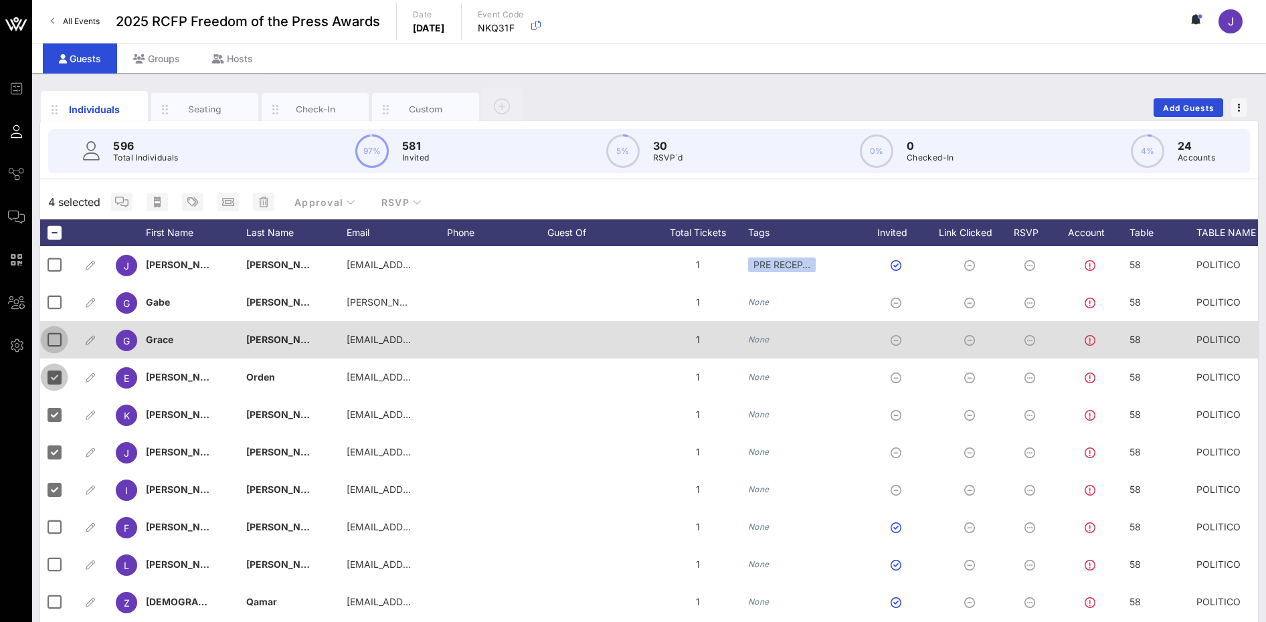
click at [57, 338] on div at bounding box center [54, 340] width 23 height 23
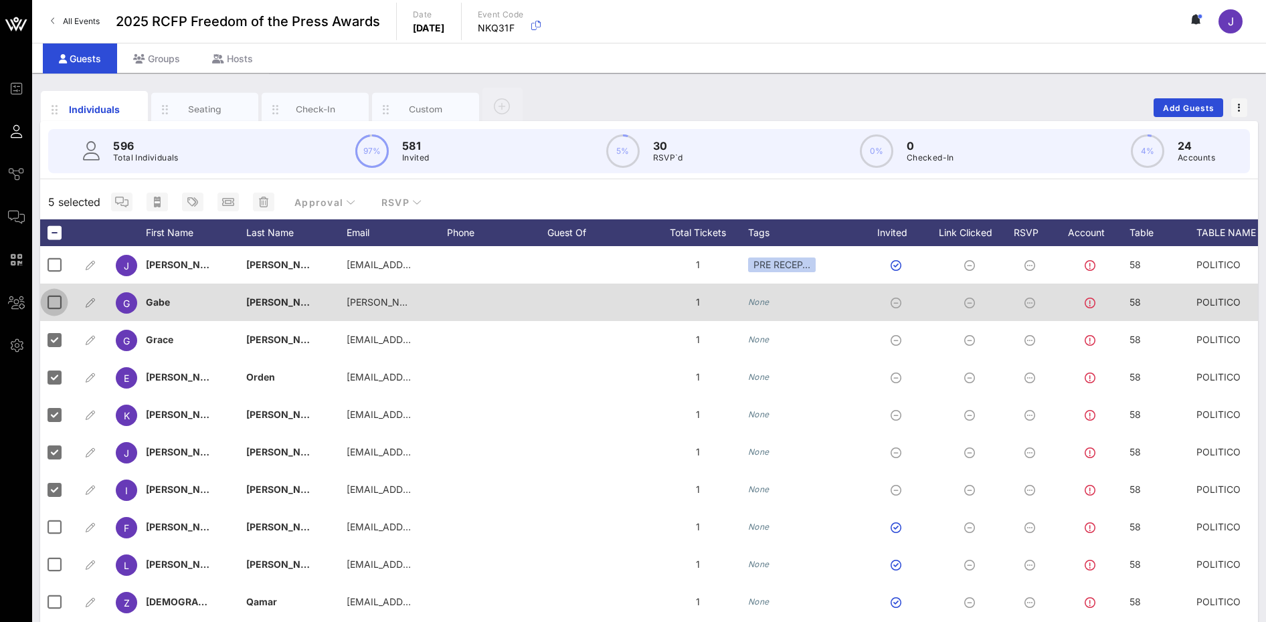
click at [57, 311] on div at bounding box center [54, 302] width 23 height 23
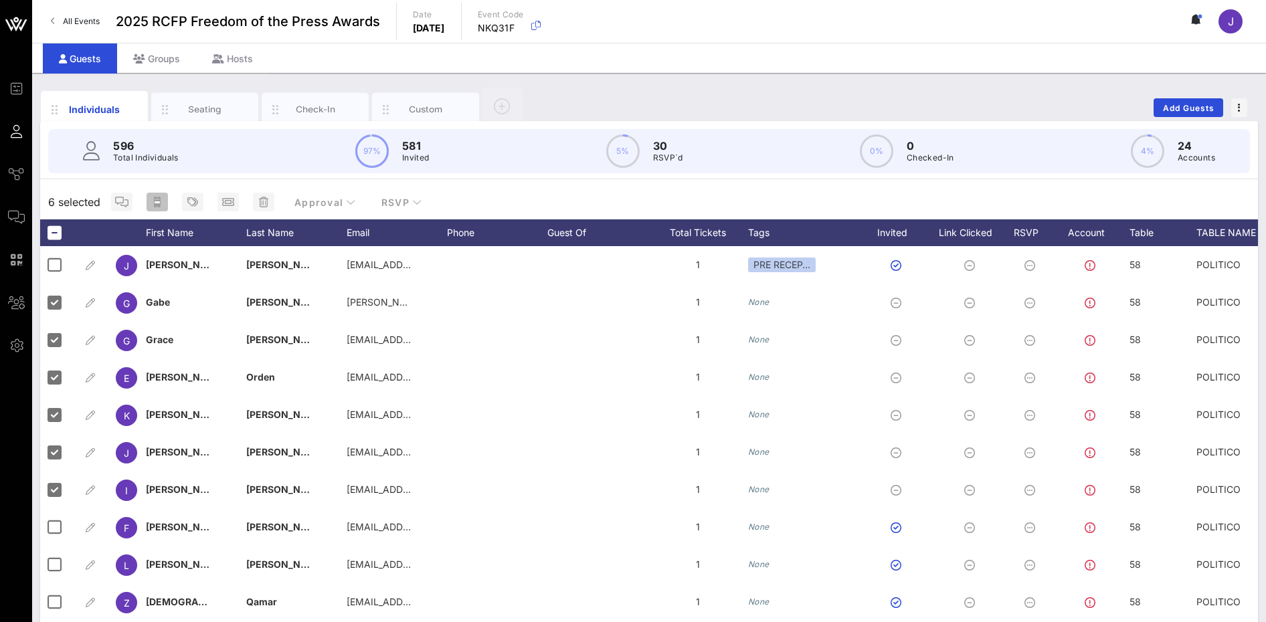
click at [159, 201] on rect "button" at bounding box center [157, 202] width 5 height 2
type input "{{ticket_type}} for {{[URL][DOMAIN_NAME]}}"
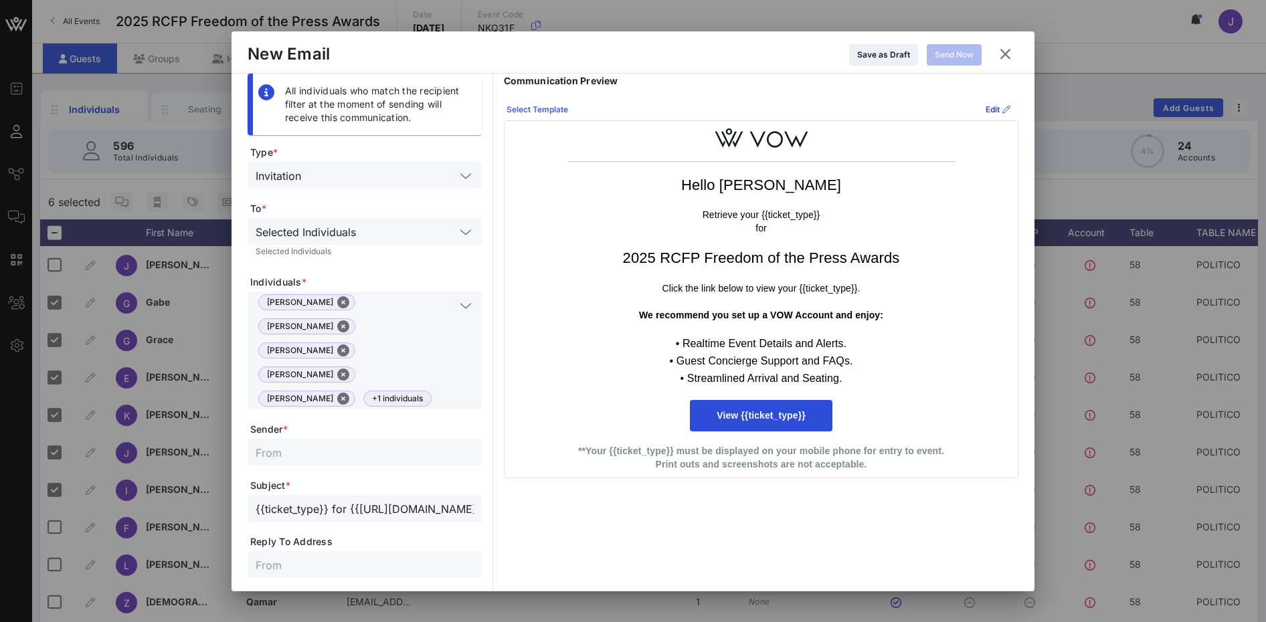
click at [541, 104] on div "Select Template" at bounding box center [538, 109] width 62 height 13
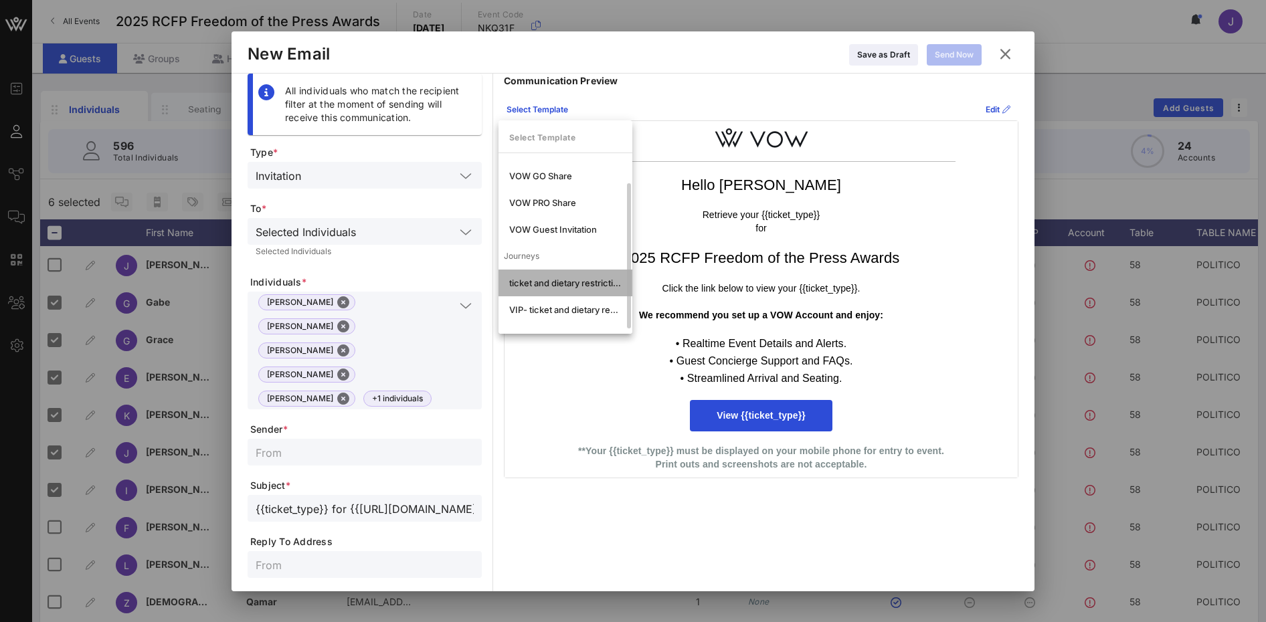
click at [542, 284] on div "ticket and dietary restrictions" at bounding box center [565, 283] width 112 height 11
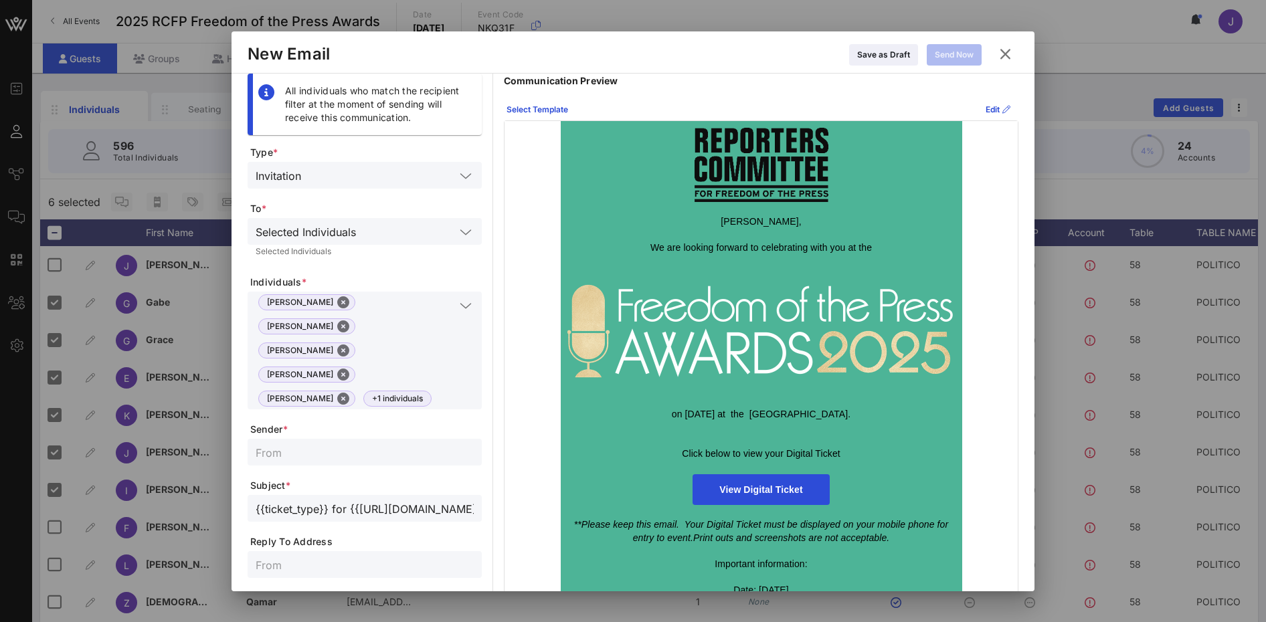
click at [276, 444] on input "text" at bounding box center [365, 452] width 218 height 17
type input "Reporters Committee for Freedom of the Press"
click at [264, 556] on input "text" at bounding box center [365, 564] width 218 height 17
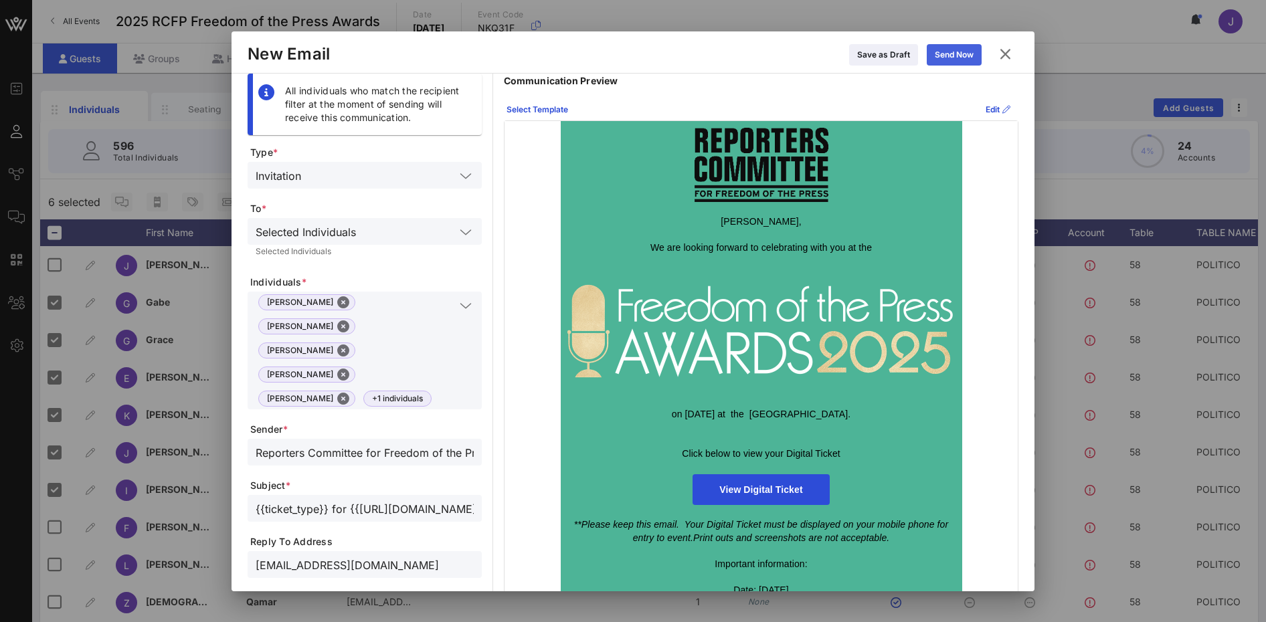
type input "[EMAIL_ADDRESS][DOMAIN_NAME]"
click at [971, 60] on div "Send Now" at bounding box center [954, 54] width 39 height 13
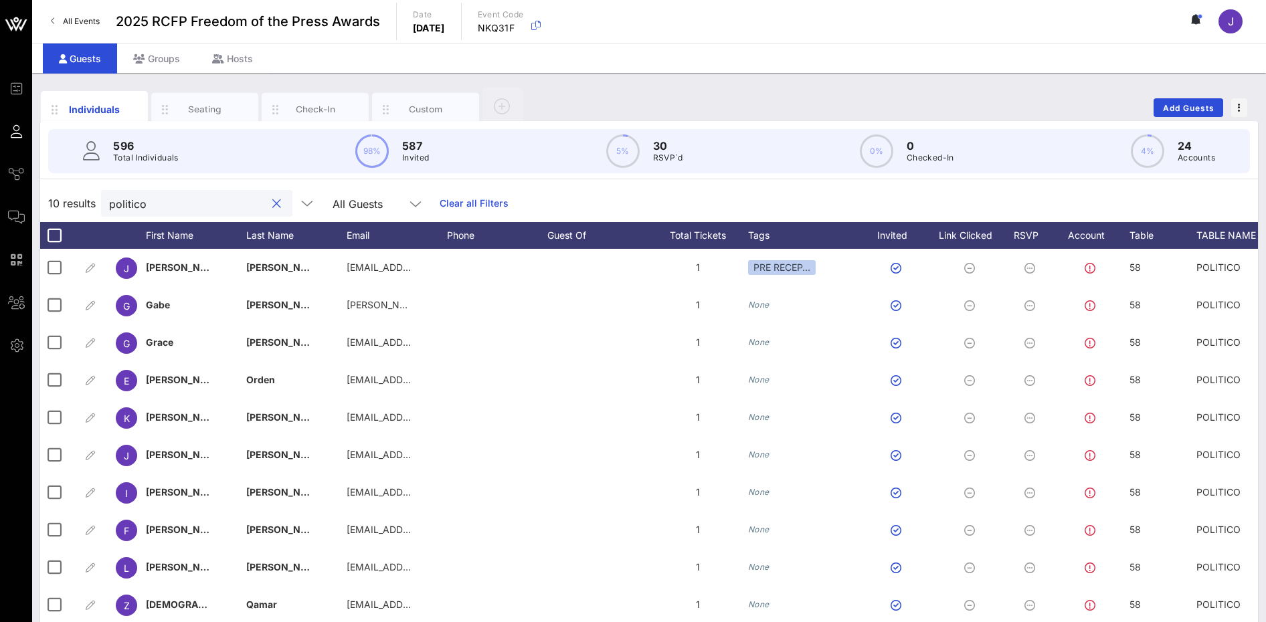
drag, startPoint x: 191, startPoint y: 200, endPoint x: -46, endPoint y: 207, distance: 237.1
click at [0, 207] on html "Event Builder Guests Journeys Comms QR Scanner Team Settings 2025 RCFP Freedom …" at bounding box center [633, 311] width 1266 height 622
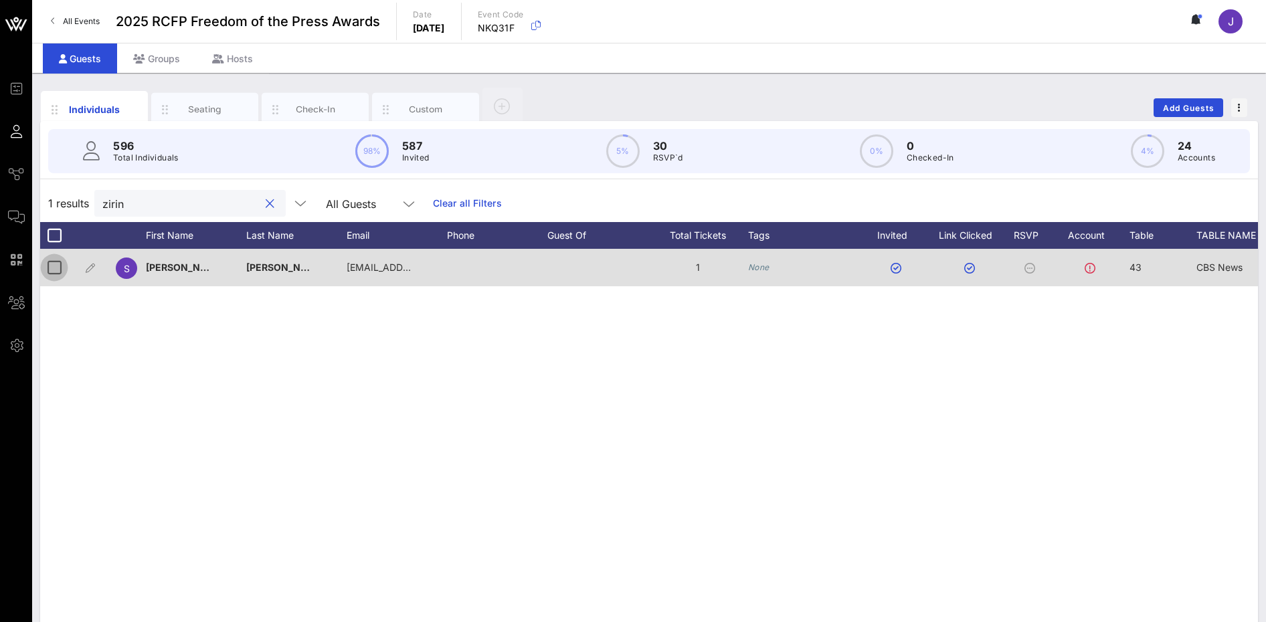
type input "zirin"
click at [59, 271] on div at bounding box center [54, 267] width 23 height 23
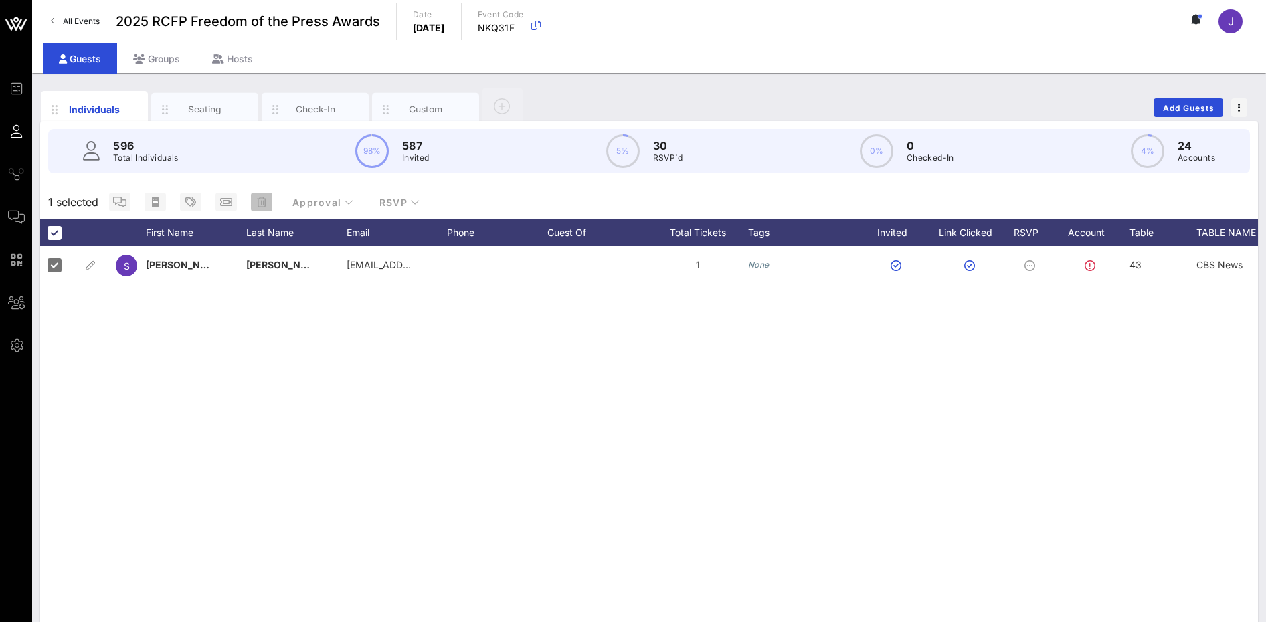
click at [263, 201] on icon "button" at bounding box center [261, 202] width 9 height 11
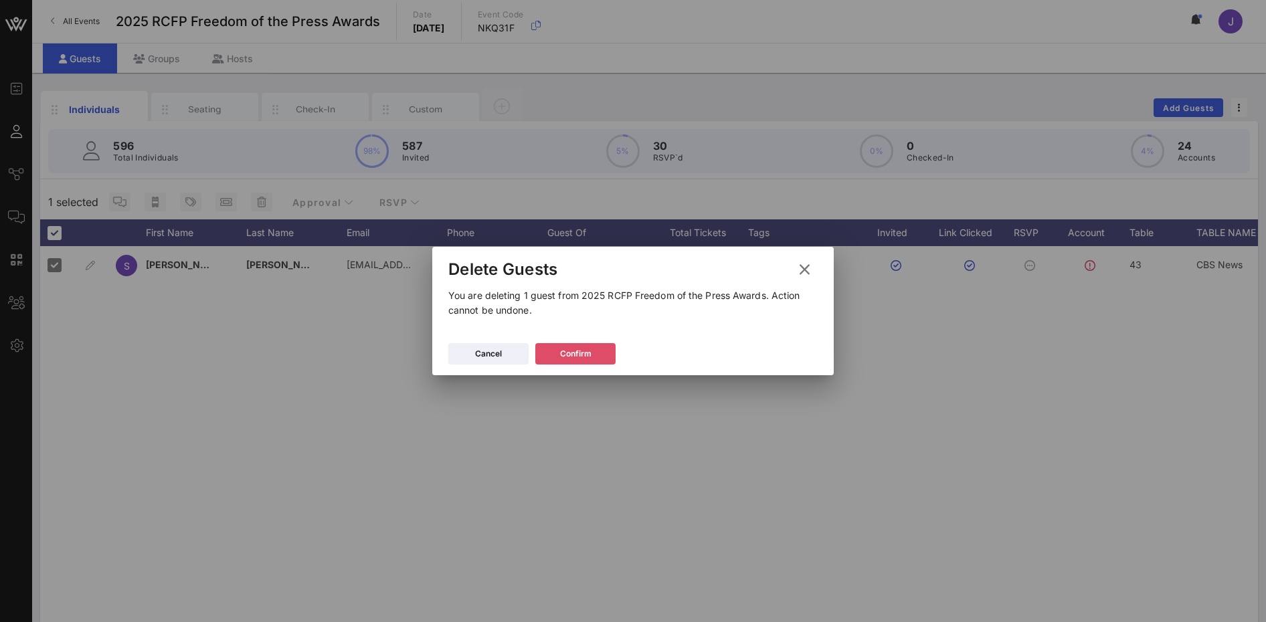
click at [601, 358] on button "Confirm" at bounding box center [575, 353] width 80 height 21
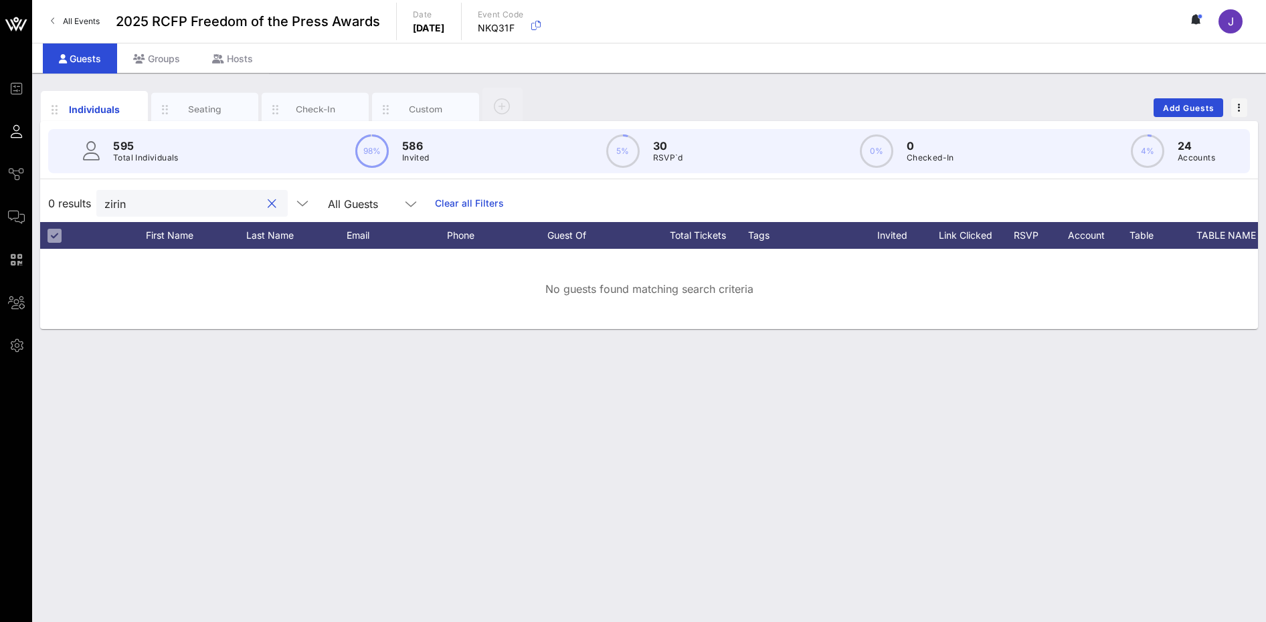
drag, startPoint x: 149, startPoint y: 199, endPoint x: 98, endPoint y: 201, distance: 50.9
click at [98, 201] on div "zirin" at bounding box center [191, 203] width 191 height 27
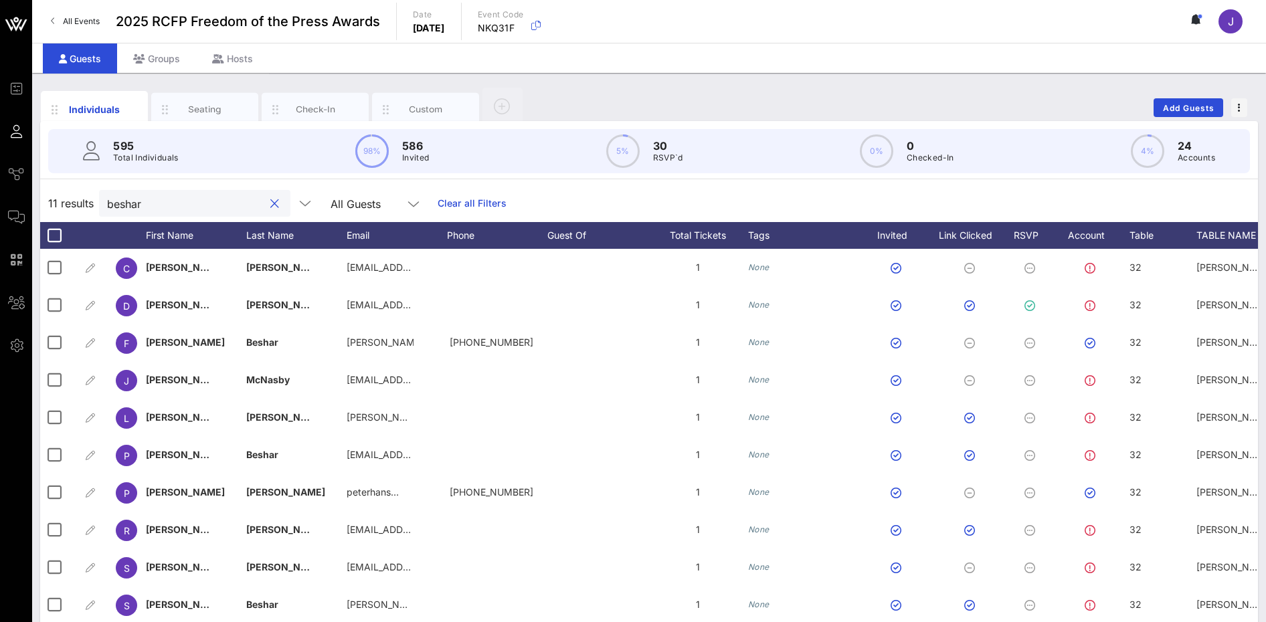
drag, startPoint x: 175, startPoint y: 205, endPoint x: 78, endPoint y: 205, distance: 97.1
click at [78, 205] on div "11 results beshar All Guests Clear all Filters" at bounding box center [649, 203] width 1218 height 37
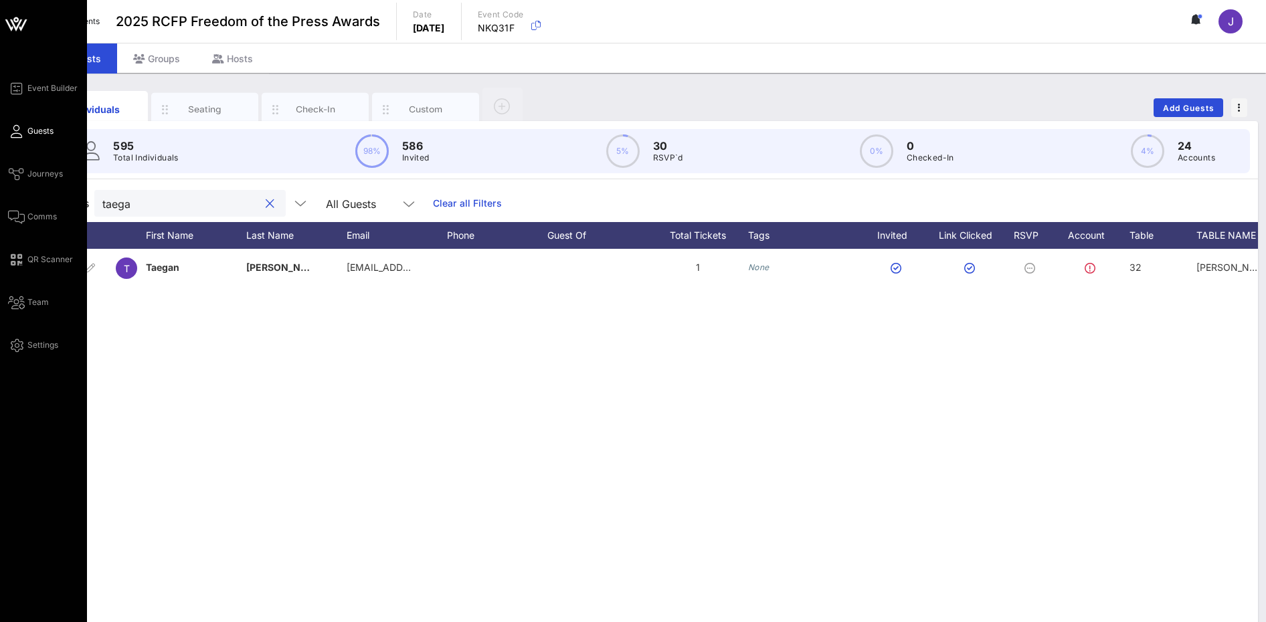
drag, startPoint x: 149, startPoint y: 206, endPoint x: 19, endPoint y: 201, distance: 130.0
click at [19, 201] on div "Event Builder Guests Journeys Comms QR Scanner Team Settings 2025 RCFP Freedom …" at bounding box center [633, 332] width 1266 height 664
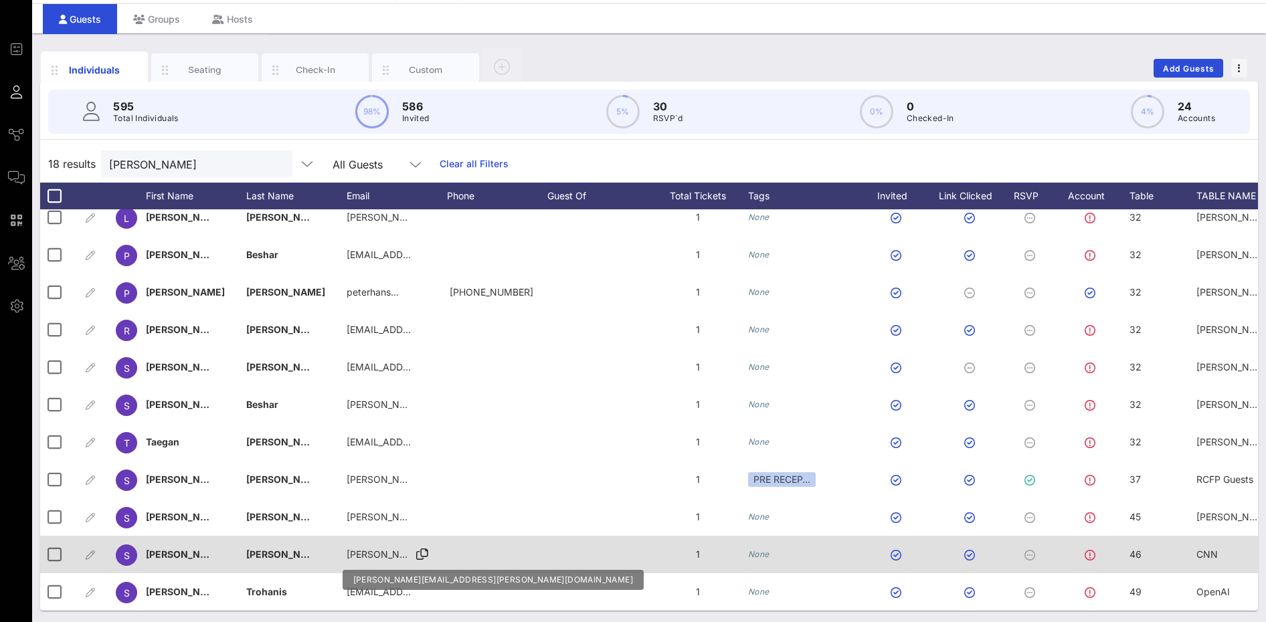
scroll to position [41, 0]
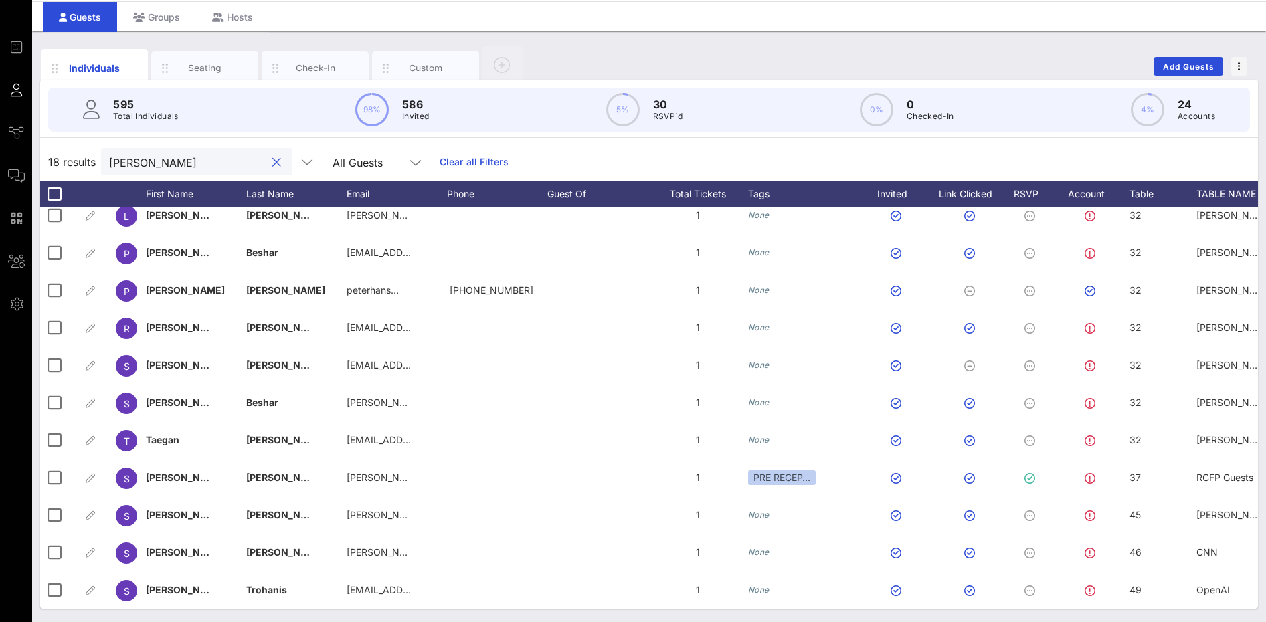
drag, startPoint x: 157, startPoint y: 167, endPoint x: 86, endPoint y: 167, distance: 70.9
click at [86, 167] on div "18 results [PERSON_NAME] All Guests Clear all Filters" at bounding box center [649, 161] width 1218 height 37
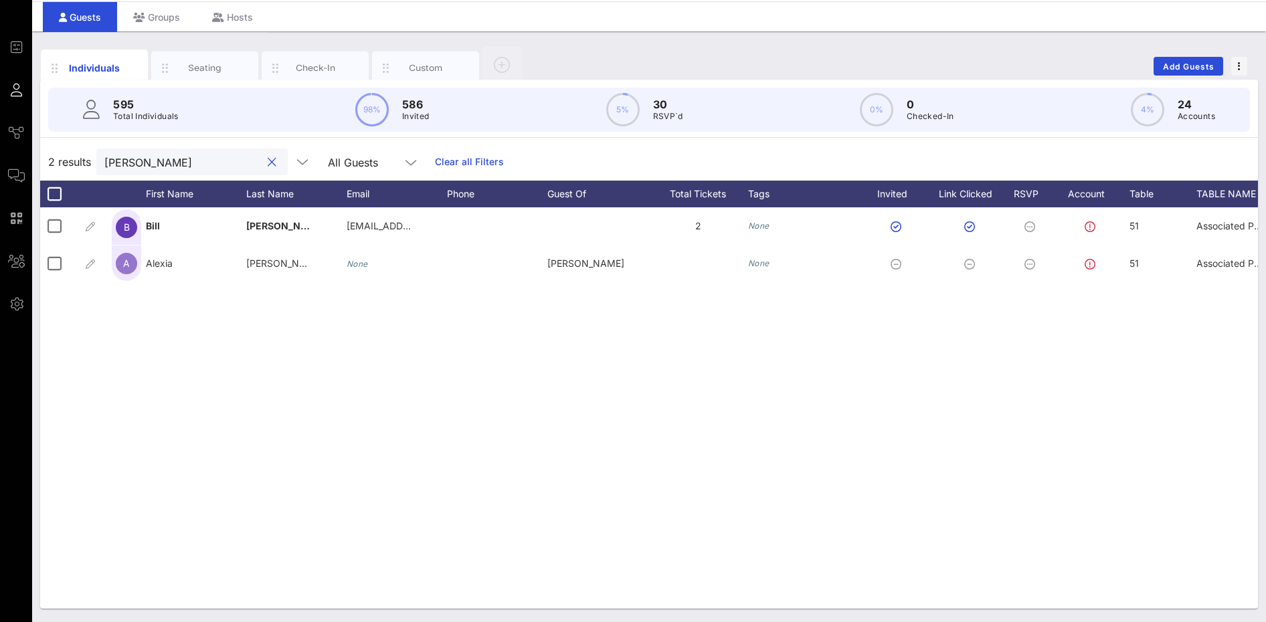
scroll to position [0, 0]
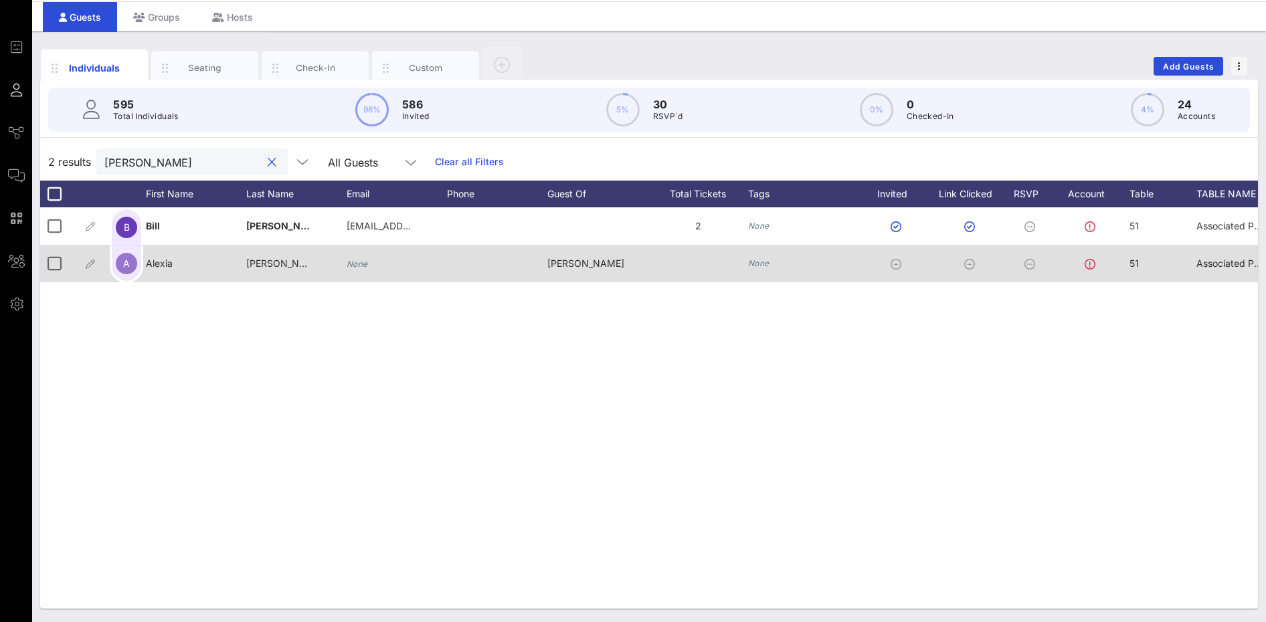
type input "[PERSON_NAME]"
click at [361, 274] on div "None" at bounding box center [357, 263] width 21 height 37
click at [361, 266] on input "text" at bounding box center [435, 266] width 157 height 21
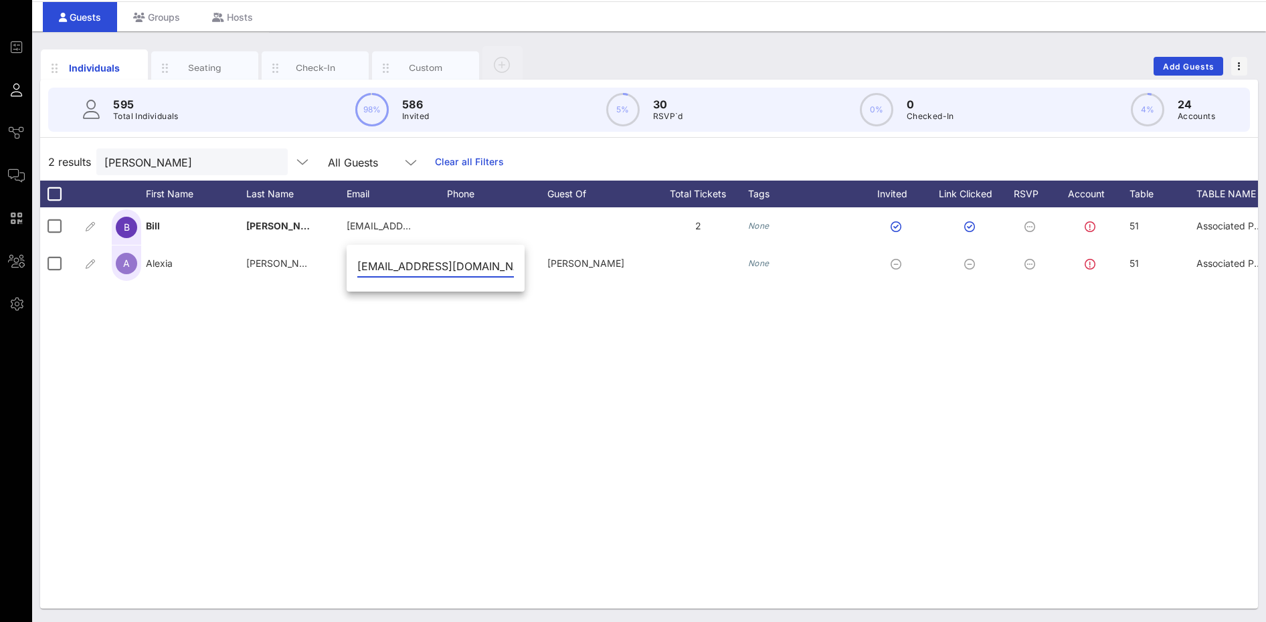
type input "[EMAIL_ADDRESS][DOMAIN_NAME]"
click at [884, 365] on div "B [PERSON_NAME] [EMAIL_ADDRESS][DOMAIN_NAME] 2 None 51 Associated Press None No…" at bounding box center [649, 408] width 1218 height 402
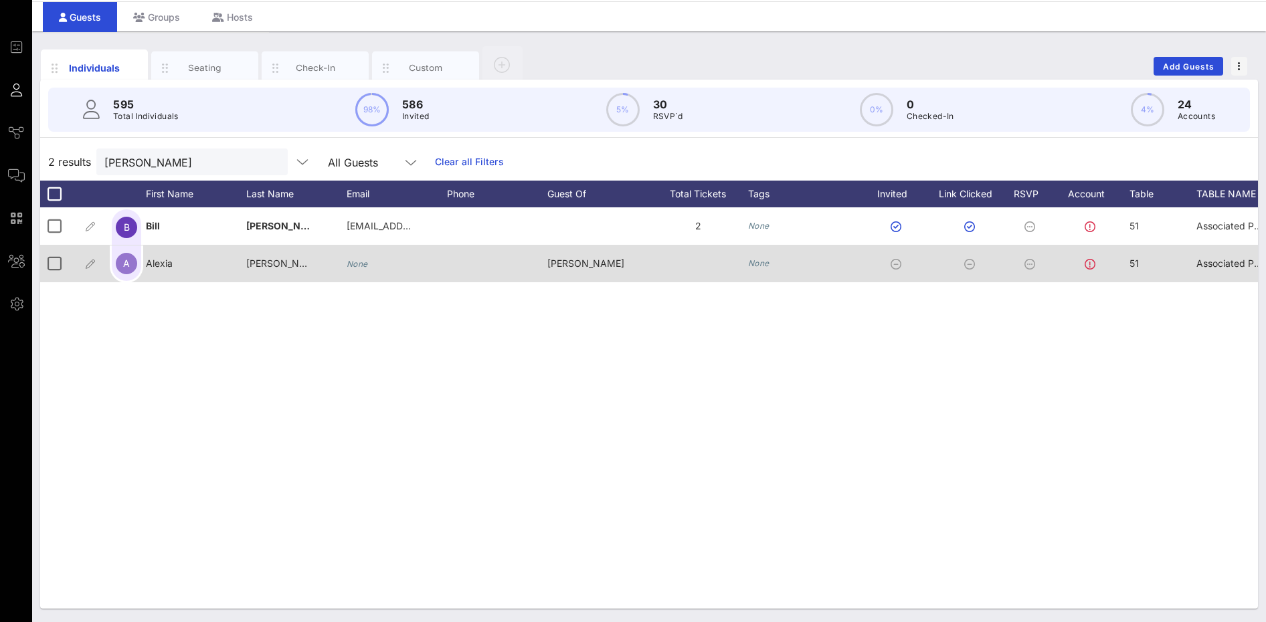
click at [378, 268] on div "None" at bounding box center [397, 263] width 100 height 37
drag, startPoint x: 363, startPoint y: 262, endPoint x: 345, endPoint y: 262, distance: 18.1
click at [360, 262] on icon "None" at bounding box center [357, 264] width 21 height 10
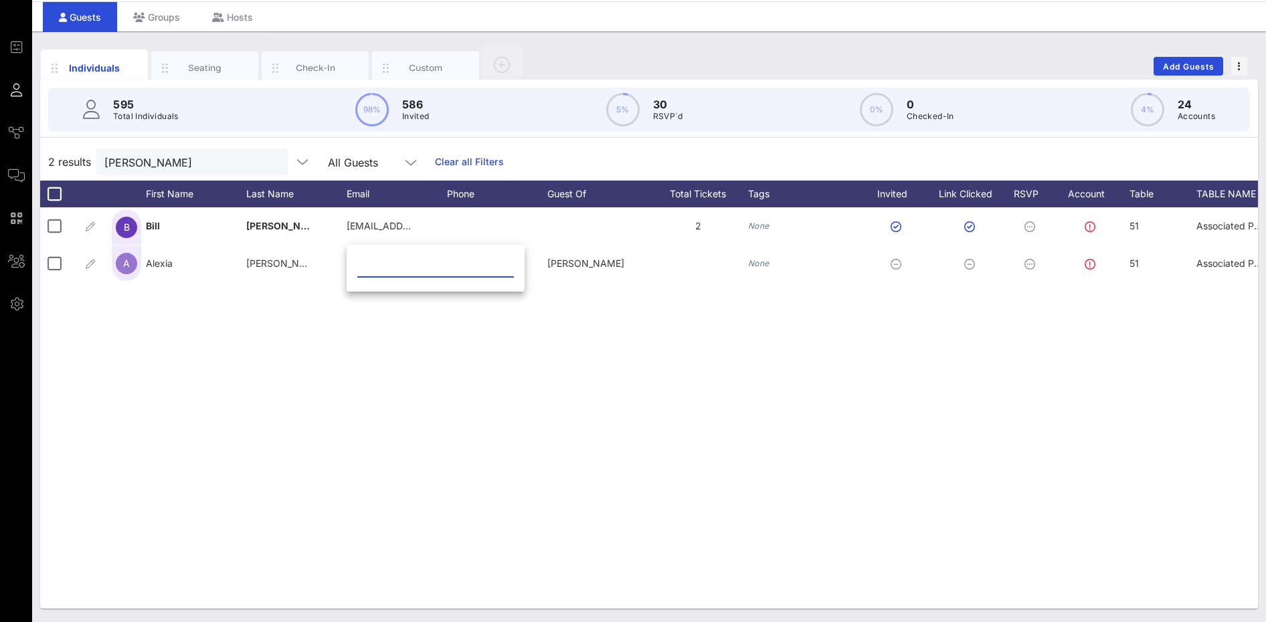
paste input "[EMAIL_ADDRESS][DOMAIN_NAME]"
type input "[EMAIL_ADDRESS][DOMAIN_NAME]"
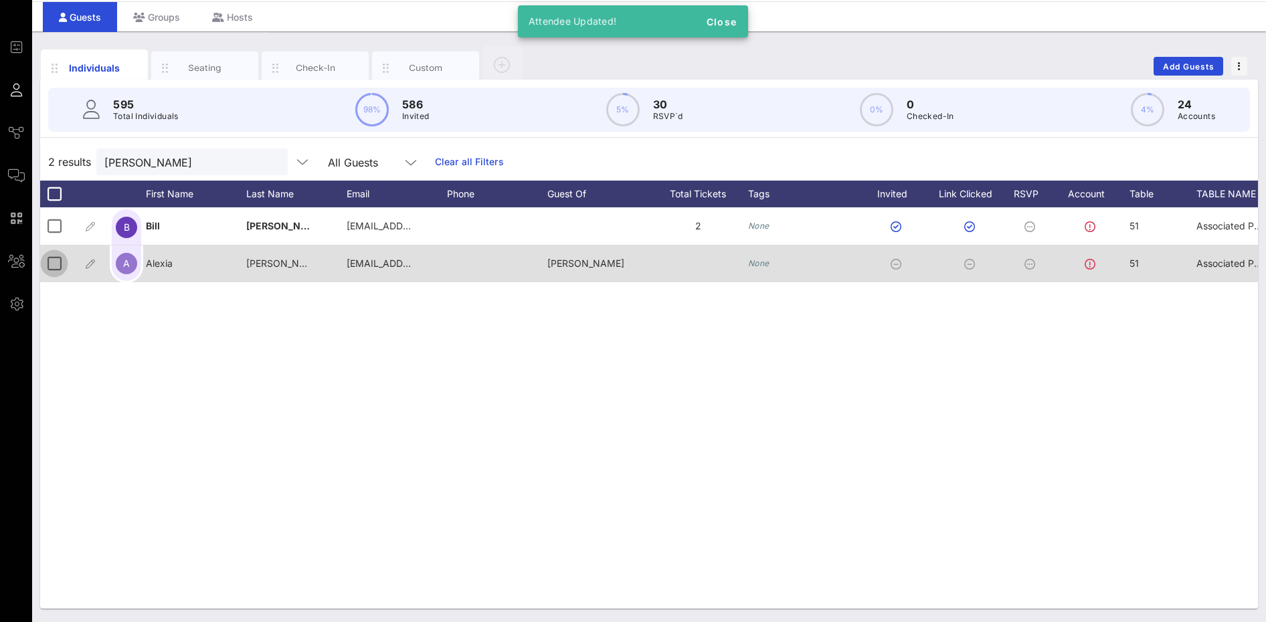
click at [56, 267] on div at bounding box center [54, 263] width 23 height 23
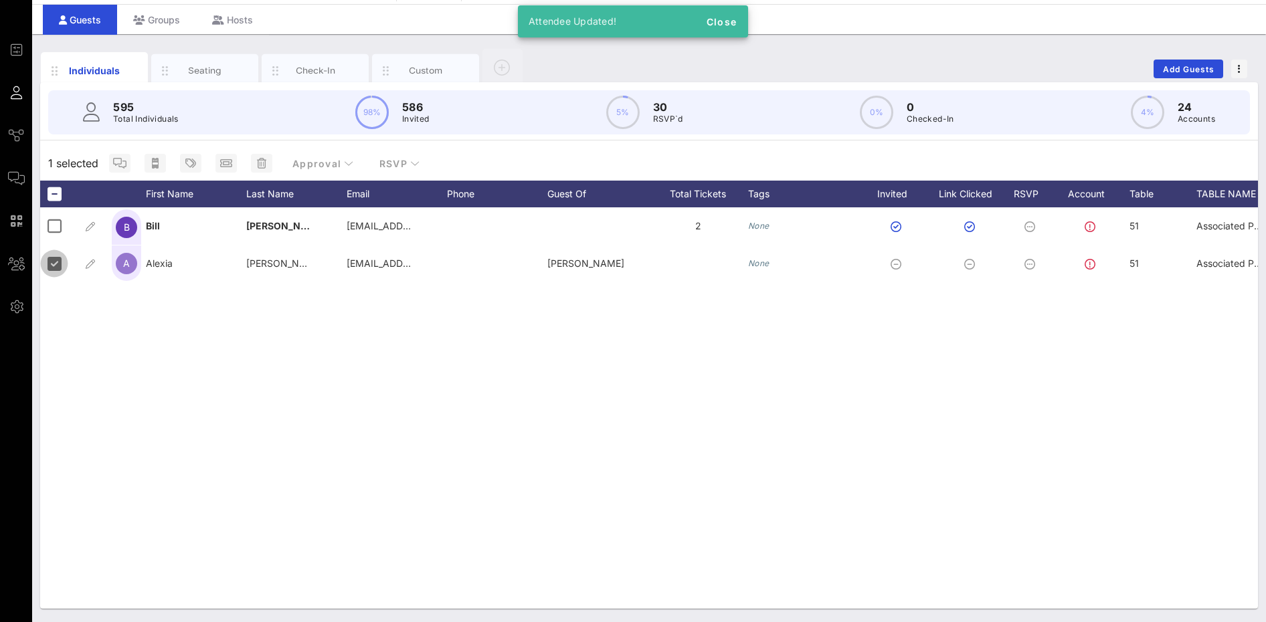
scroll to position [39, 0]
click at [154, 165] on icon "button" at bounding box center [155, 163] width 7 height 11
type input "{{ticket_type}} for {{[URL][DOMAIN_NAME]}}"
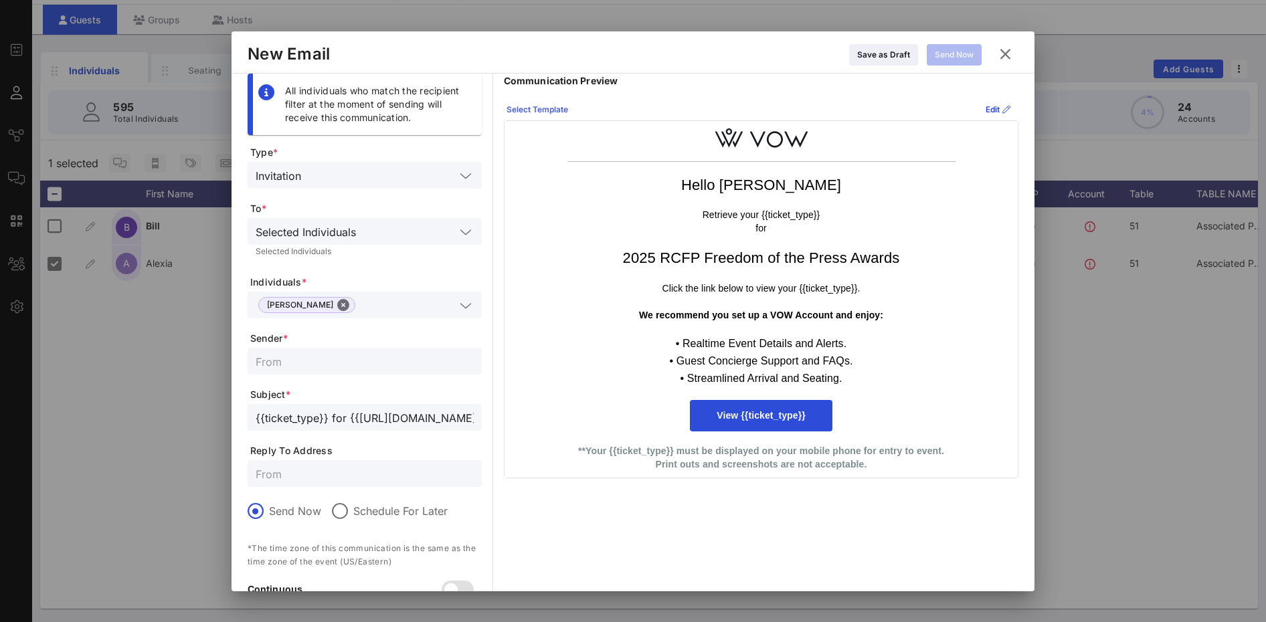
click at [566, 114] on div "Select Template" at bounding box center [538, 109] width 62 height 13
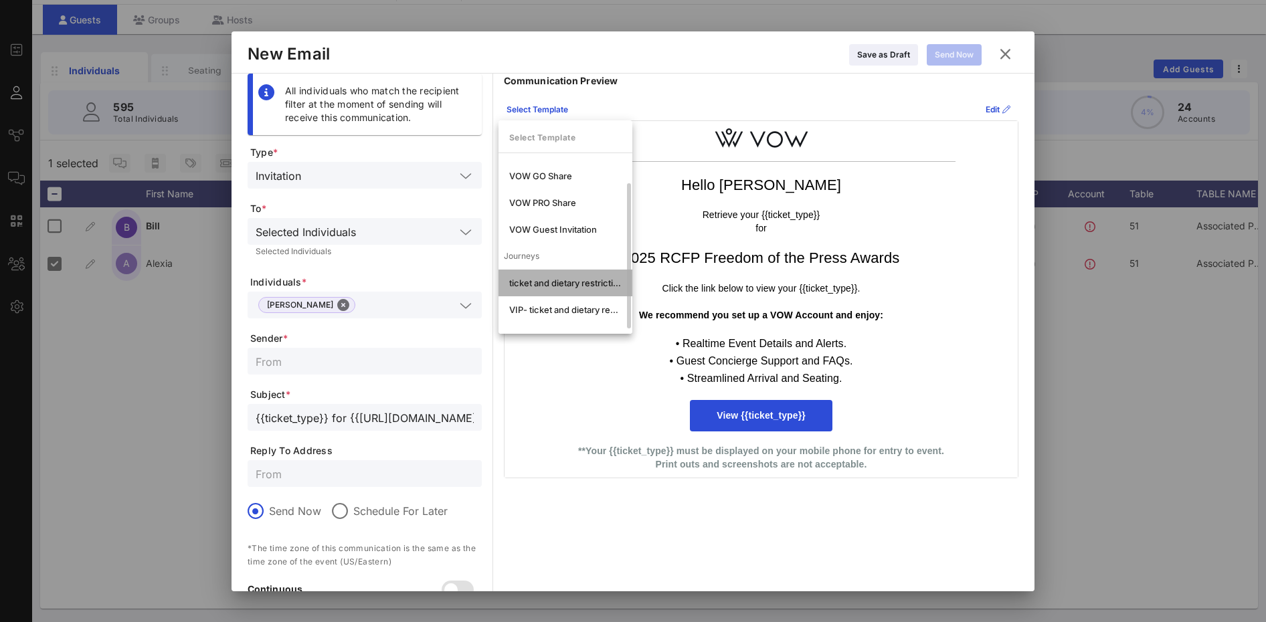
click at [595, 290] on div "ticket and dietary restrictions" at bounding box center [566, 283] width 134 height 27
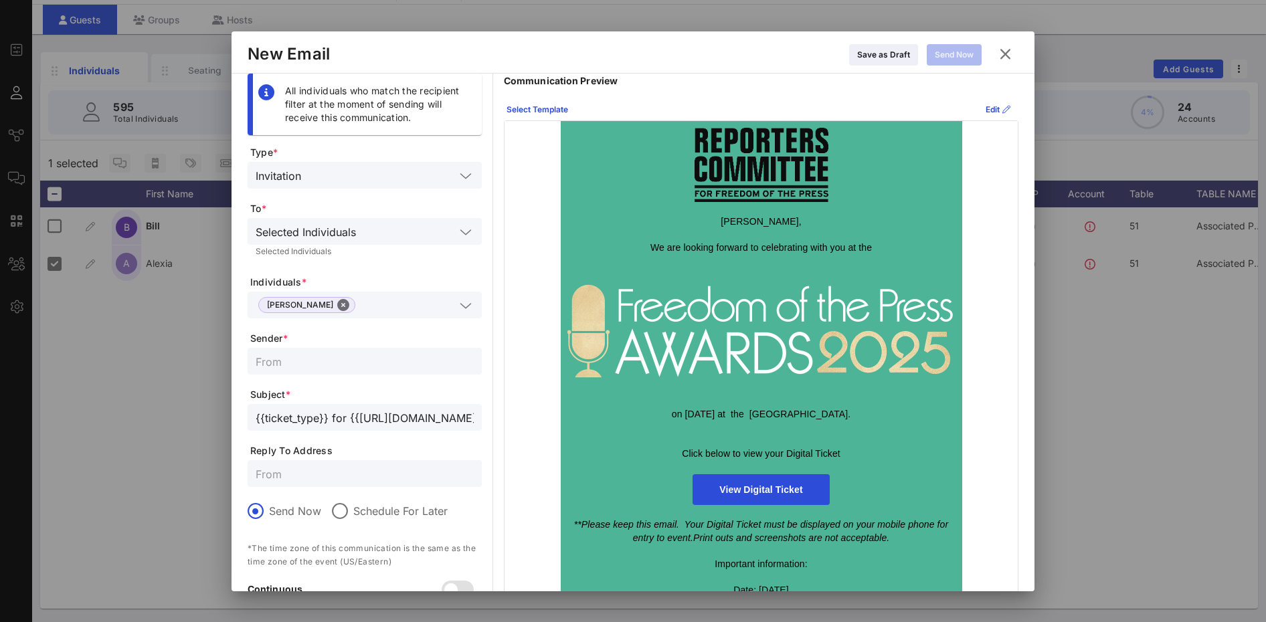
click at [325, 361] on input "text" at bounding box center [365, 361] width 218 height 17
type input "Reporters Committee for Freedom of the Press"
click at [336, 478] on input "text" at bounding box center [365, 473] width 218 height 17
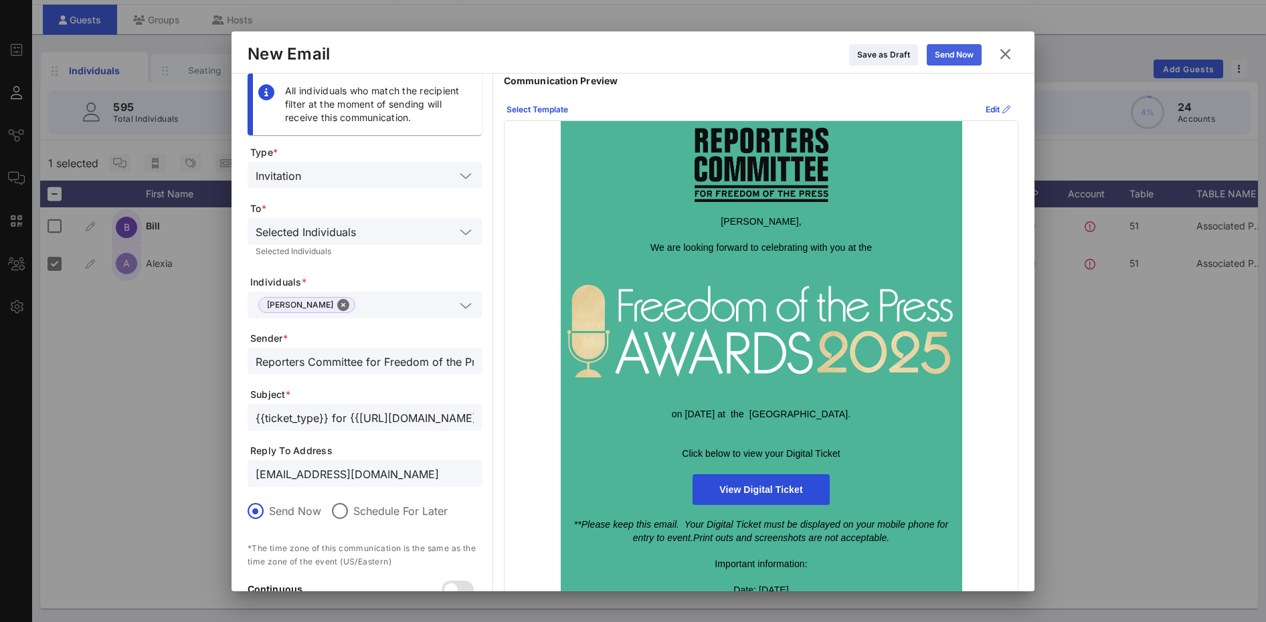
type input "[EMAIL_ADDRESS][DOMAIN_NAME]"
click at [958, 52] on icon at bounding box center [955, 55] width 10 height 9
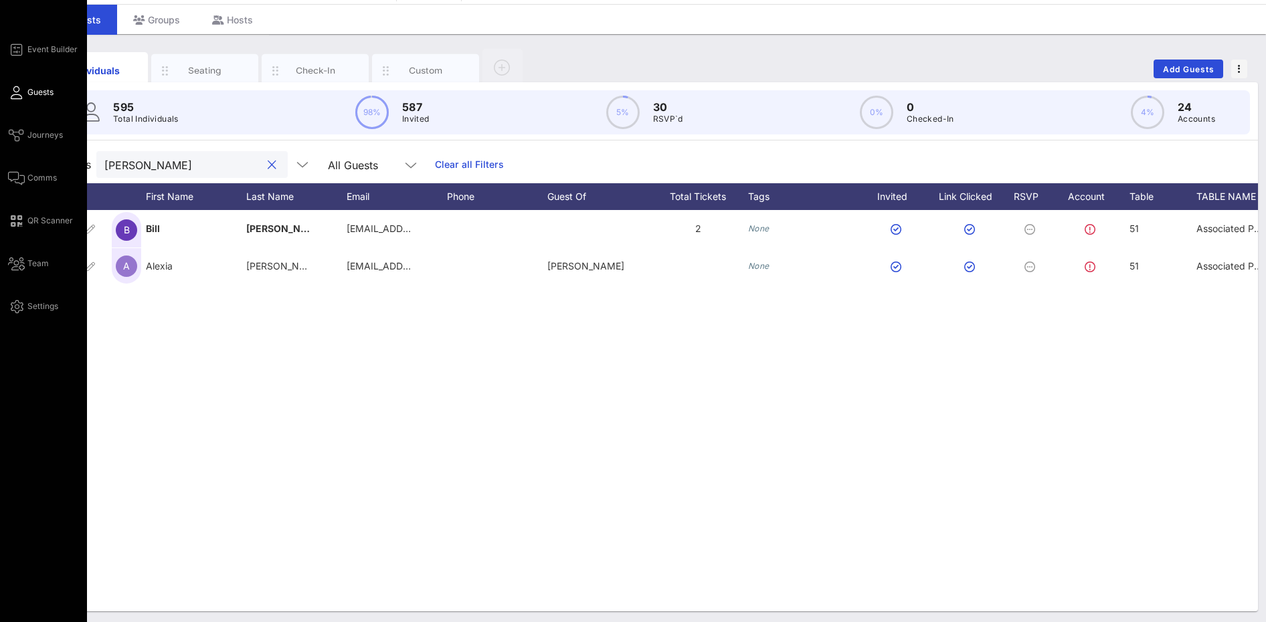
drag, startPoint x: 171, startPoint y: 167, endPoint x: 19, endPoint y: 155, distance: 153.1
click at [24, 165] on div "Event Builder Guests Journeys Comms QR Scanner Team Settings 2025 RCFP Freedom …" at bounding box center [633, 293] width 1266 height 664
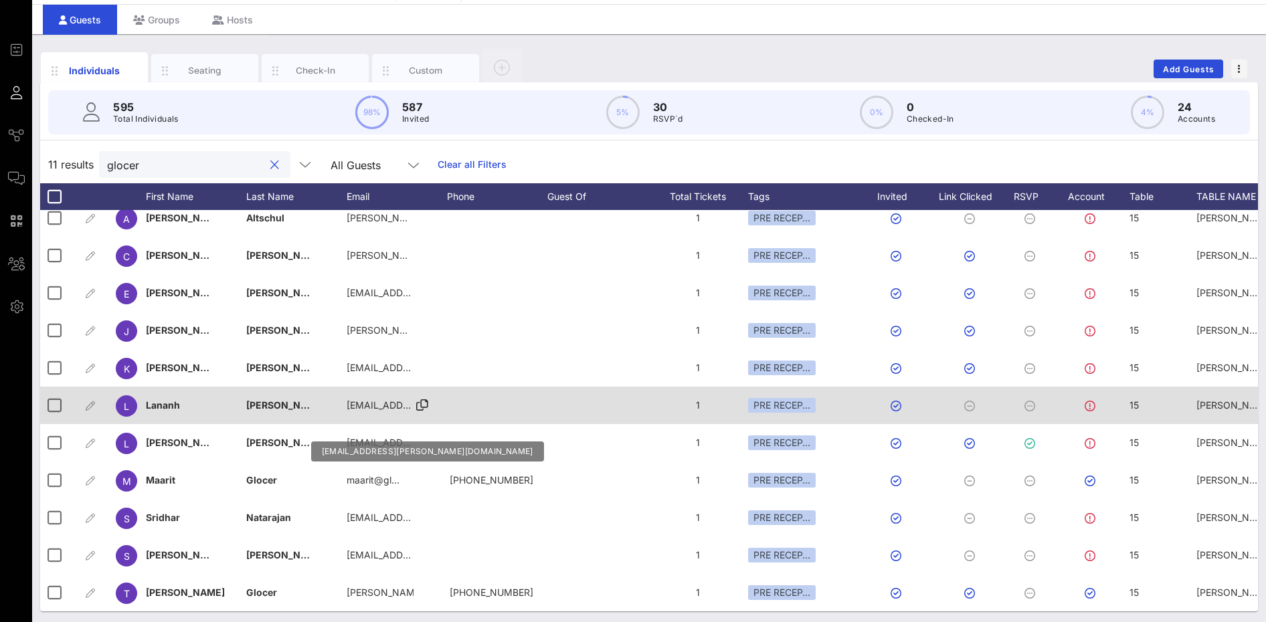
scroll to position [21, 0]
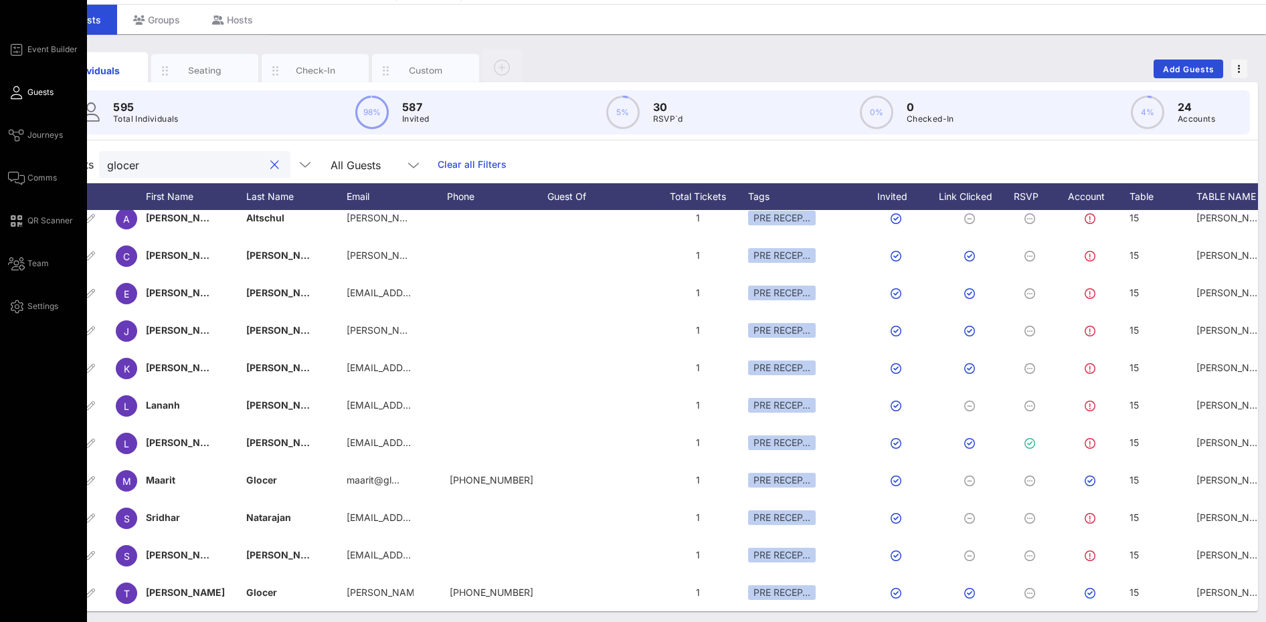
type input "glocer"
